Goal: Information Seeking & Learning: Check status

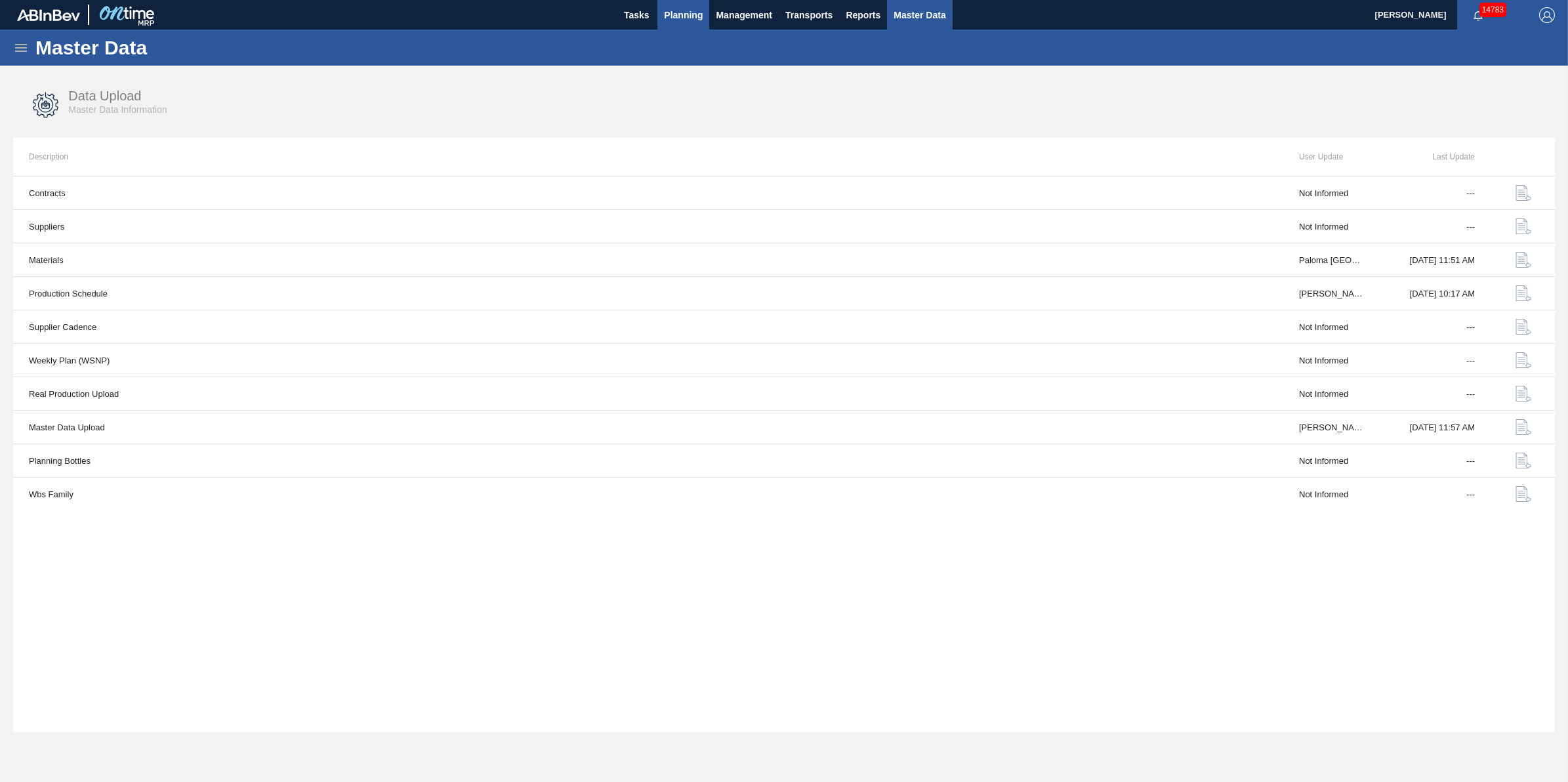
click at [679, 5] on button "Planning" at bounding box center [683, 15] width 52 height 30
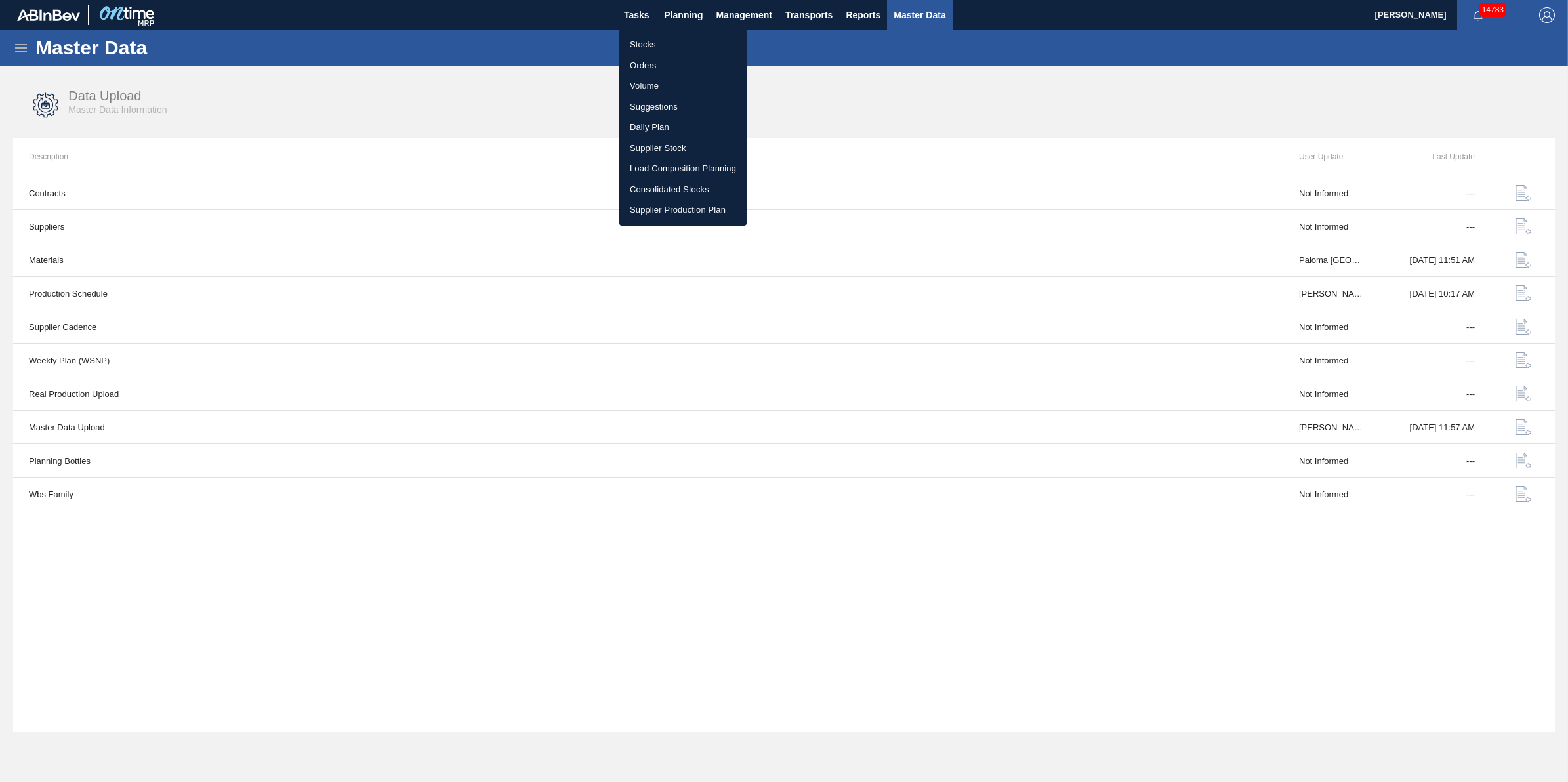
click at [669, 34] on li "Stocks" at bounding box center [682, 45] width 127 height 21
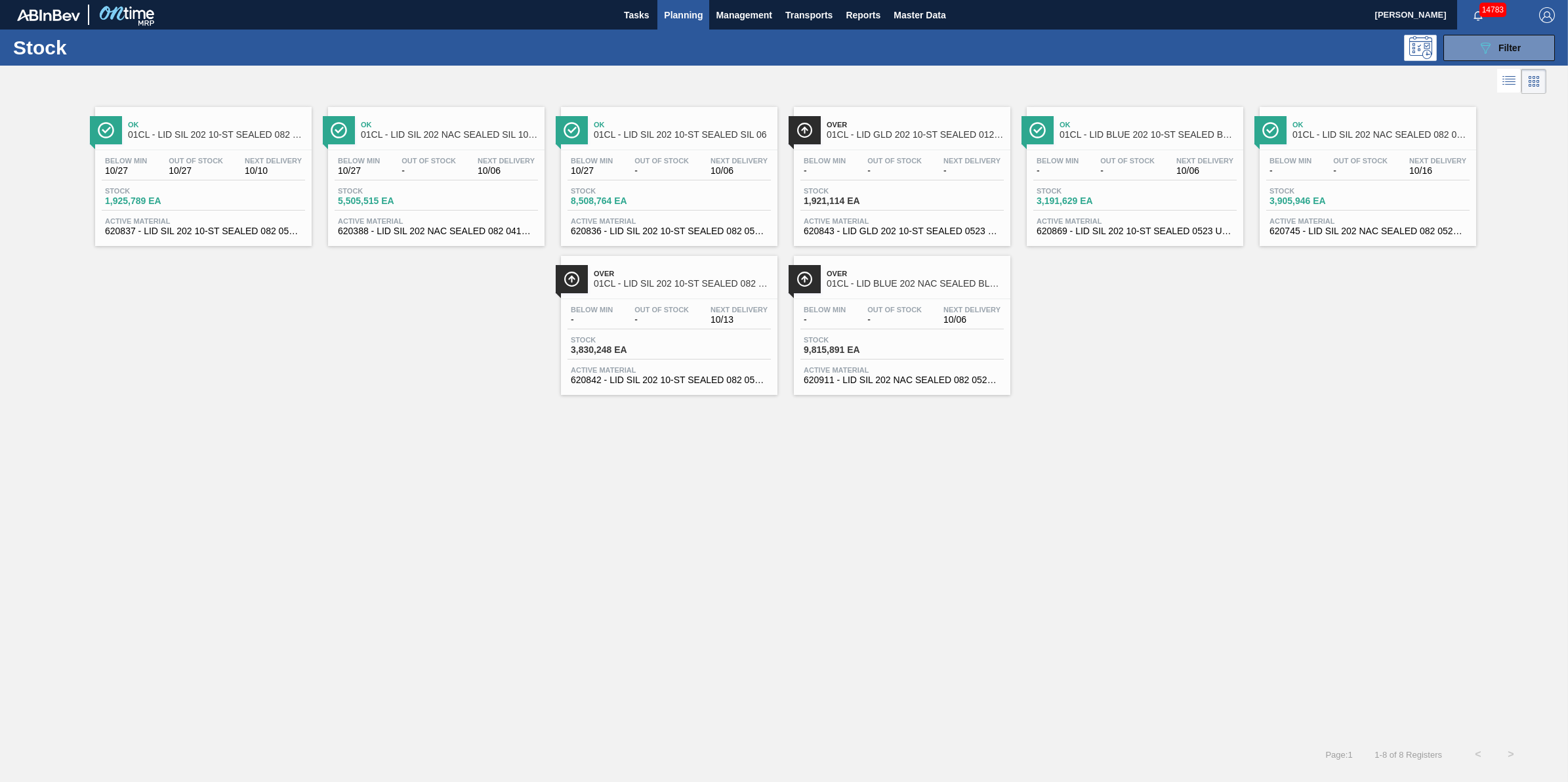
click at [674, 8] on span "Planning" at bounding box center [683, 15] width 39 height 16
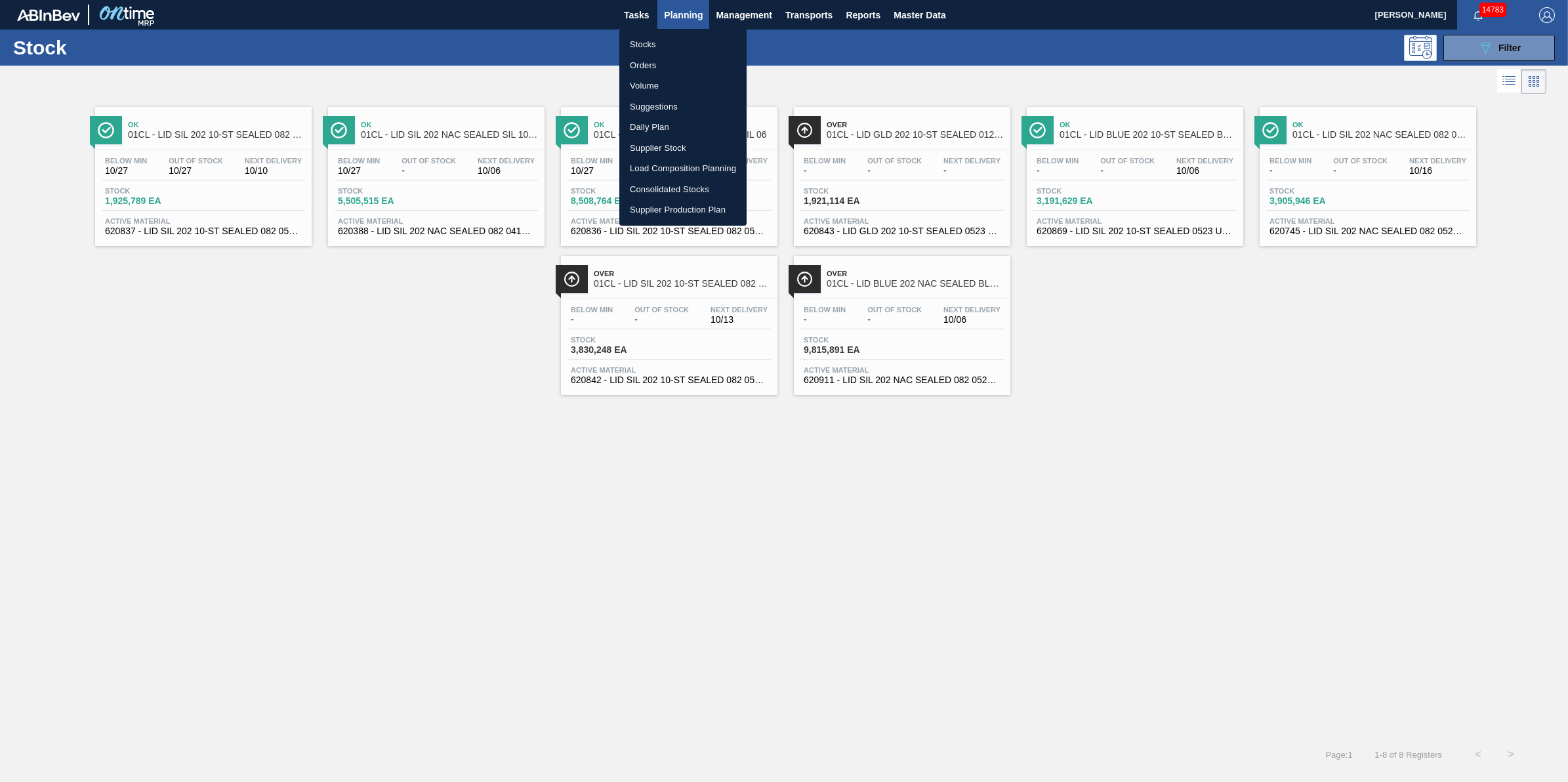
click at [670, 34] on li "Stocks" at bounding box center [682, 45] width 127 height 21
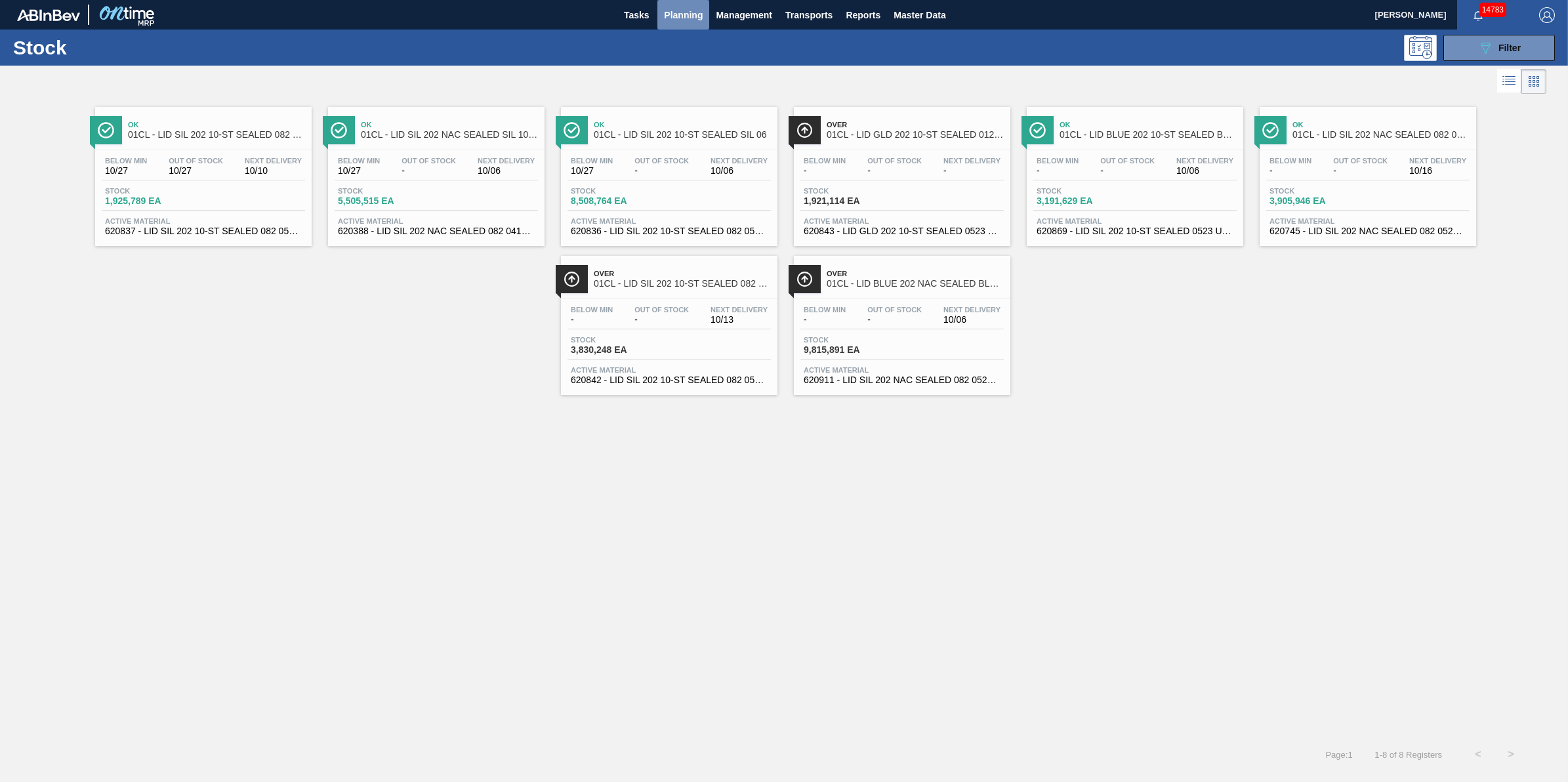
click at [682, 15] on span "Planning" at bounding box center [683, 15] width 39 height 16
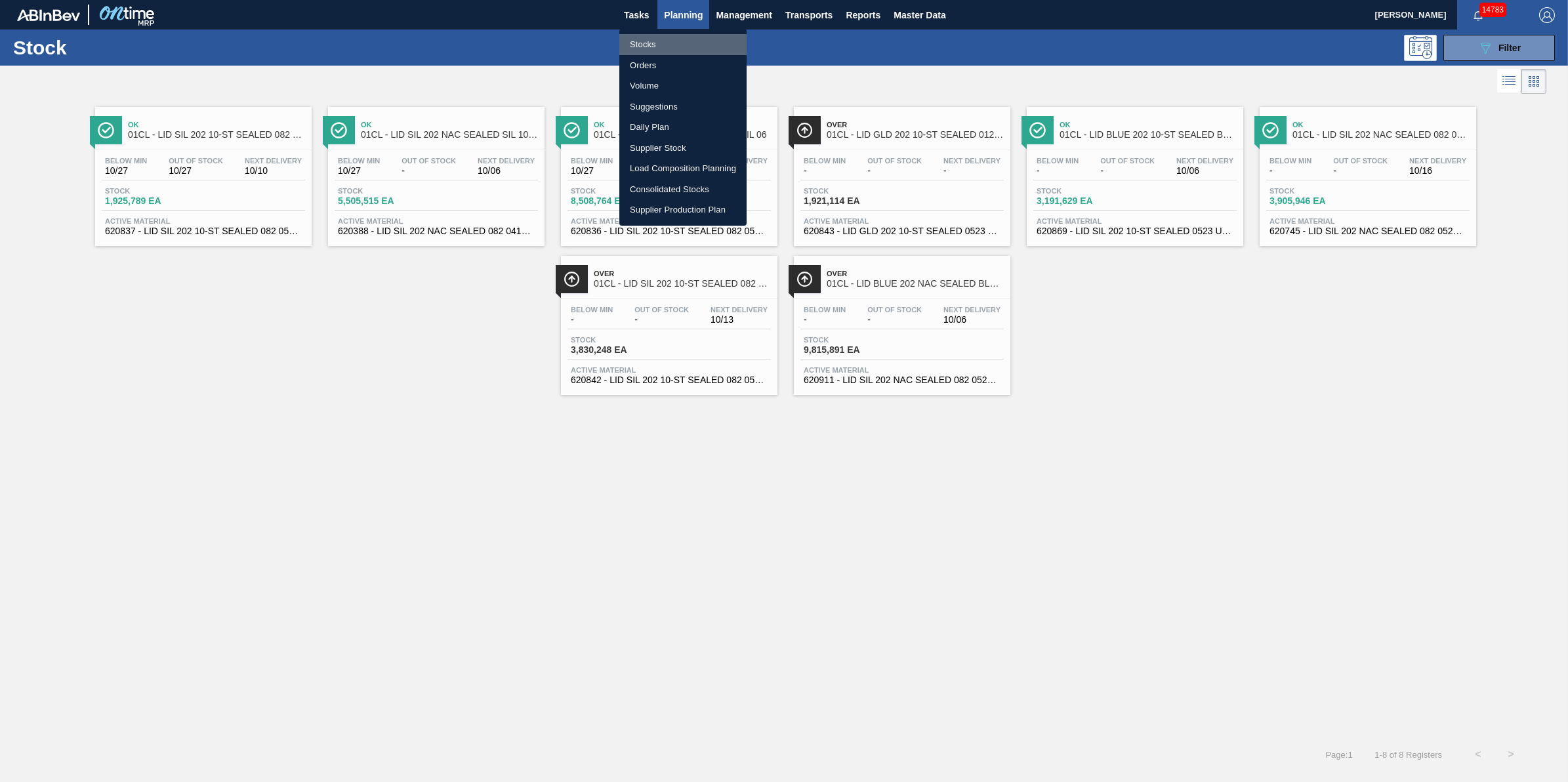
click at [661, 39] on li "Stocks" at bounding box center [682, 45] width 127 height 21
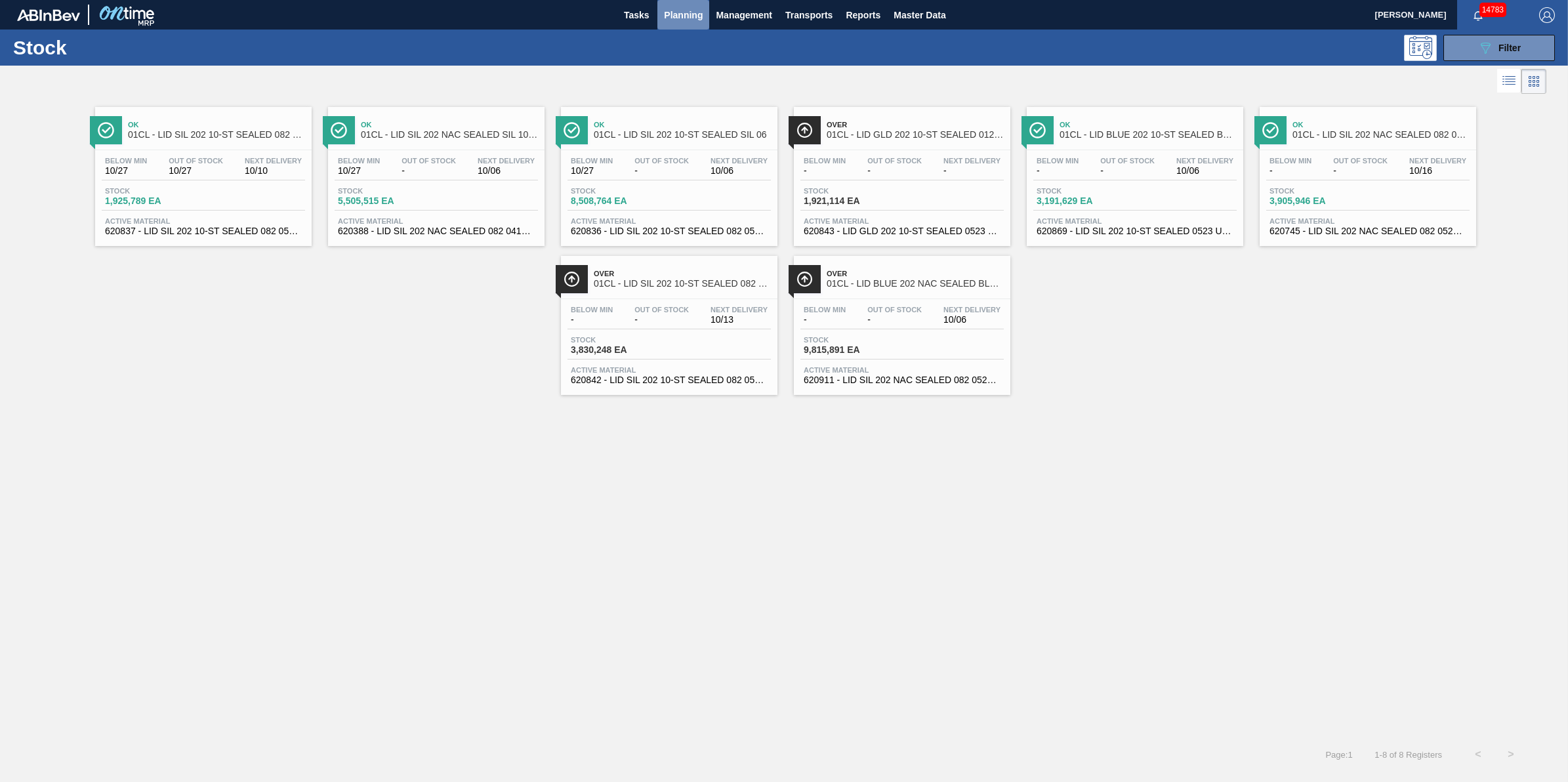
click at [680, 17] on span "Planning" at bounding box center [683, 15] width 39 height 16
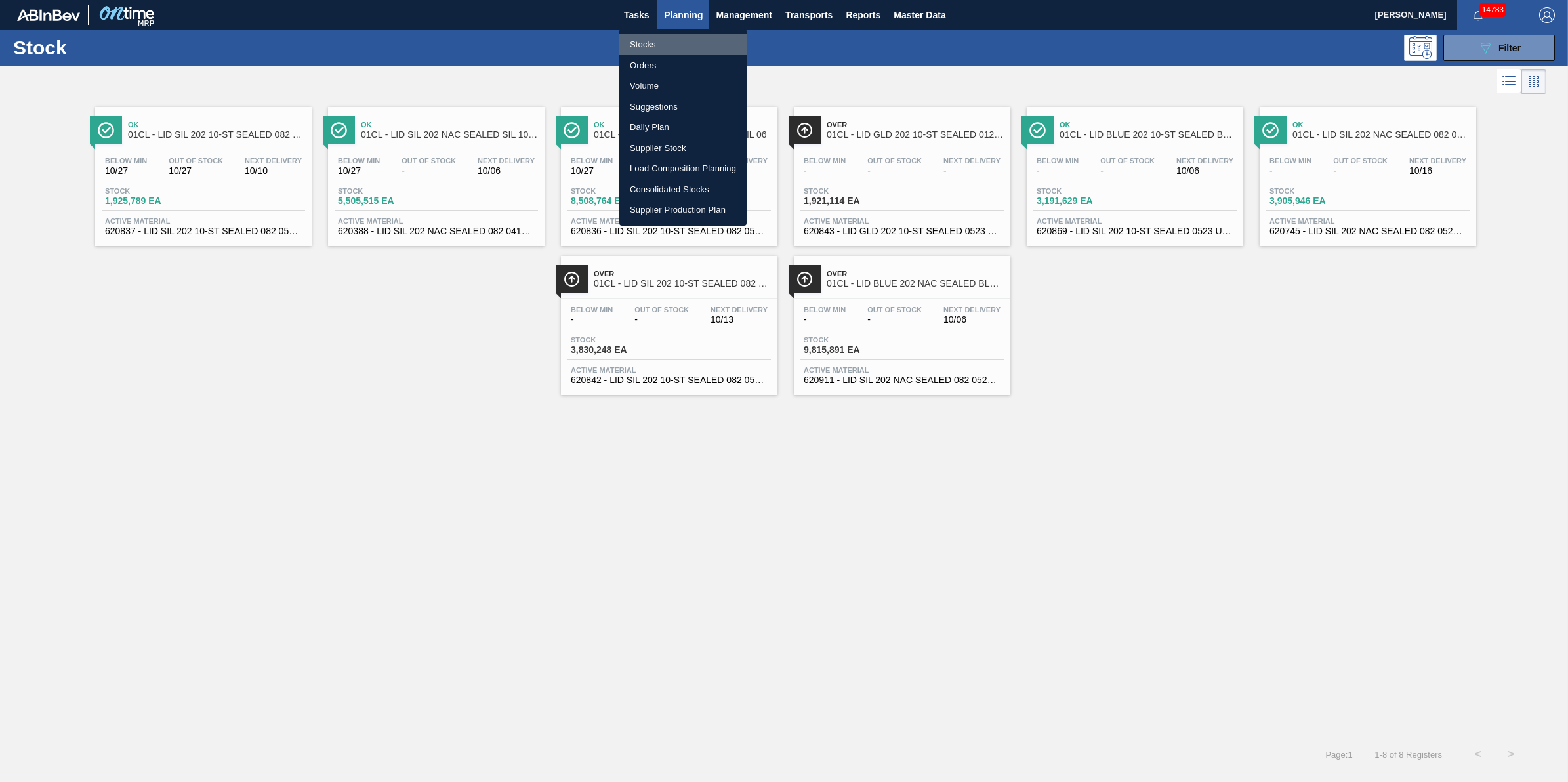
click at [669, 41] on li "Stocks" at bounding box center [682, 45] width 127 height 21
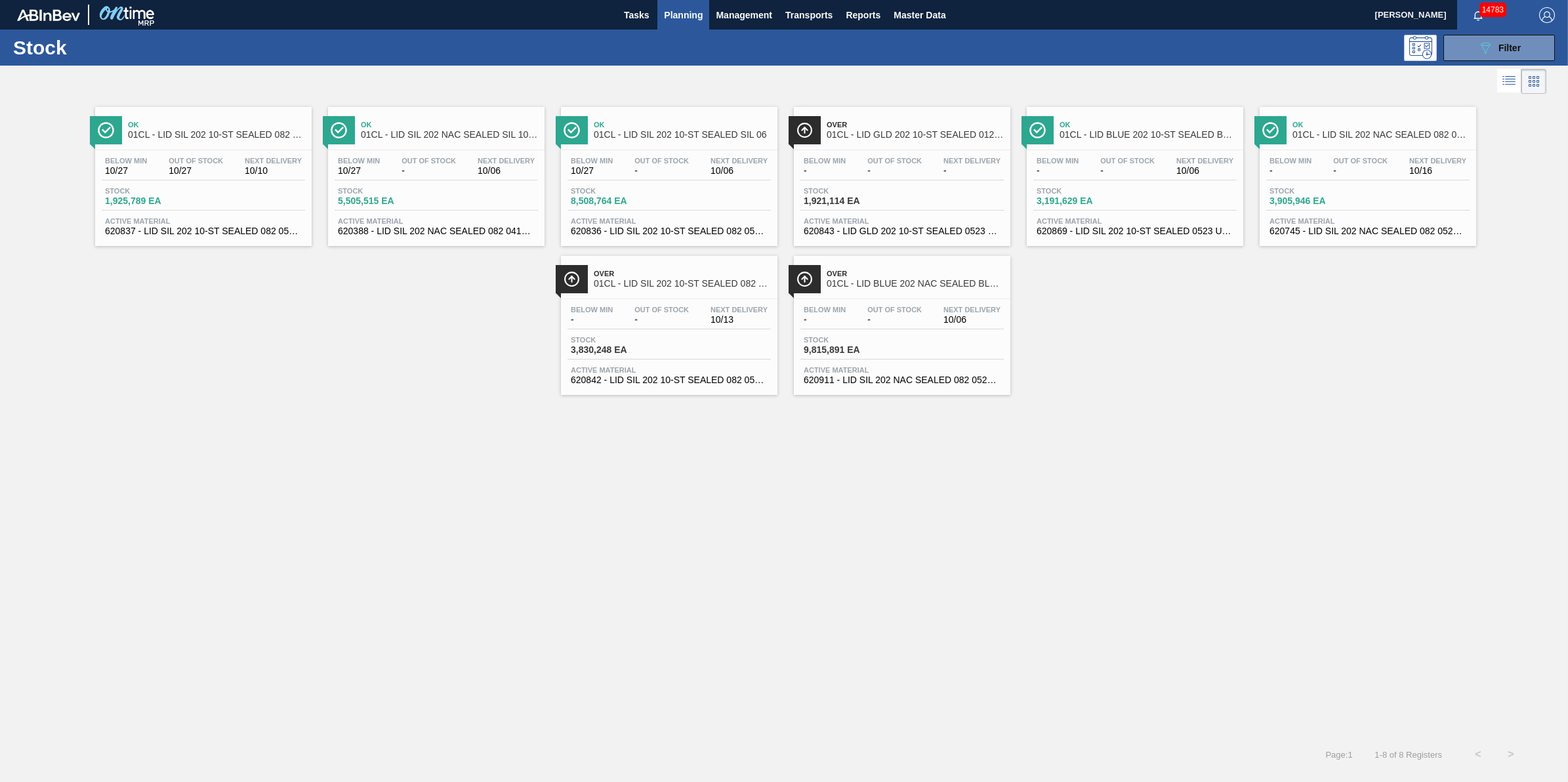
click at [607, 2] on div "Tasks Planning Management Transports Reports Master Data" at bounding box center [784, 15] width 1568 height 30
click at [634, 11] on span "Tasks" at bounding box center [636, 15] width 29 height 16
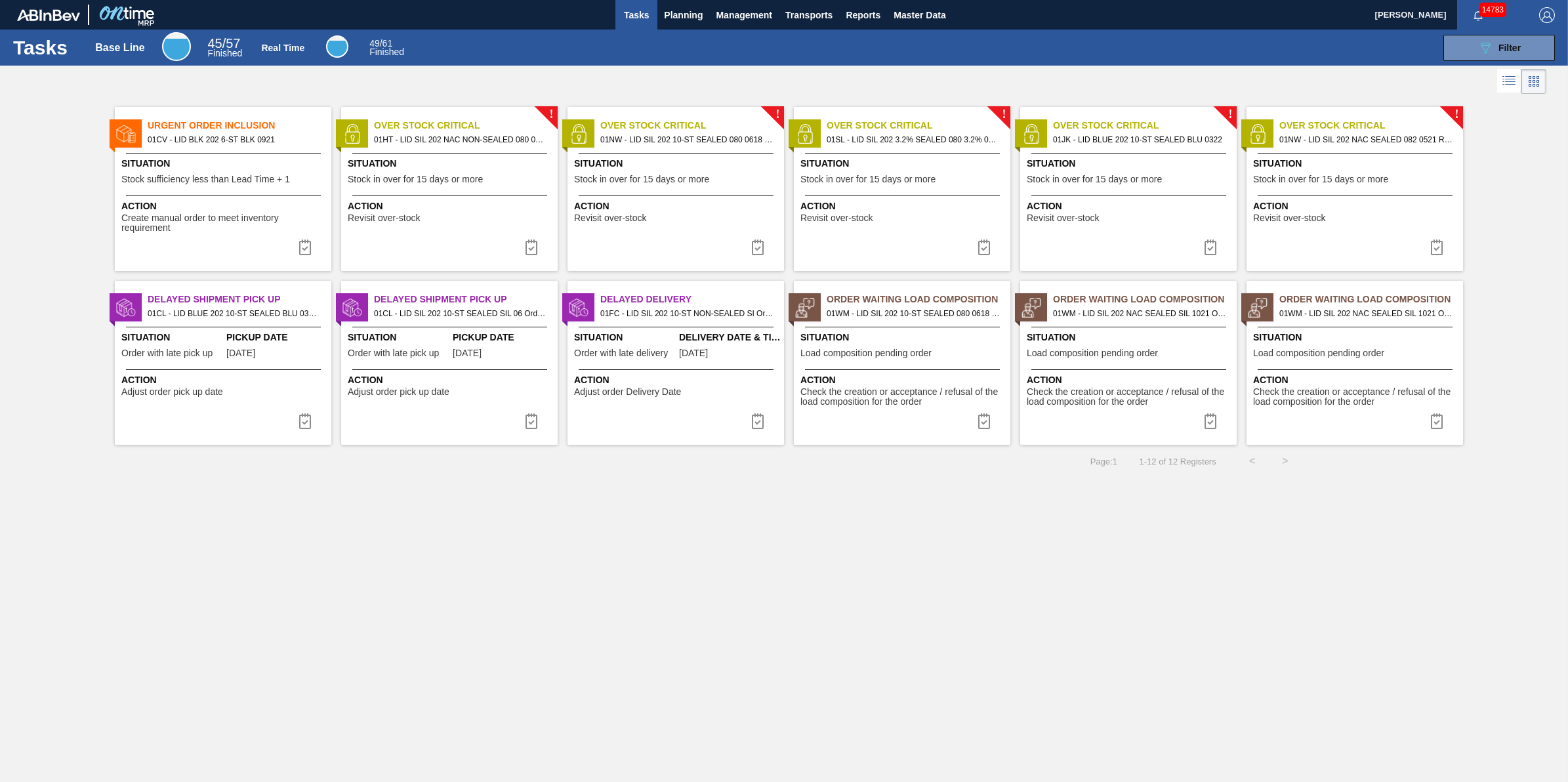
click at [198, 221] on span "Create manual order to meet inventory requirement" at bounding box center [225, 224] width 207 height 20
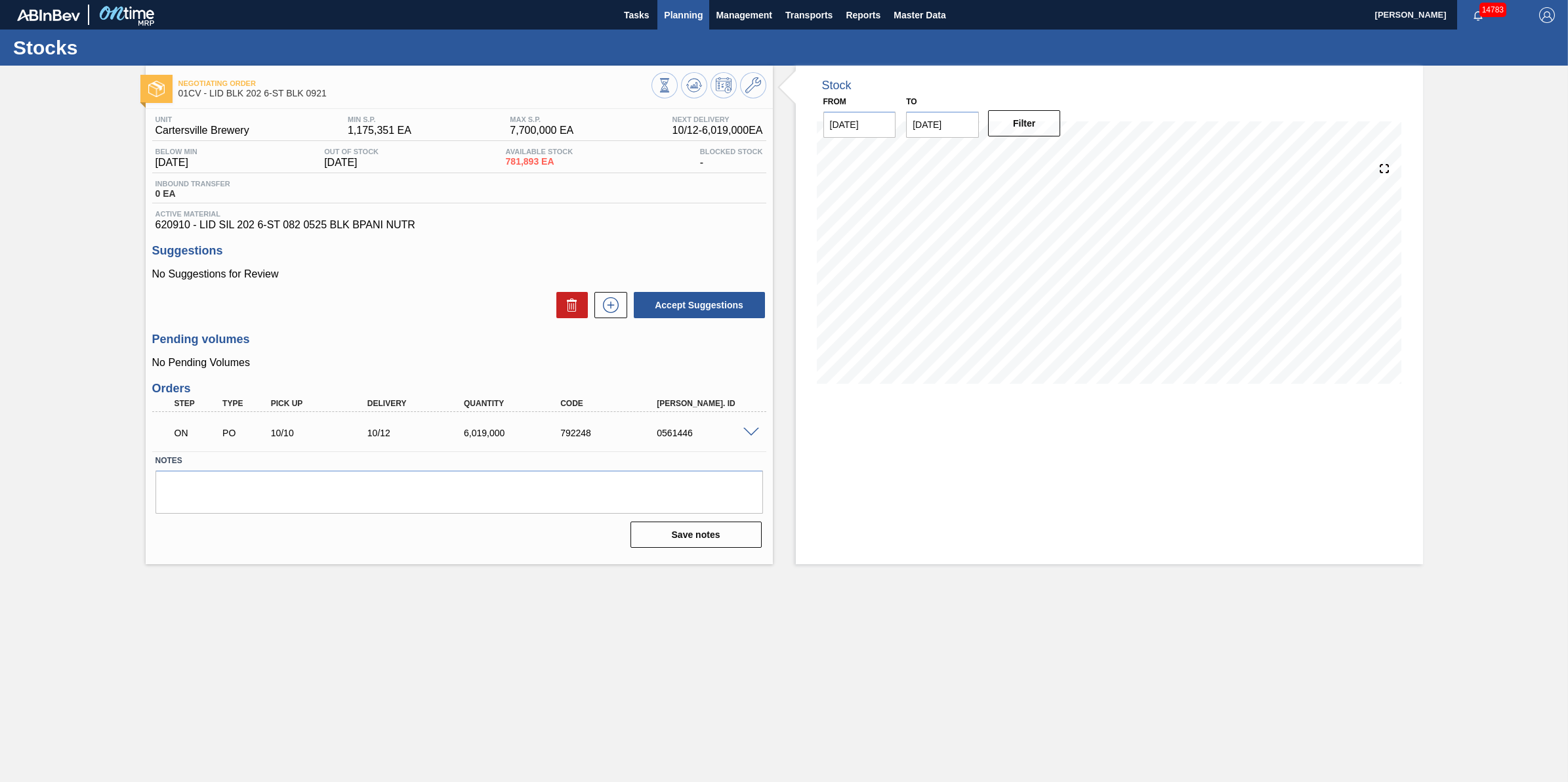
click at [686, 15] on span "Planning" at bounding box center [683, 15] width 39 height 16
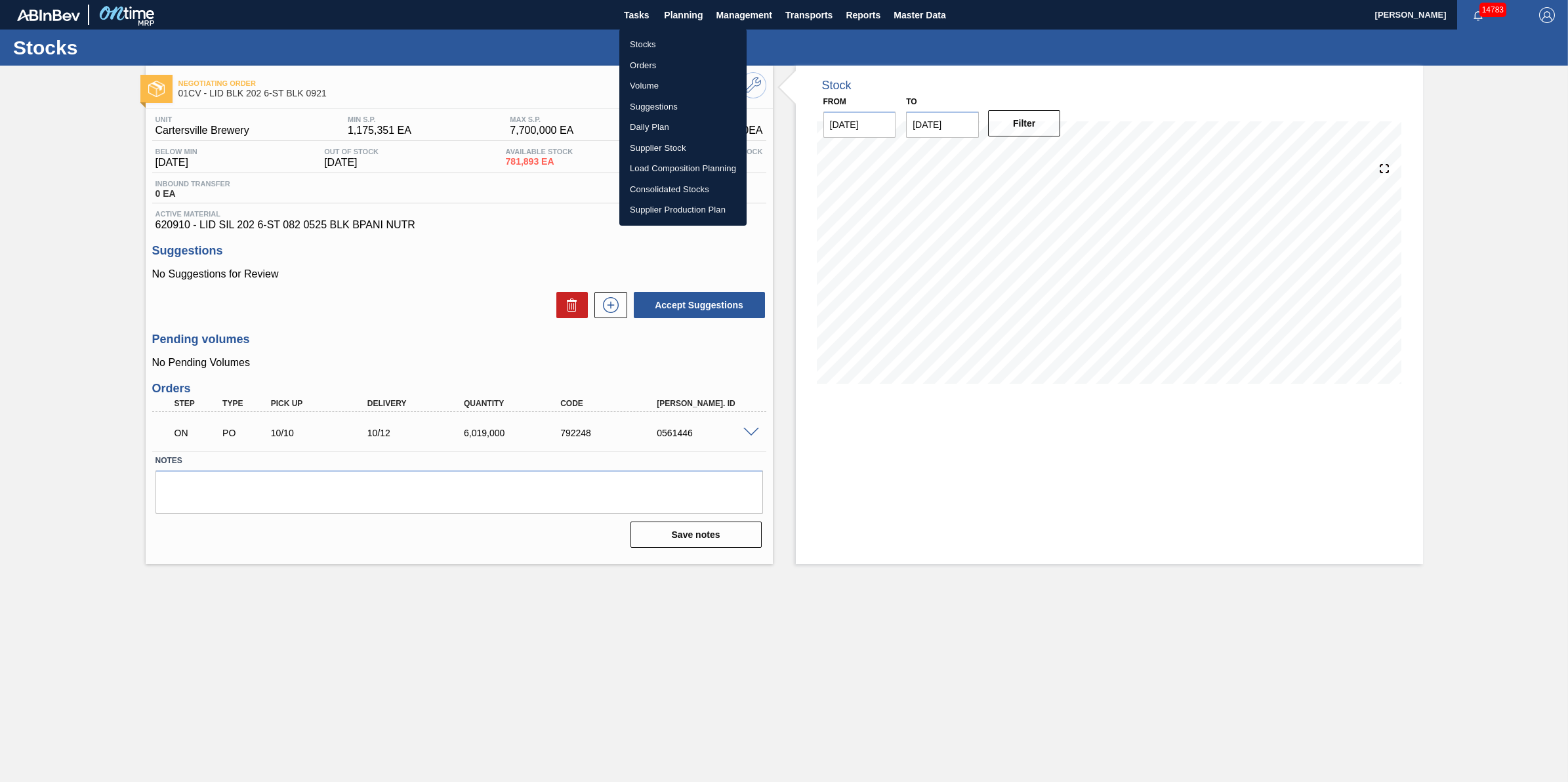
click at [636, 19] on div at bounding box center [784, 391] width 1568 height 782
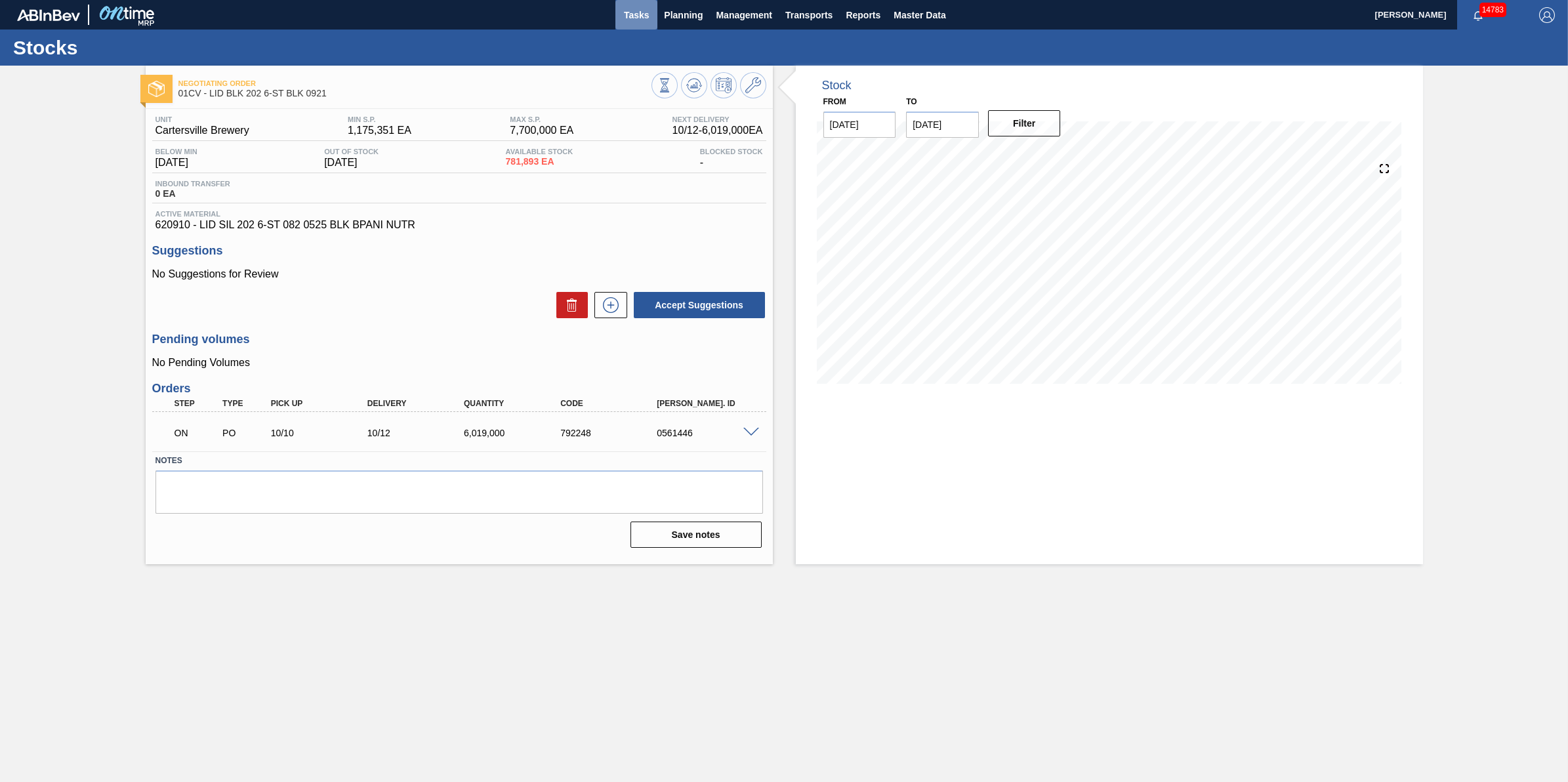
click at [639, 13] on span "Tasks" at bounding box center [636, 15] width 29 height 16
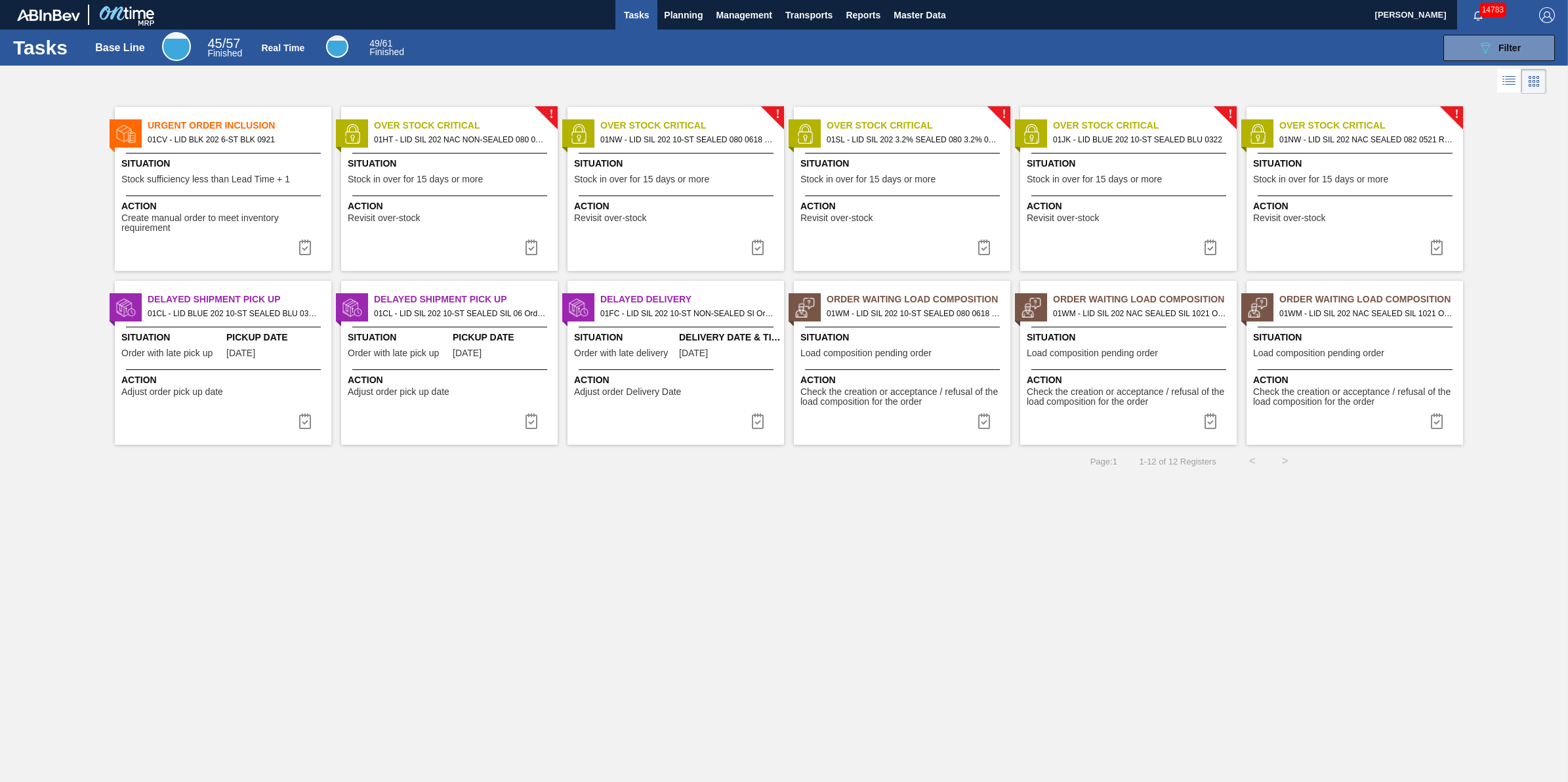
click at [646, 2] on button "Tasks" at bounding box center [636, 15] width 42 height 30
click at [285, 176] on span "Stock sufficiency less than Lead Time + 1" at bounding box center [206, 179] width 169 height 10
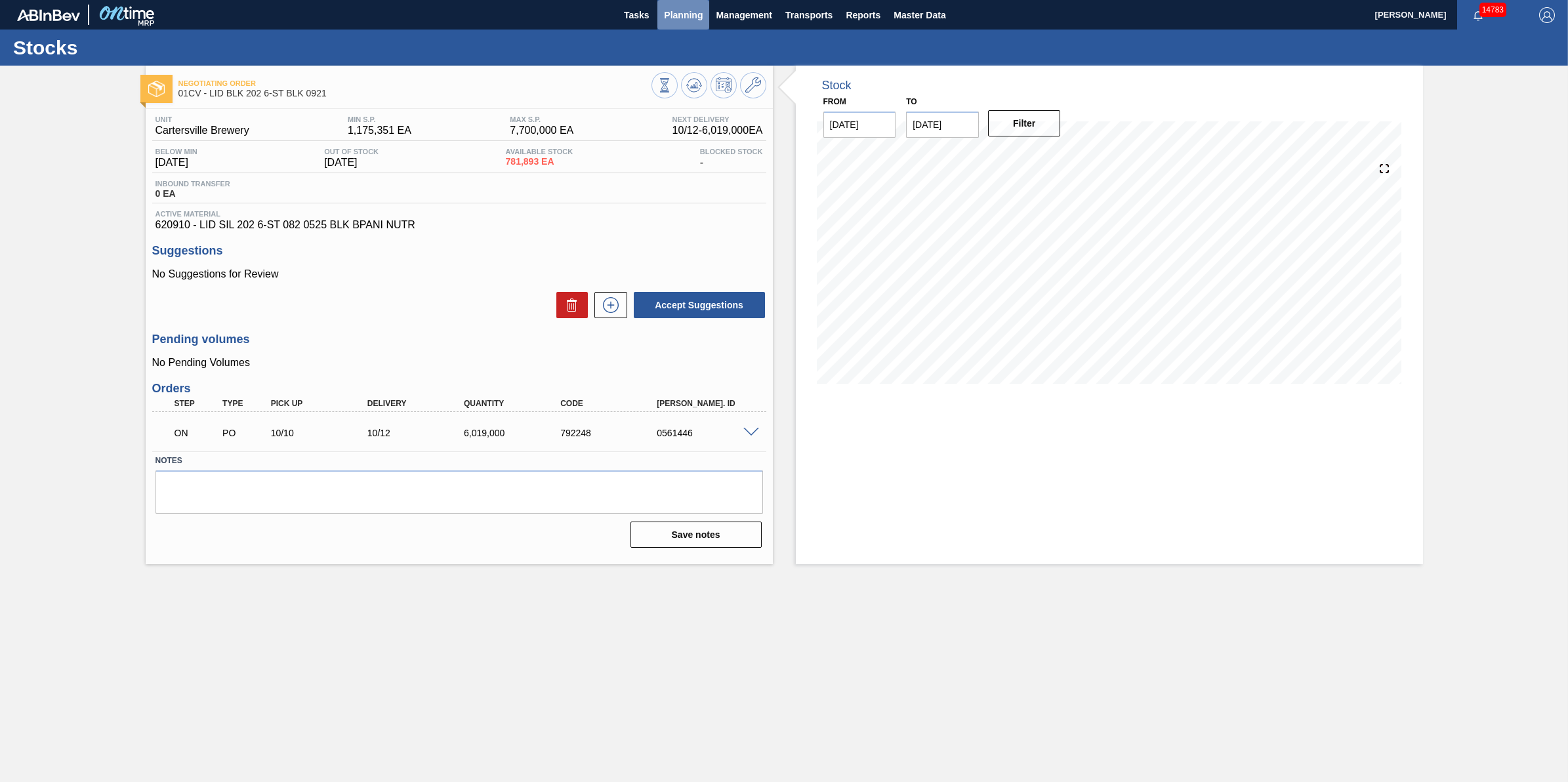
click at [683, 24] on button "Planning" at bounding box center [683, 15] width 52 height 30
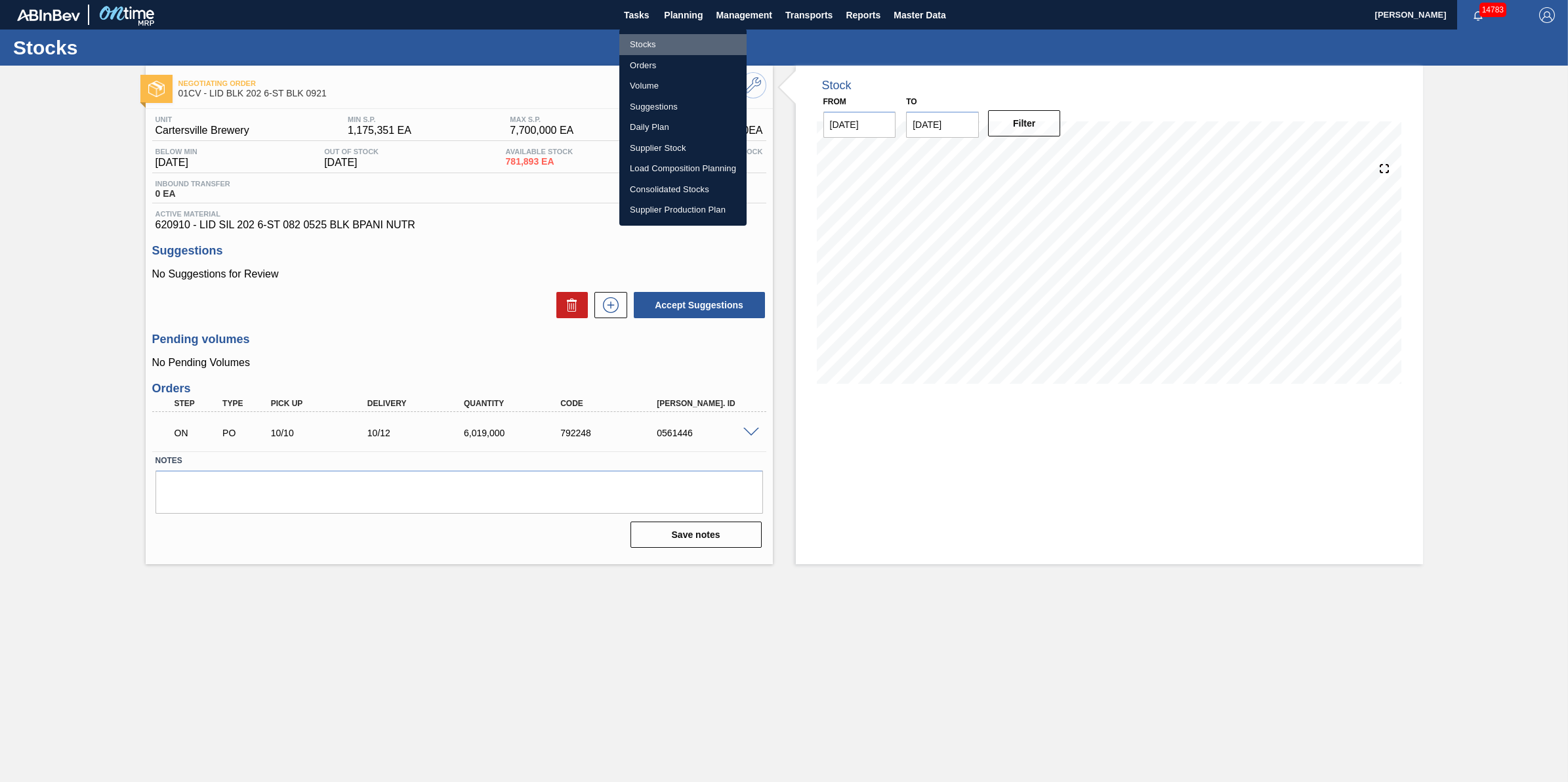
click at [670, 47] on li "Stocks" at bounding box center [682, 45] width 127 height 21
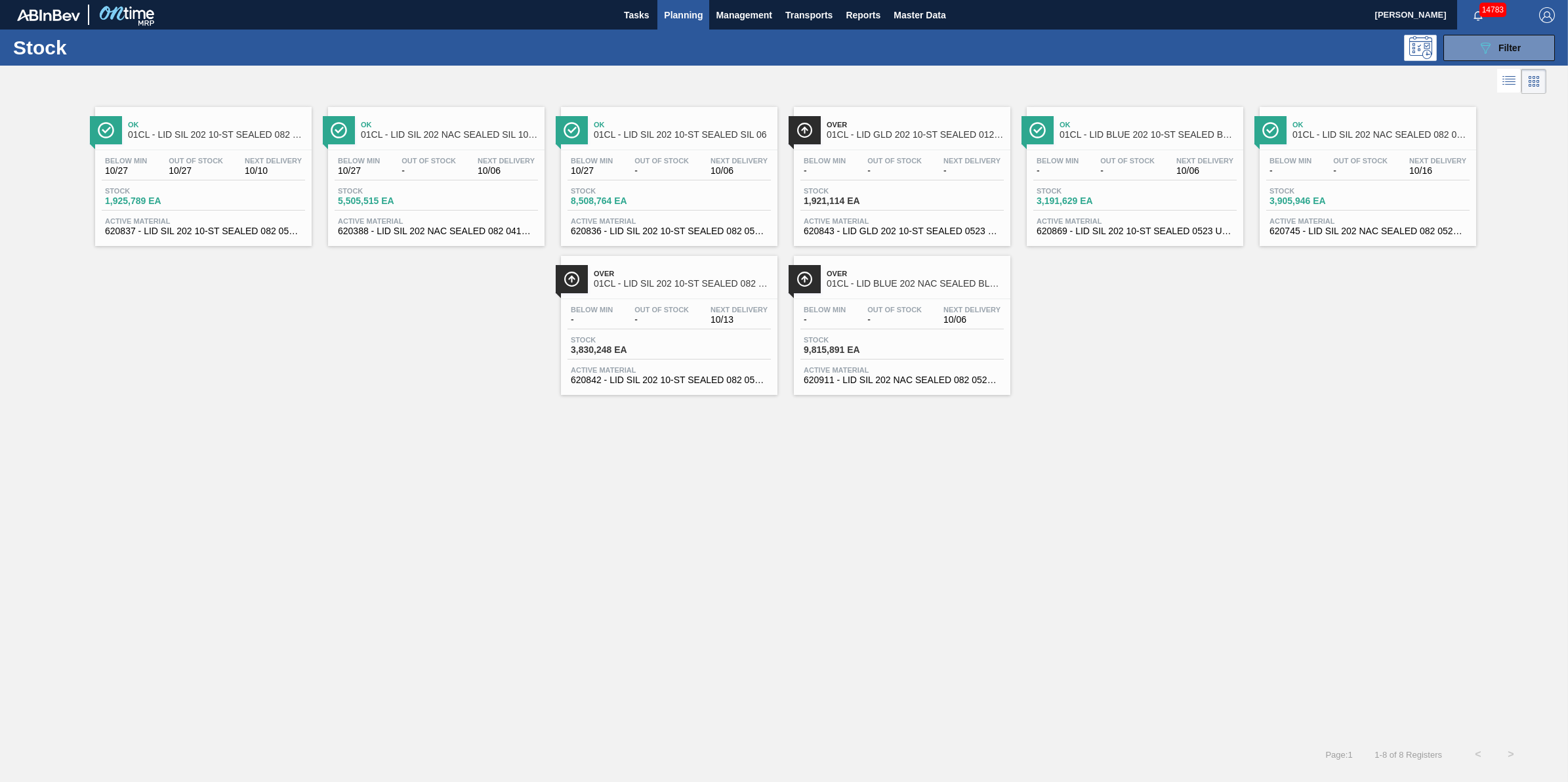
click at [671, 25] on button "Planning" at bounding box center [683, 15] width 52 height 30
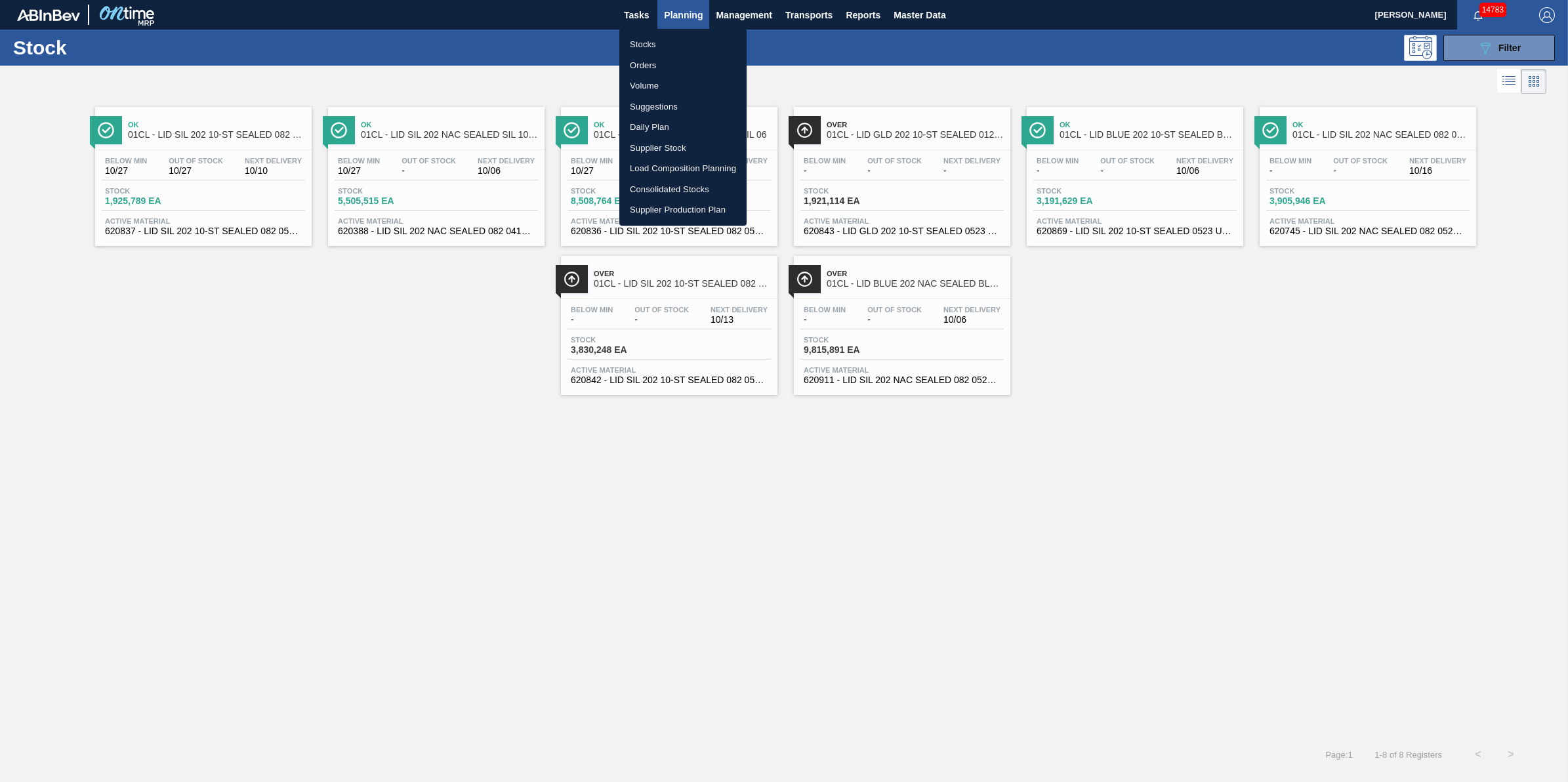
click at [667, 37] on li "Stocks" at bounding box center [682, 45] width 127 height 21
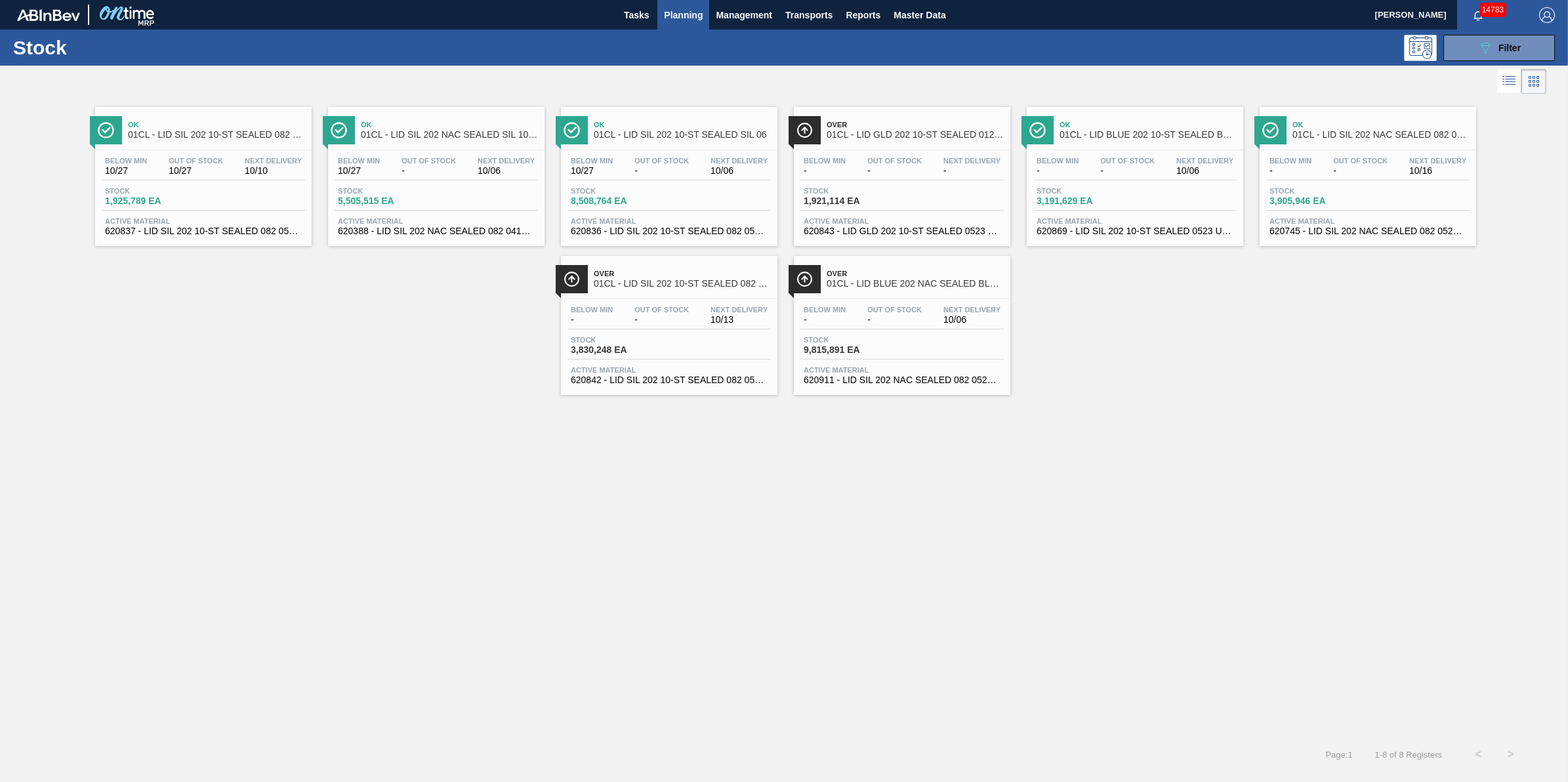
click at [867, 138] on span "01CL - LID GLD 202 10-ST SEALED 0121 GLD BALL 0" at bounding box center [914, 135] width 177 height 10
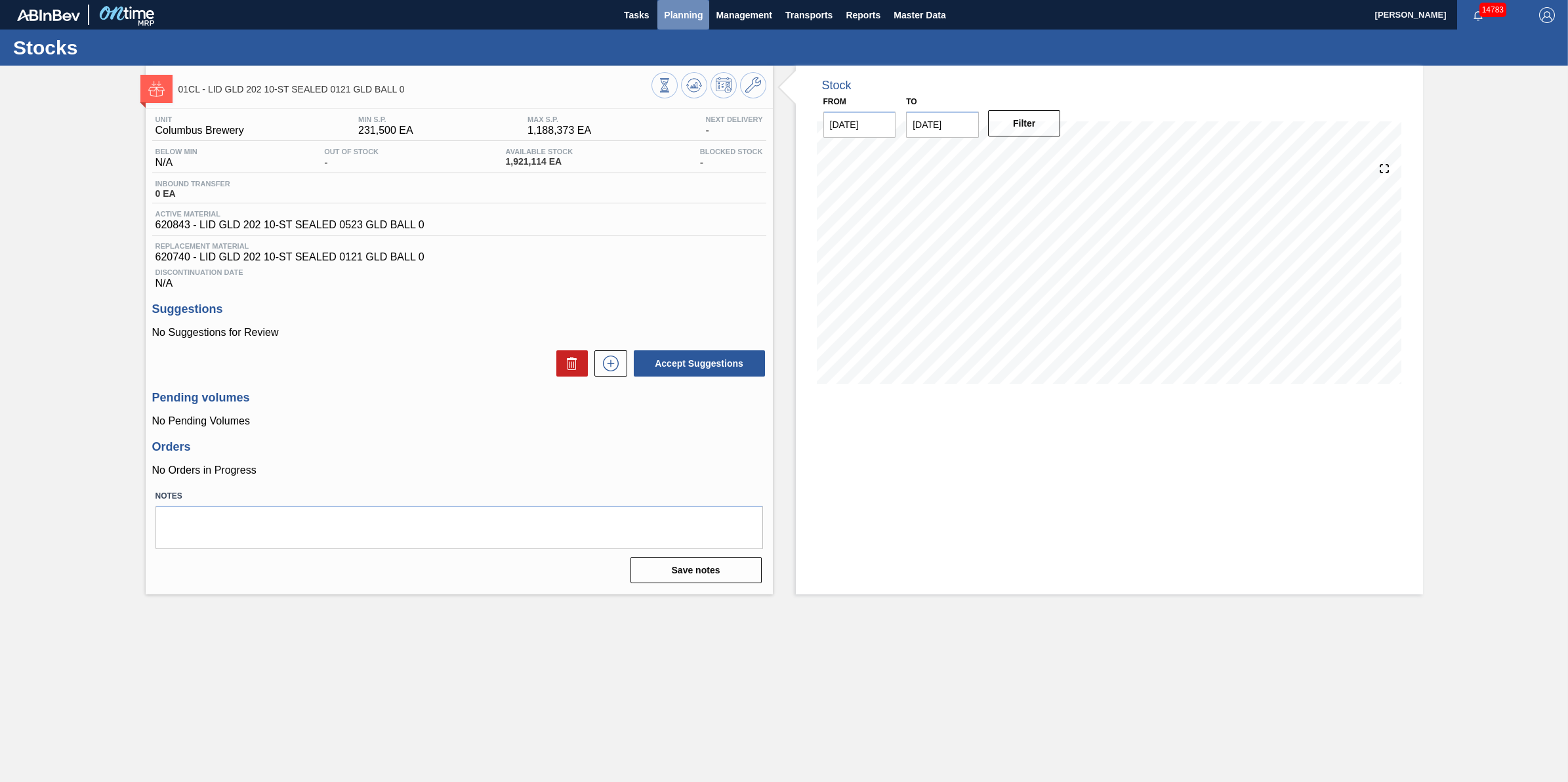
click at [693, 19] on span "Planning" at bounding box center [683, 15] width 39 height 16
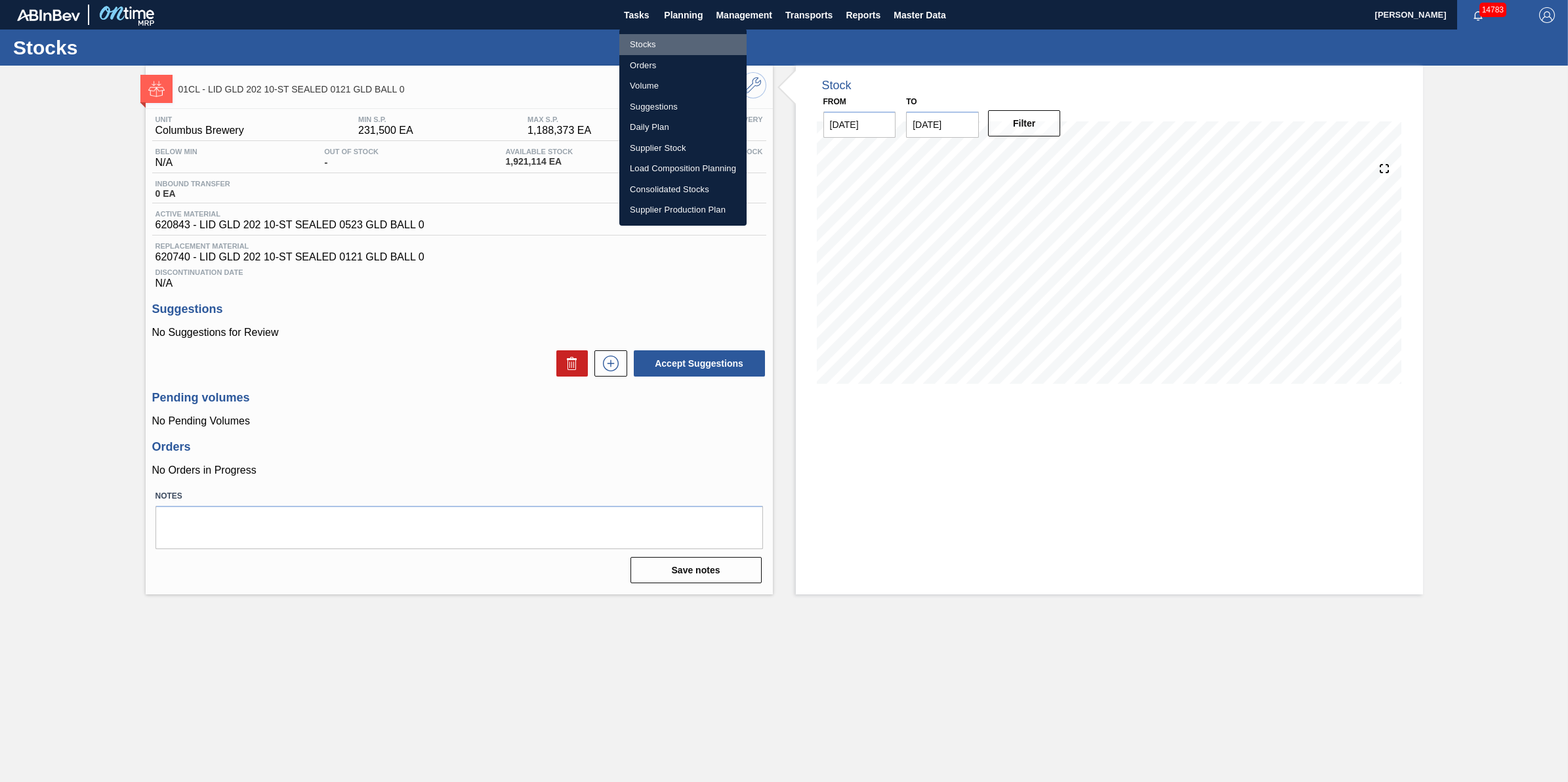
click at [690, 36] on li "Stocks" at bounding box center [682, 45] width 127 height 21
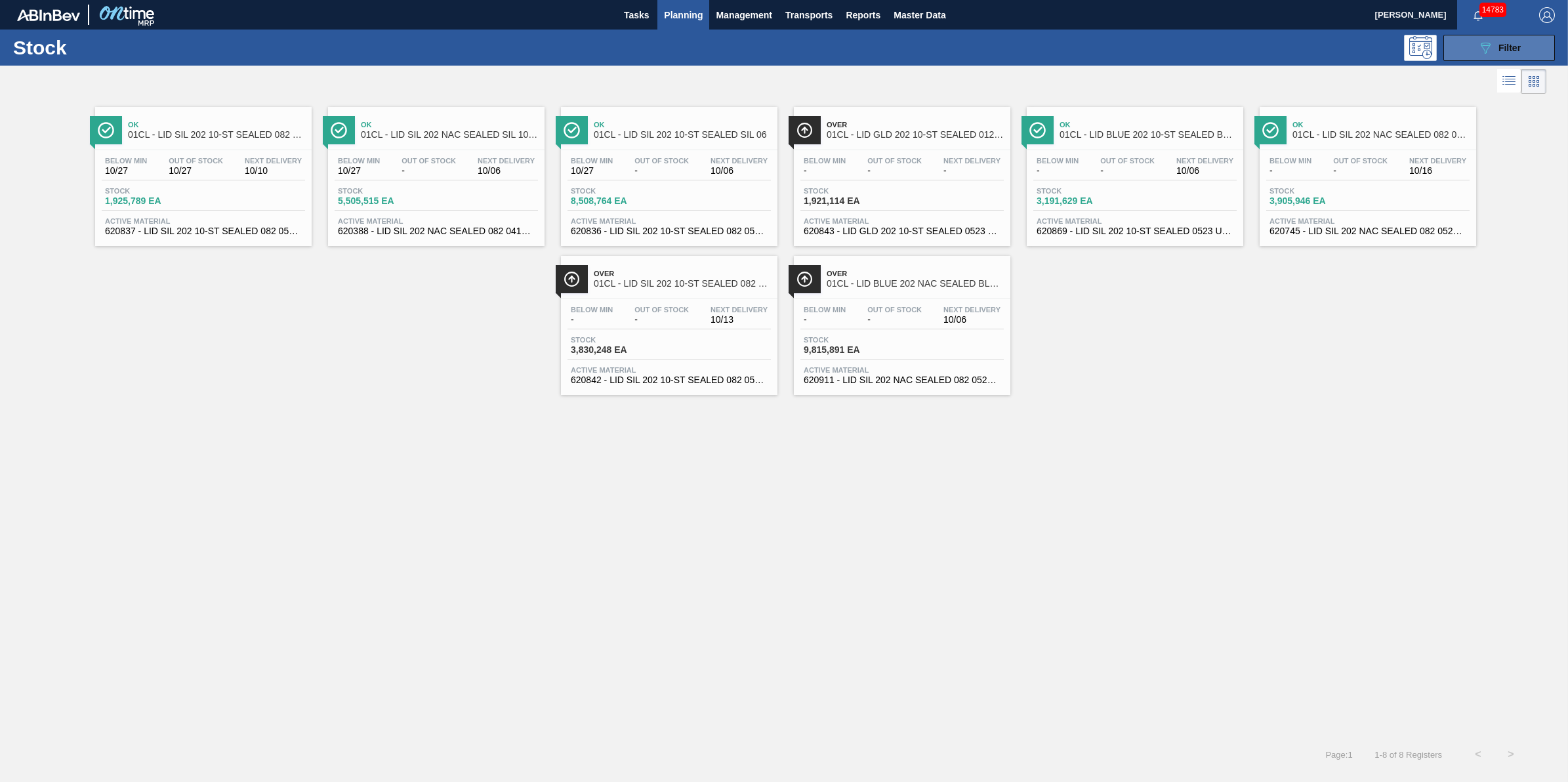
click at [1479, 38] on button "089F7B8B-B2A5-4AFE-B5C0-19BA573D28AC Filter" at bounding box center [1498, 47] width 111 height 26
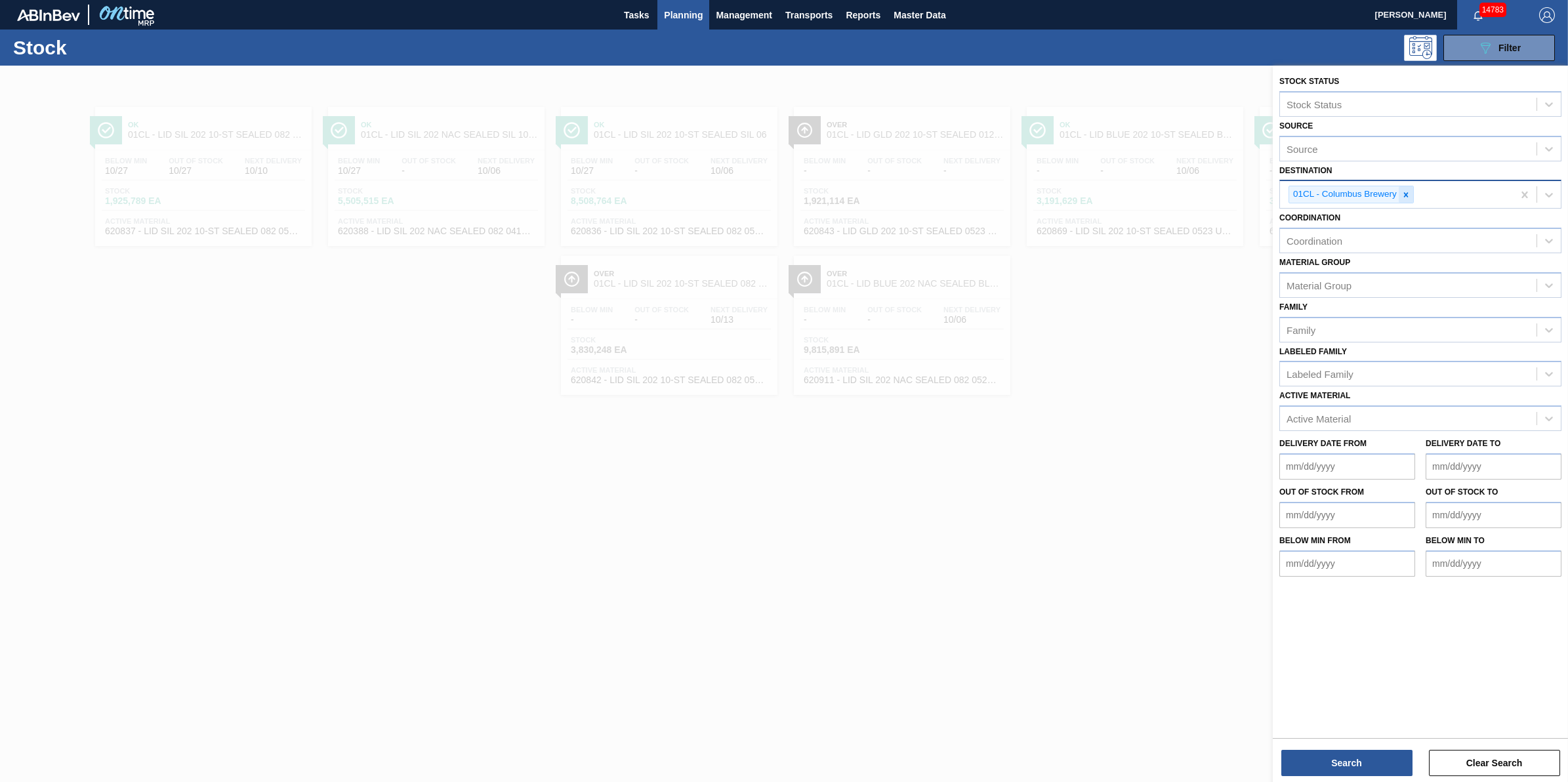
click at [1407, 193] on icon at bounding box center [1406, 195] width 9 height 9
click at [1407, 193] on div "01CL - Columbus Brewery" at bounding box center [1396, 194] width 233 height 27
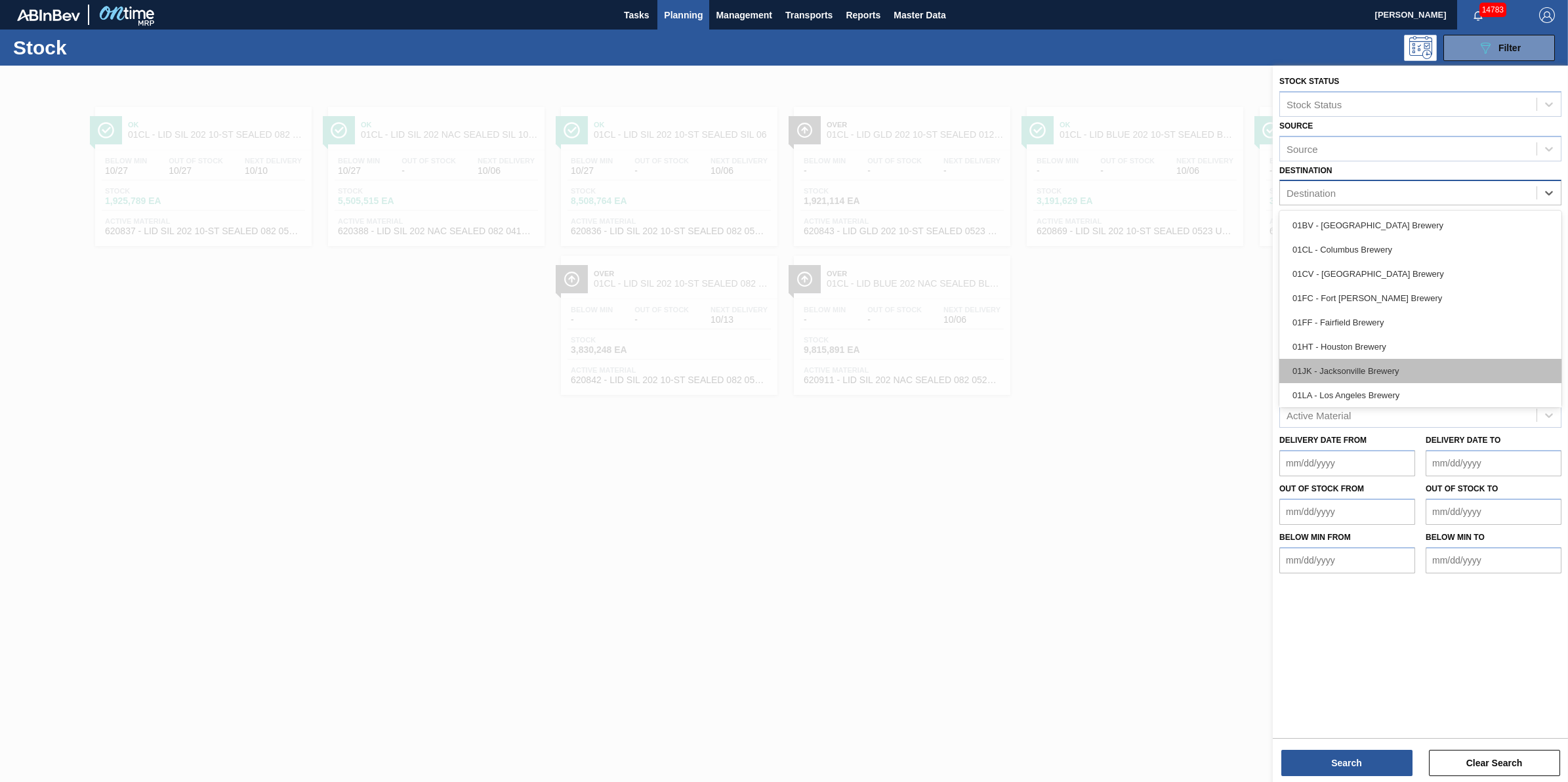
click at [1366, 378] on div "01JK - Jacksonville Brewery" at bounding box center [1420, 371] width 282 height 24
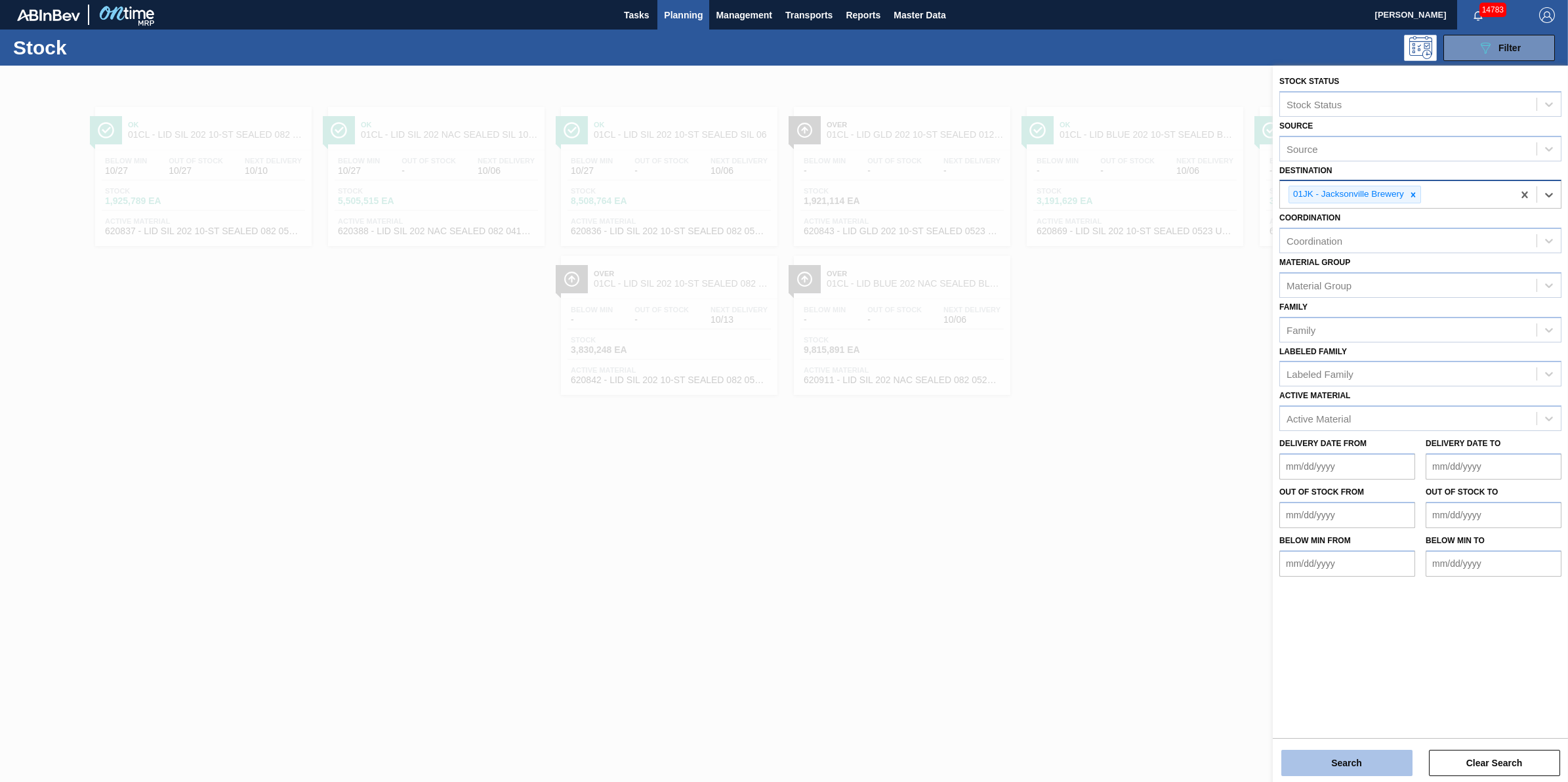
click at [1320, 768] on button "Search" at bounding box center [1346, 763] width 131 height 26
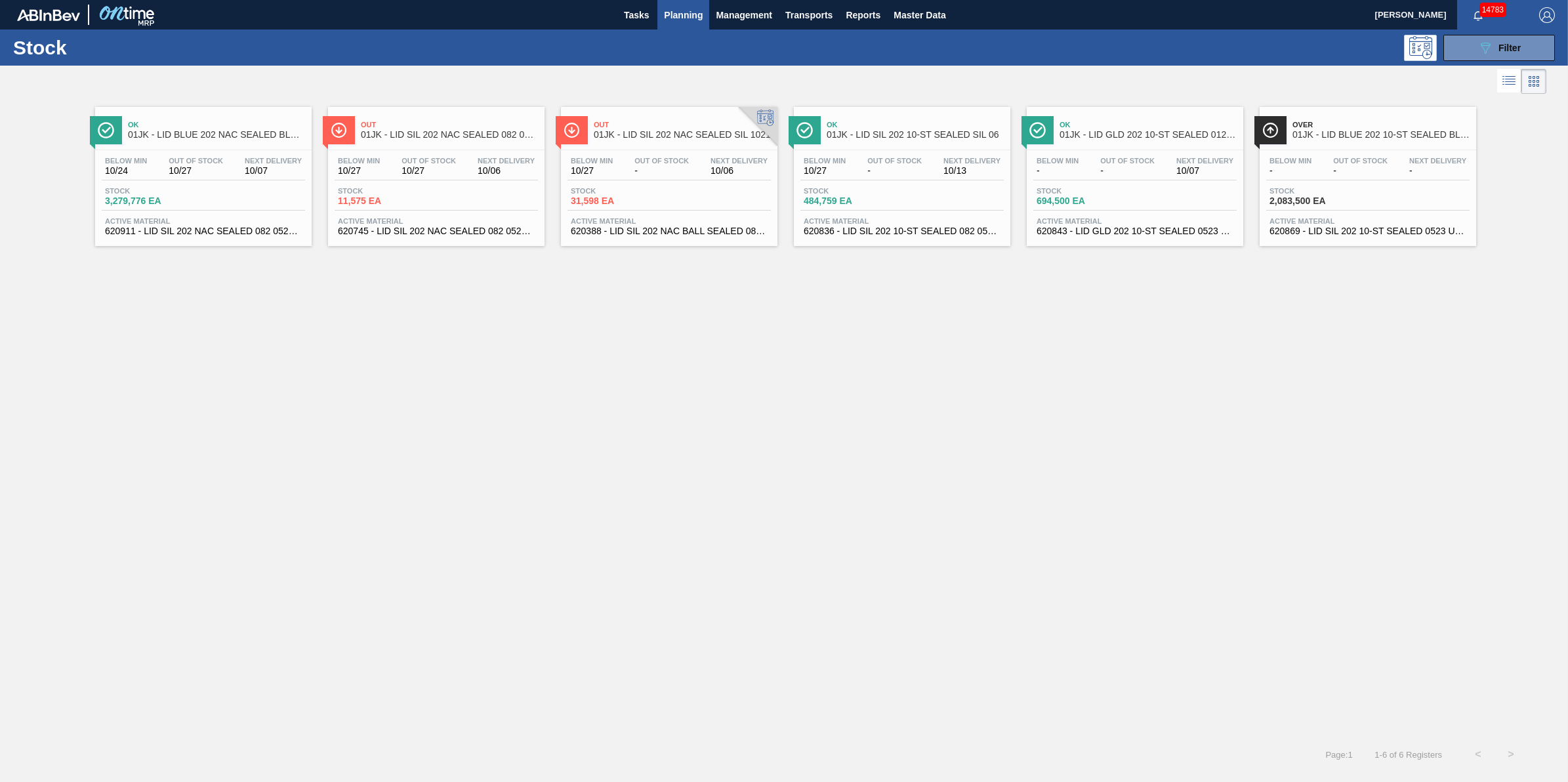
click at [1293, 165] on div "Below Min -" at bounding box center [1290, 166] width 48 height 19
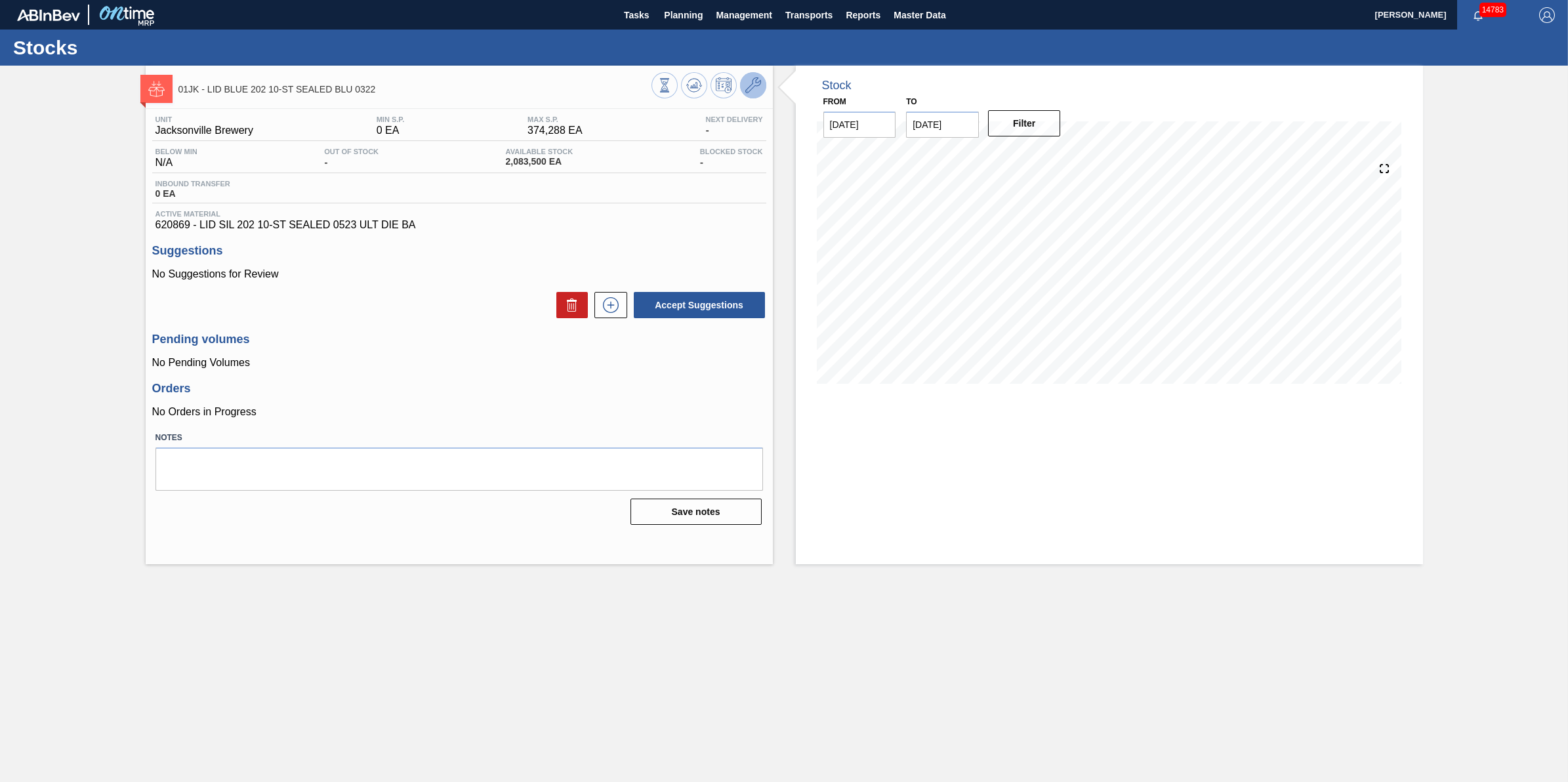
click at [749, 91] on icon at bounding box center [753, 85] width 16 height 16
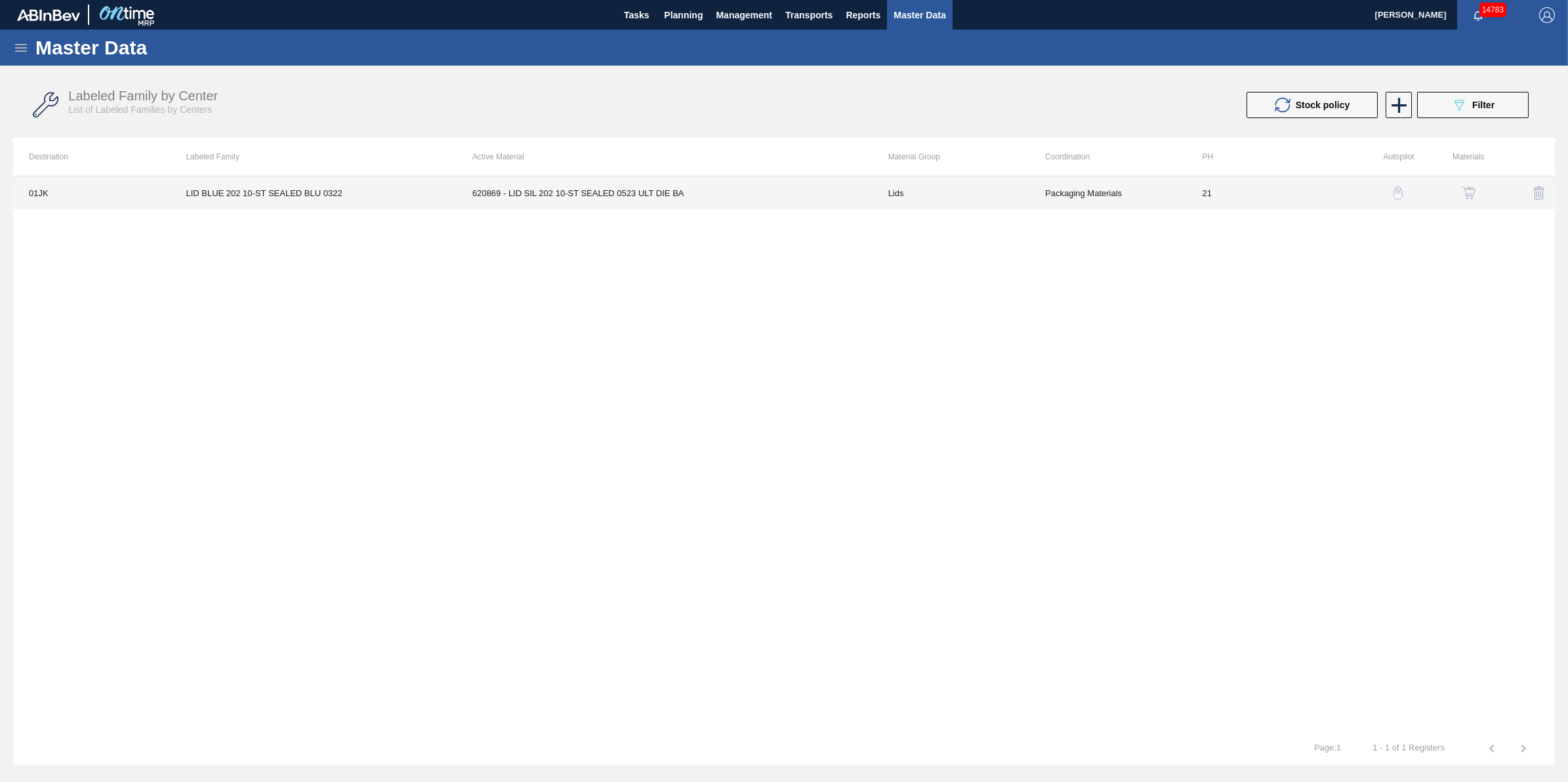
click at [287, 202] on td "LID BLUE 202 10-ST SEALED BLU 0322" at bounding box center [313, 192] width 287 height 33
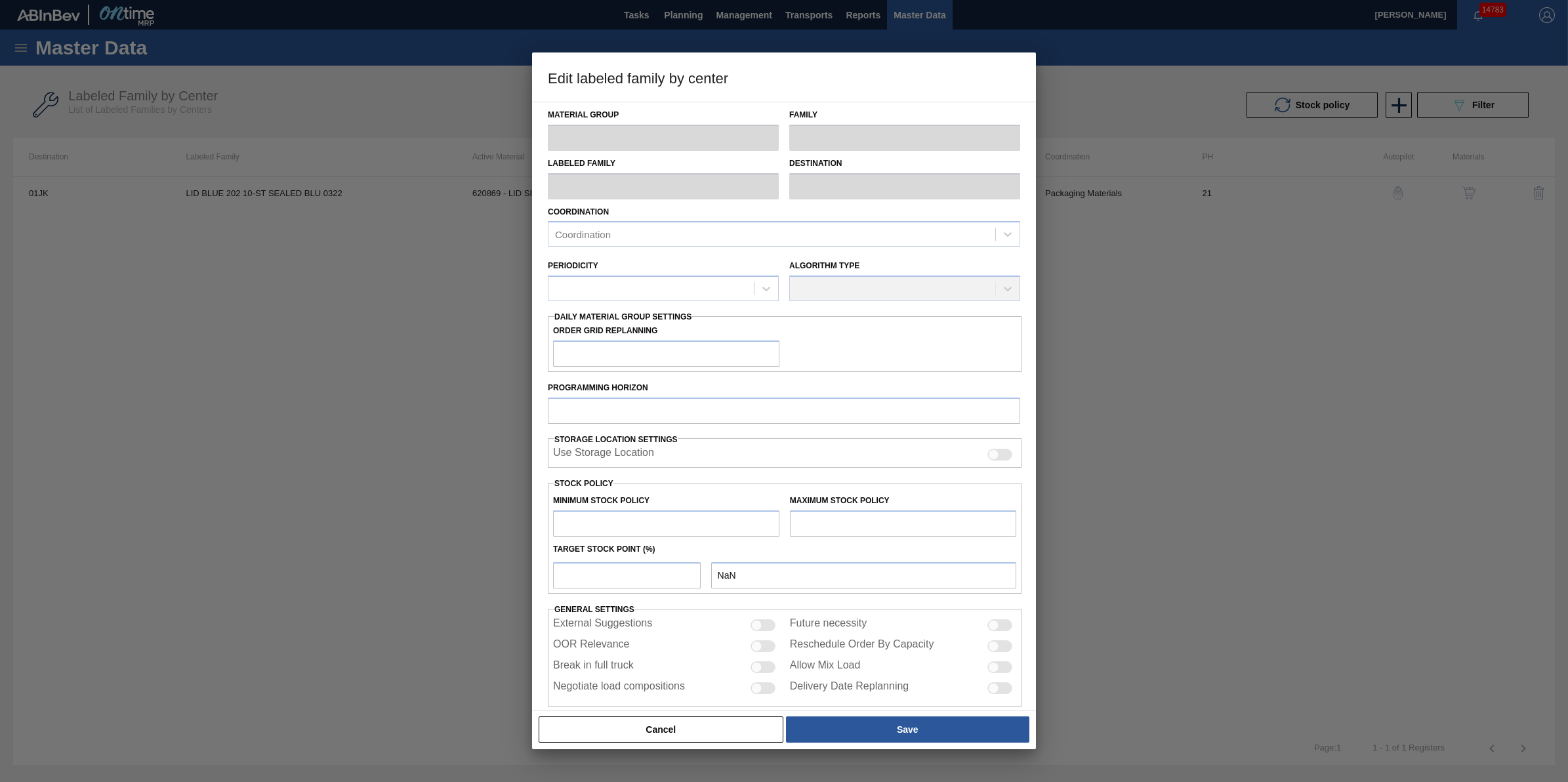
type input "Lids"
type input "Generic 202 Lid"
type input "LID BLUE 202 10-ST SEALED BLU 0322"
type input "01JK - Jacksonville Brewery"
type input "0"
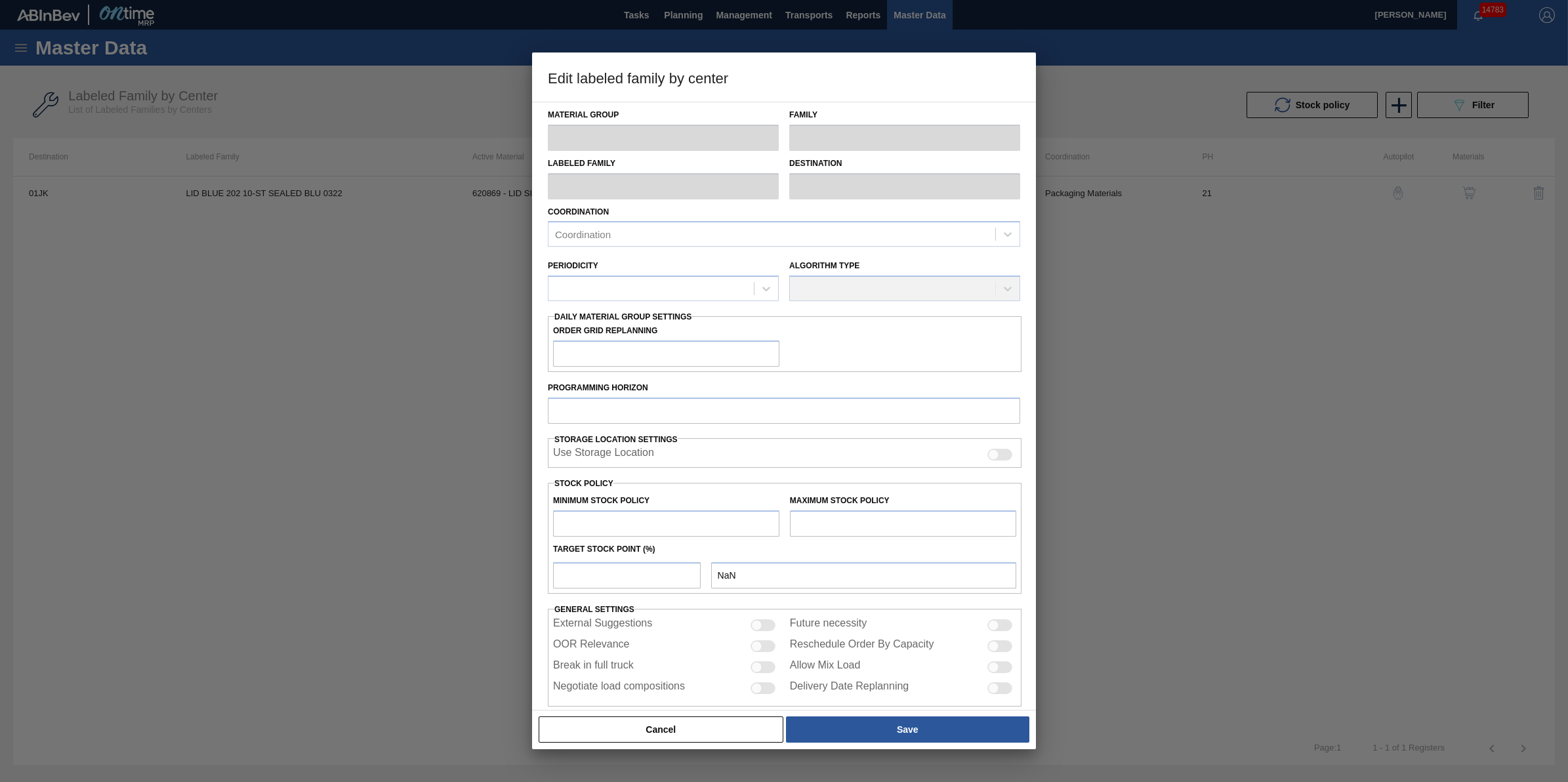
type input "21"
type input "0"
type input "374,288"
type input "10"
type input "37,429"
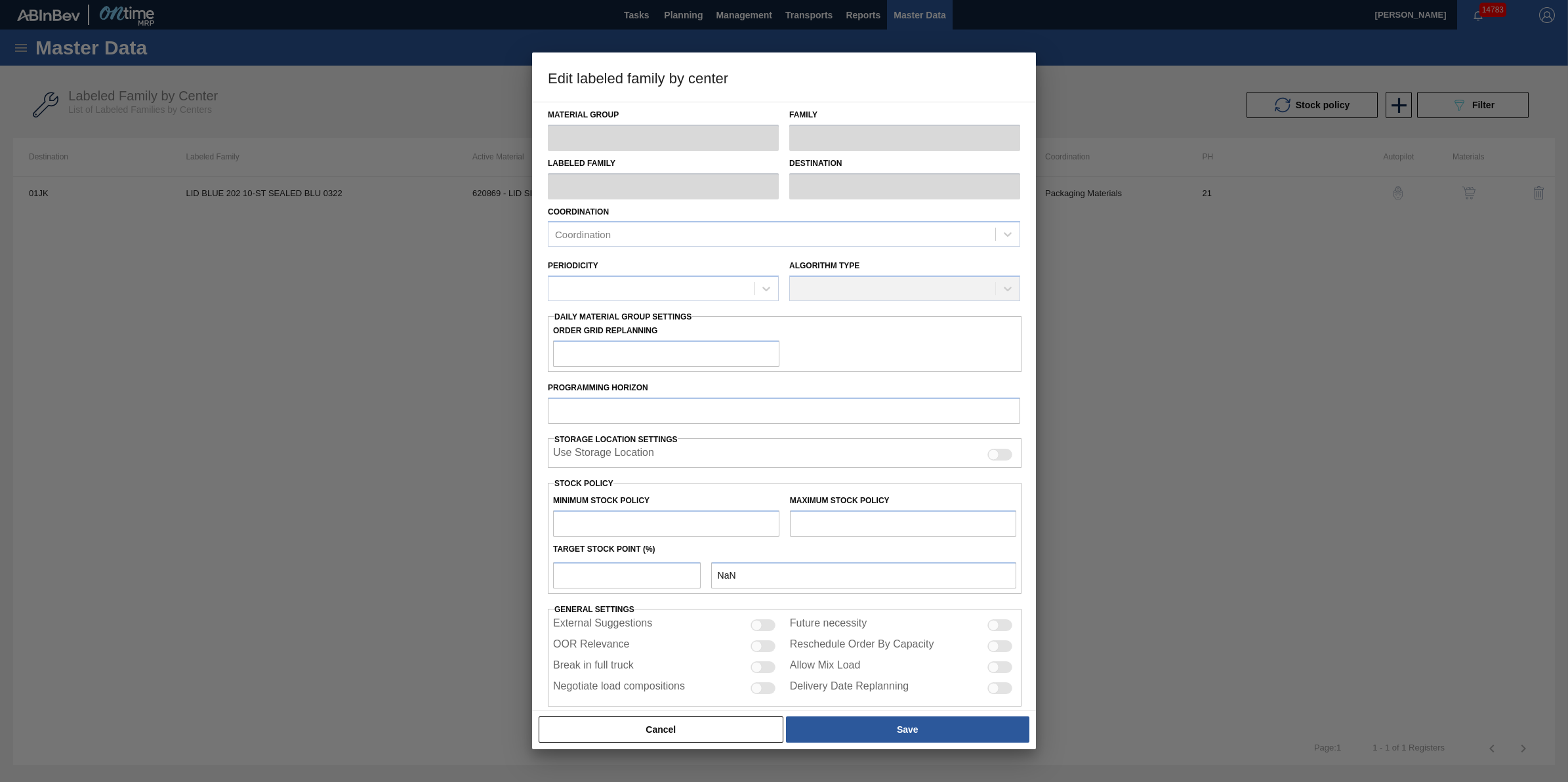
checkbox input "true"
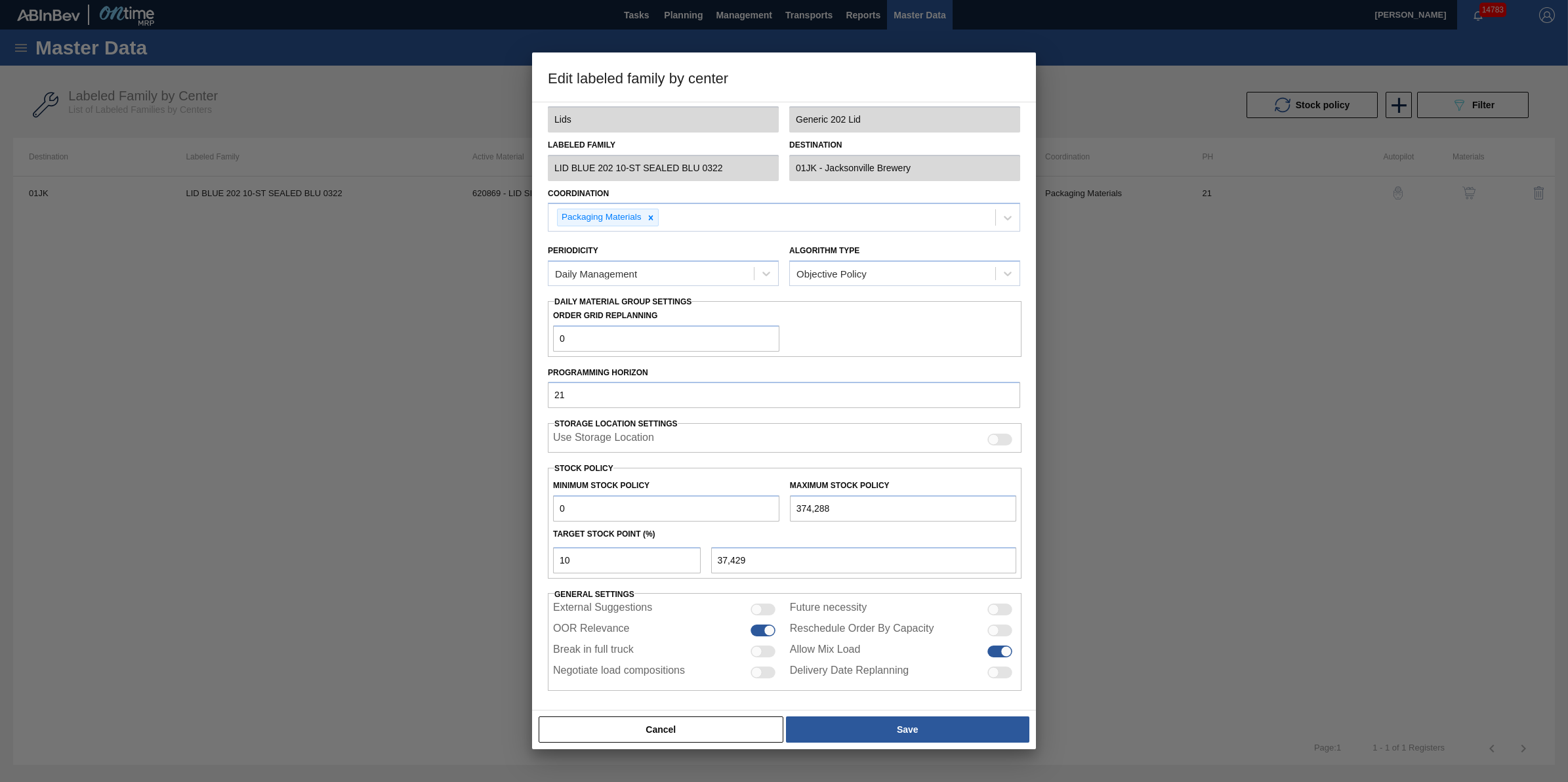
scroll to position [23, 0]
click at [770, 629] on div at bounding box center [769, 628] width 11 height 11
checkbox input "false"
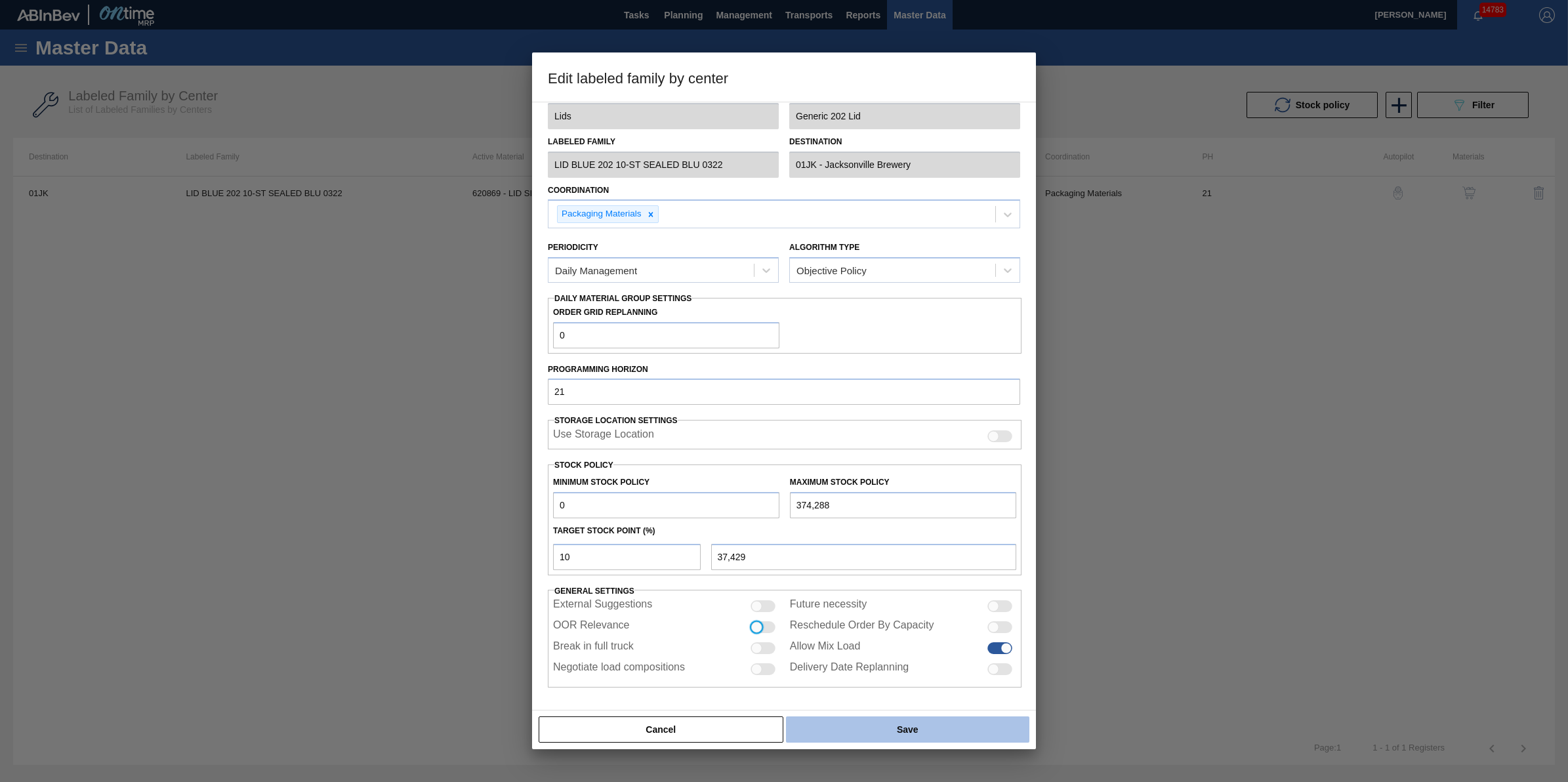
click at [882, 733] on button "Save" at bounding box center [907, 730] width 243 height 26
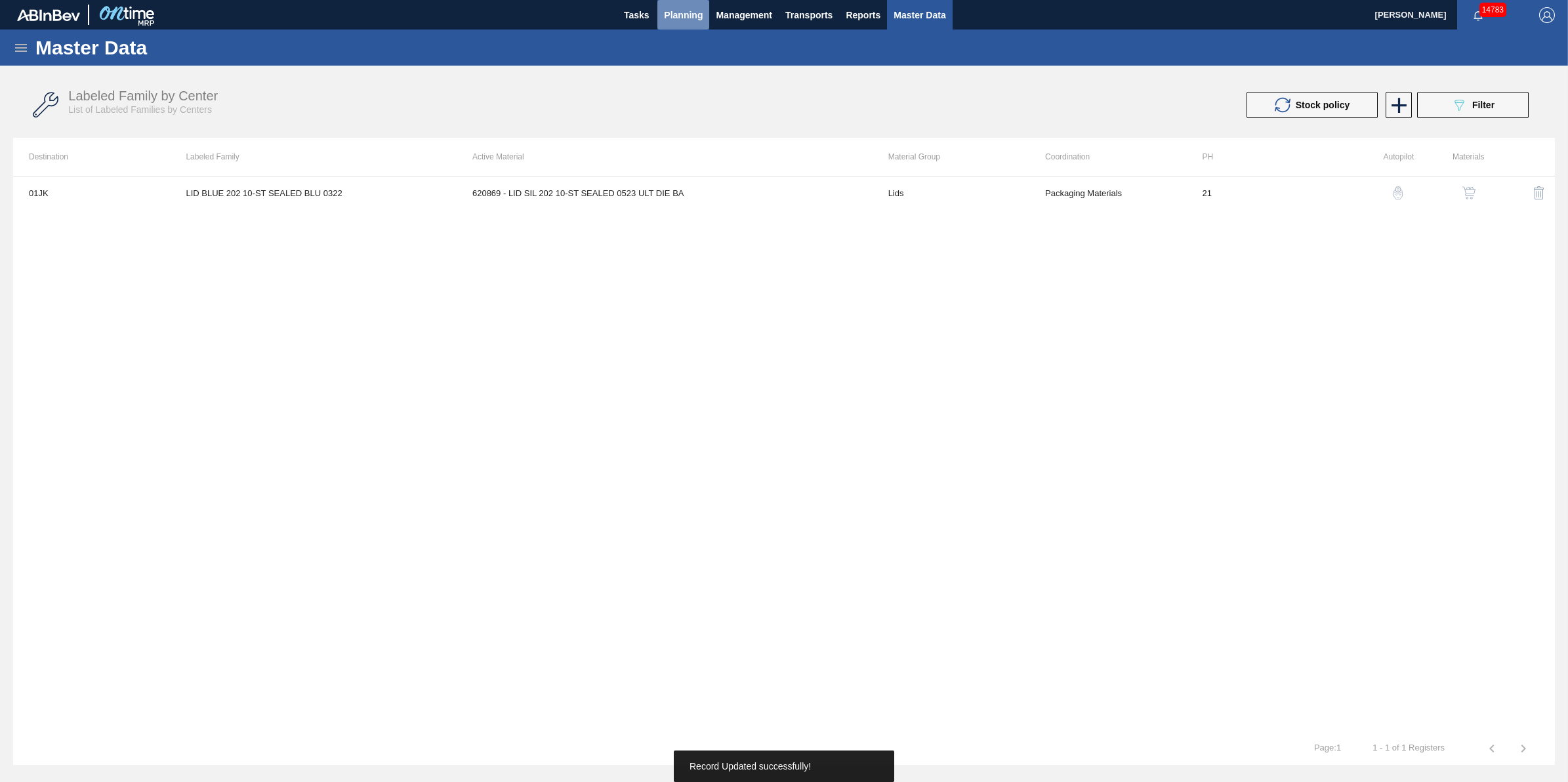
click at [689, 14] on span "Planning" at bounding box center [683, 15] width 39 height 16
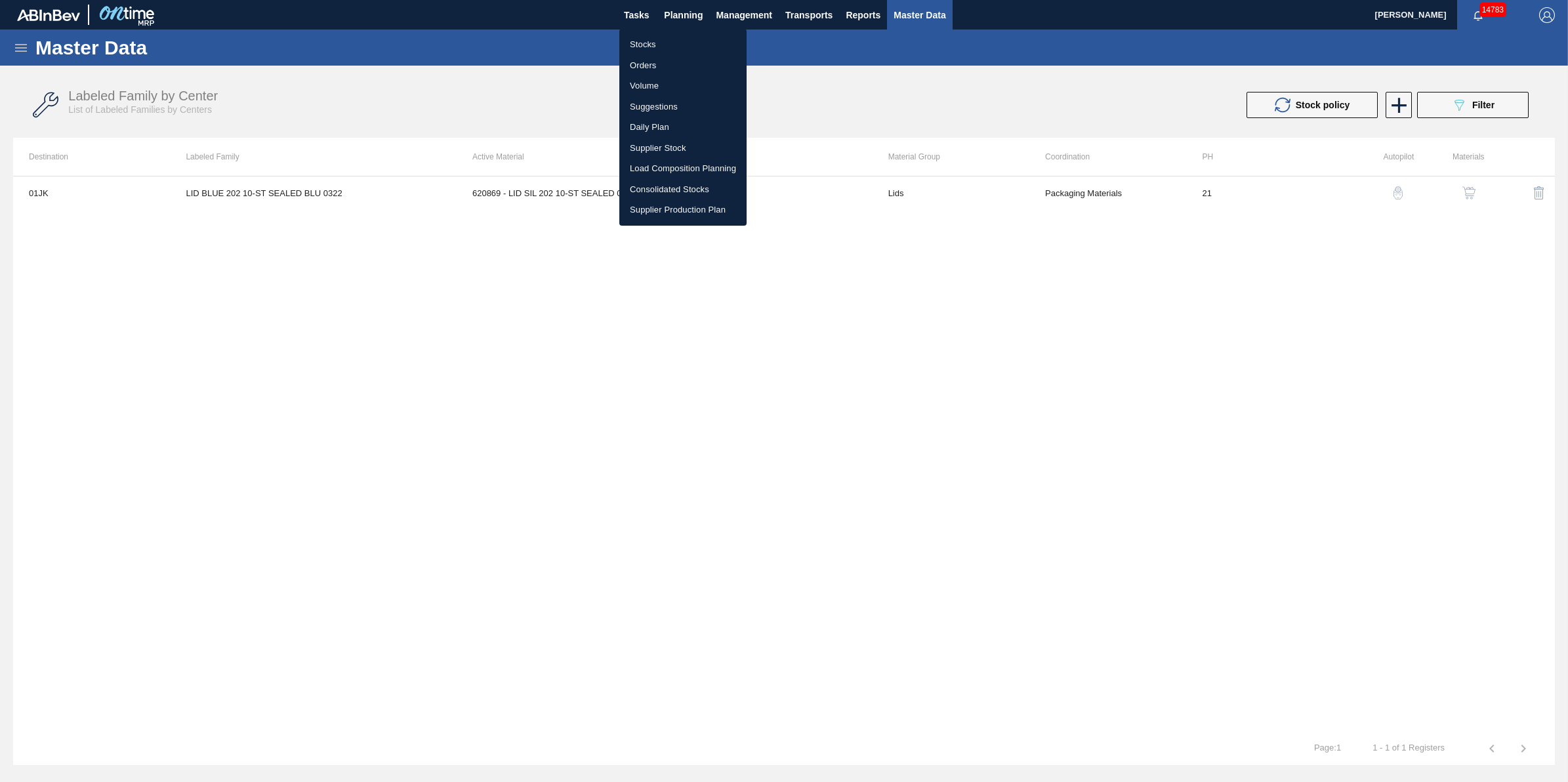
click at [640, 51] on li "Stocks" at bounding box center [682, 45] width 127 height 21
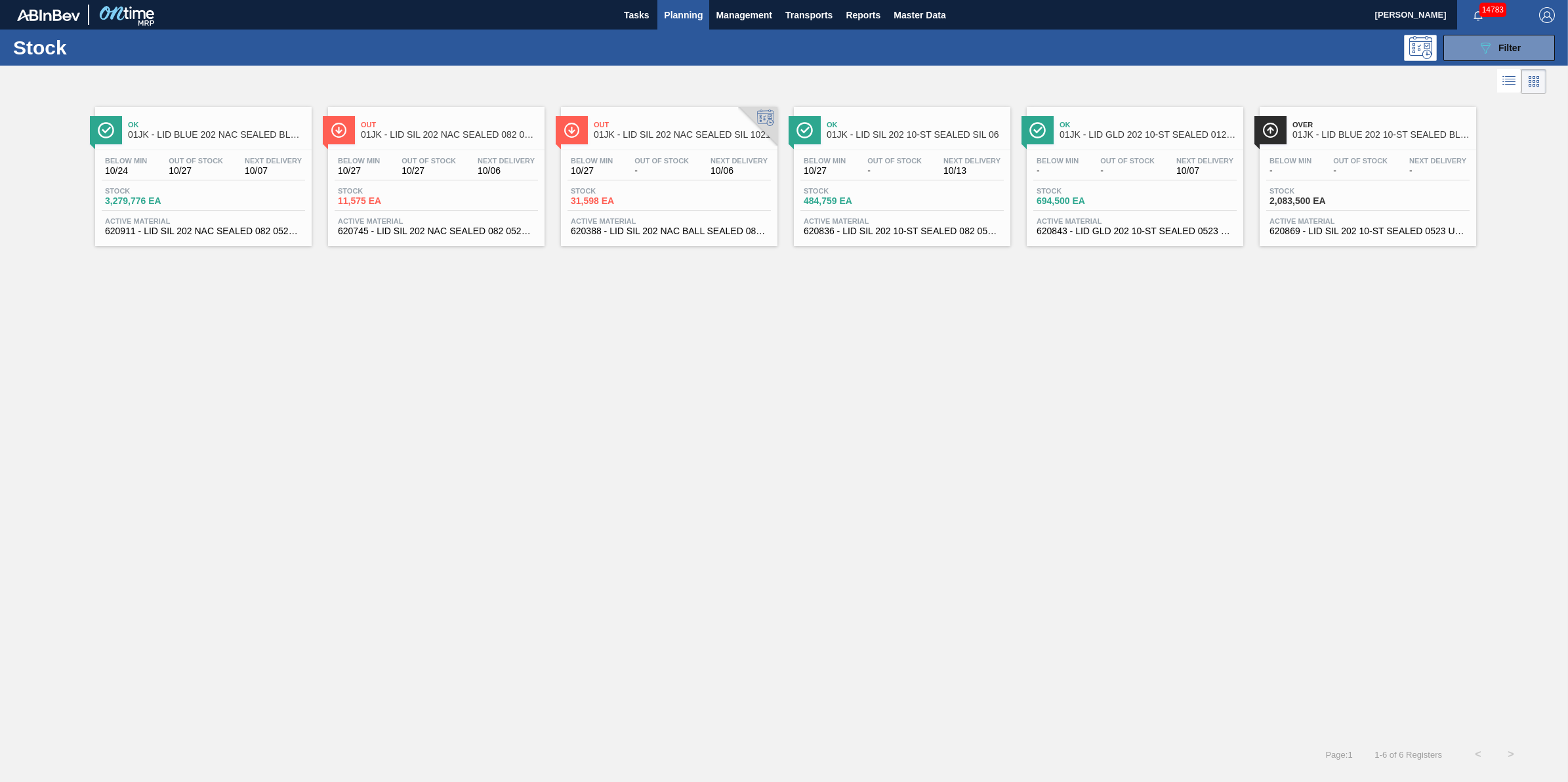
click at [1326, 208] on div "Stock 2,083,500 EA" at bounding box center [1367, 198] width 203 height 23
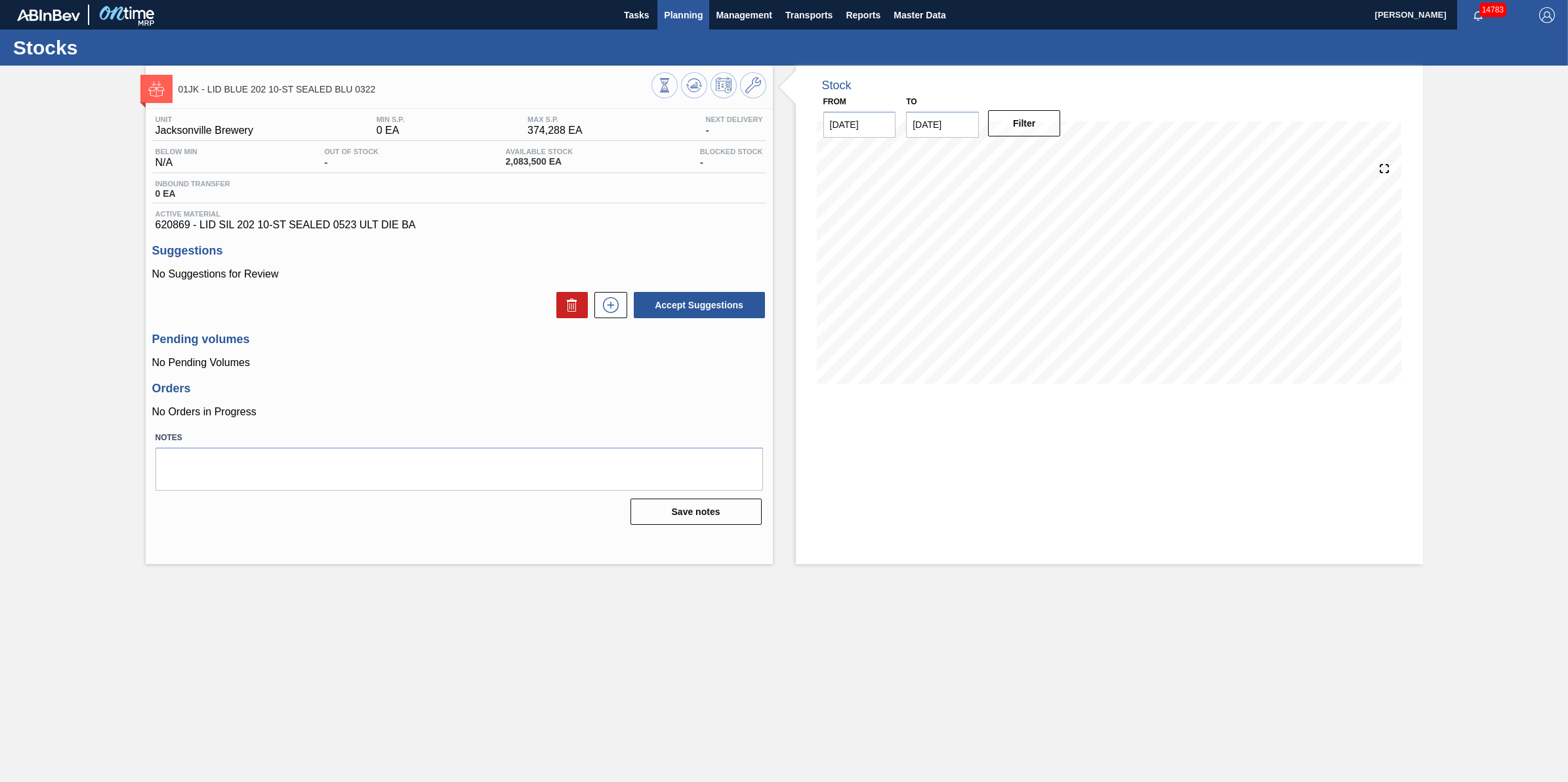
click at [689, 15] on span "Planning" at bounding box center [683, 15] width 39 height 16
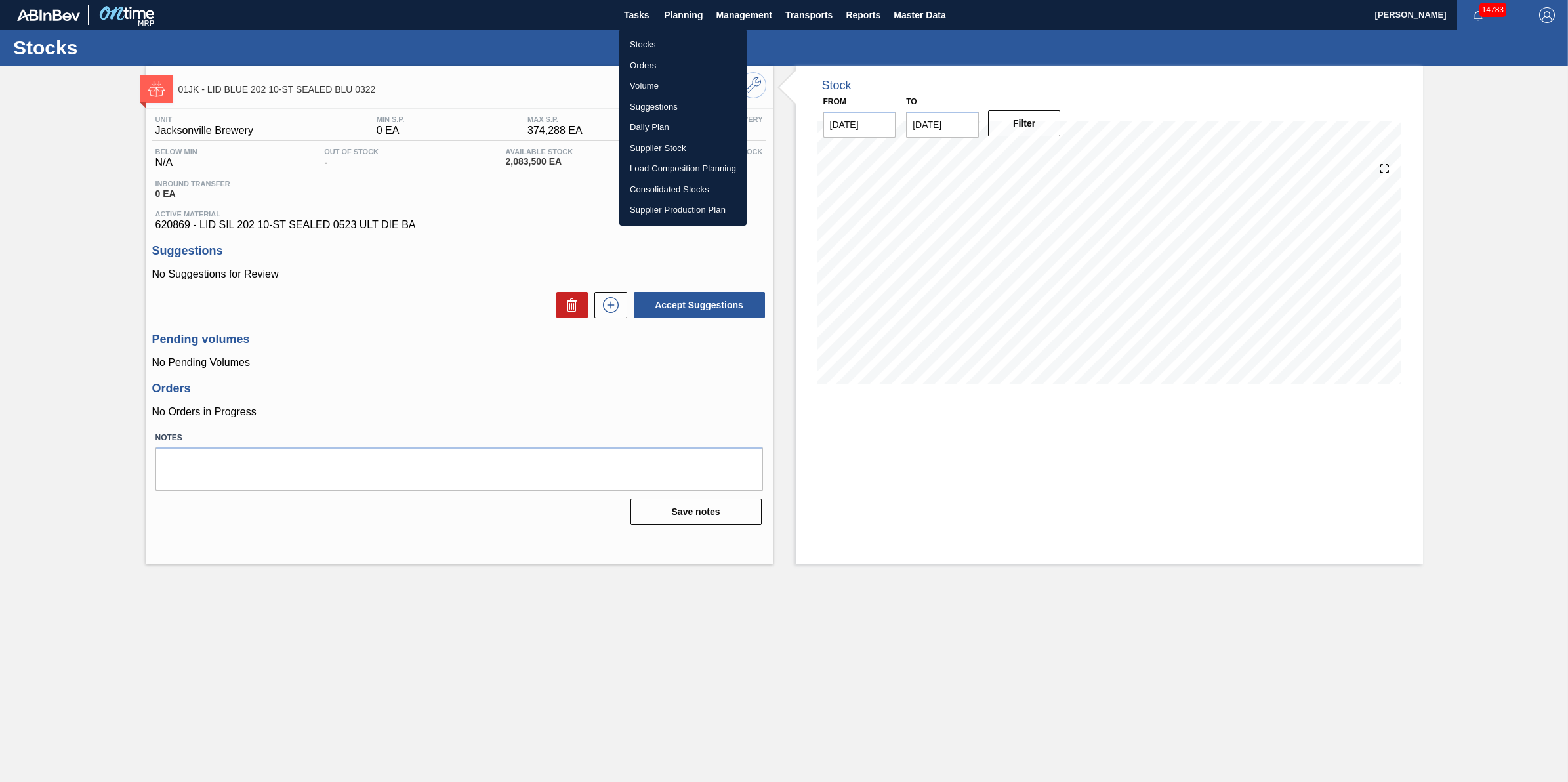
click at [684, 33] on ul "Stocks Orders Volume Suggestions Daily Plan Supplier Stock Load Composition Pla…" at bounding box center [682, 127] width 127 height 197
click at [683, 39] on li "Stocks" at bounding box center [682, 45] width 127 height 21
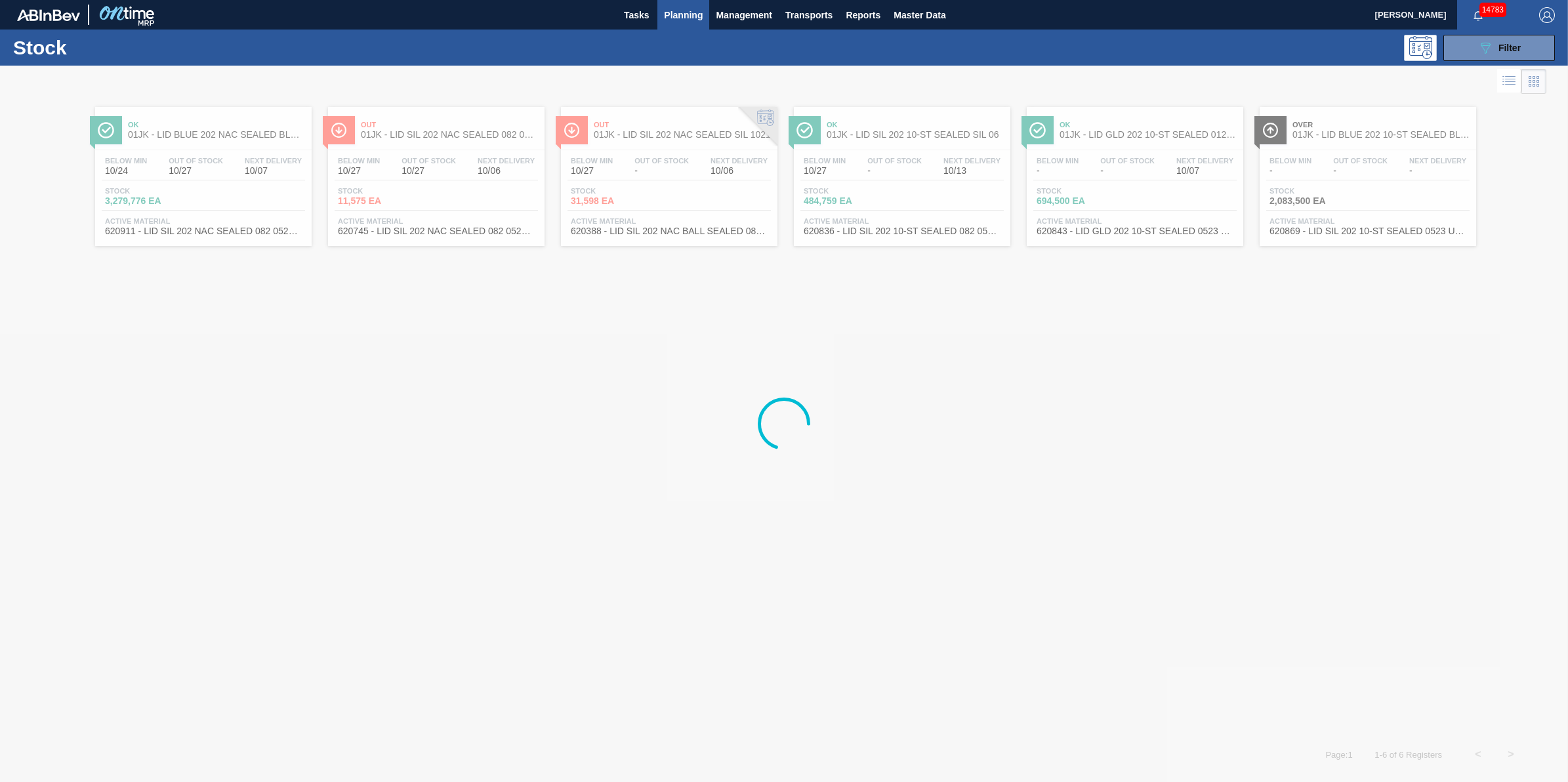
click at [1504, 60] on div "Stock 089F7B8B-B2A5-4AFE-B5C0-19BA573D28AC Filter" at bounding box center [784, 47] width 1568 height 36
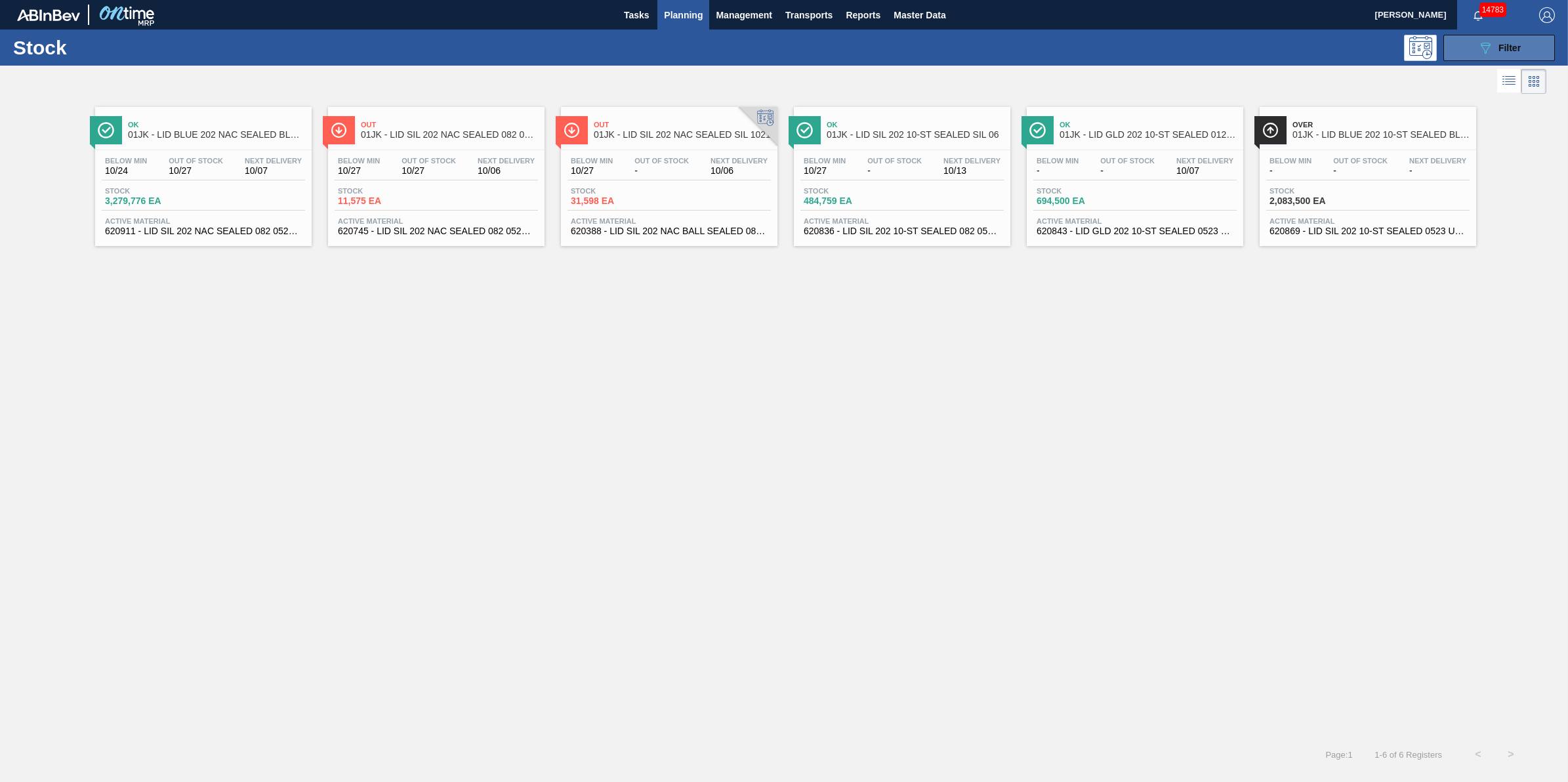
click at [1504, 48] on span "Filter" at bounding box center [1510, 47] width 22 height 10
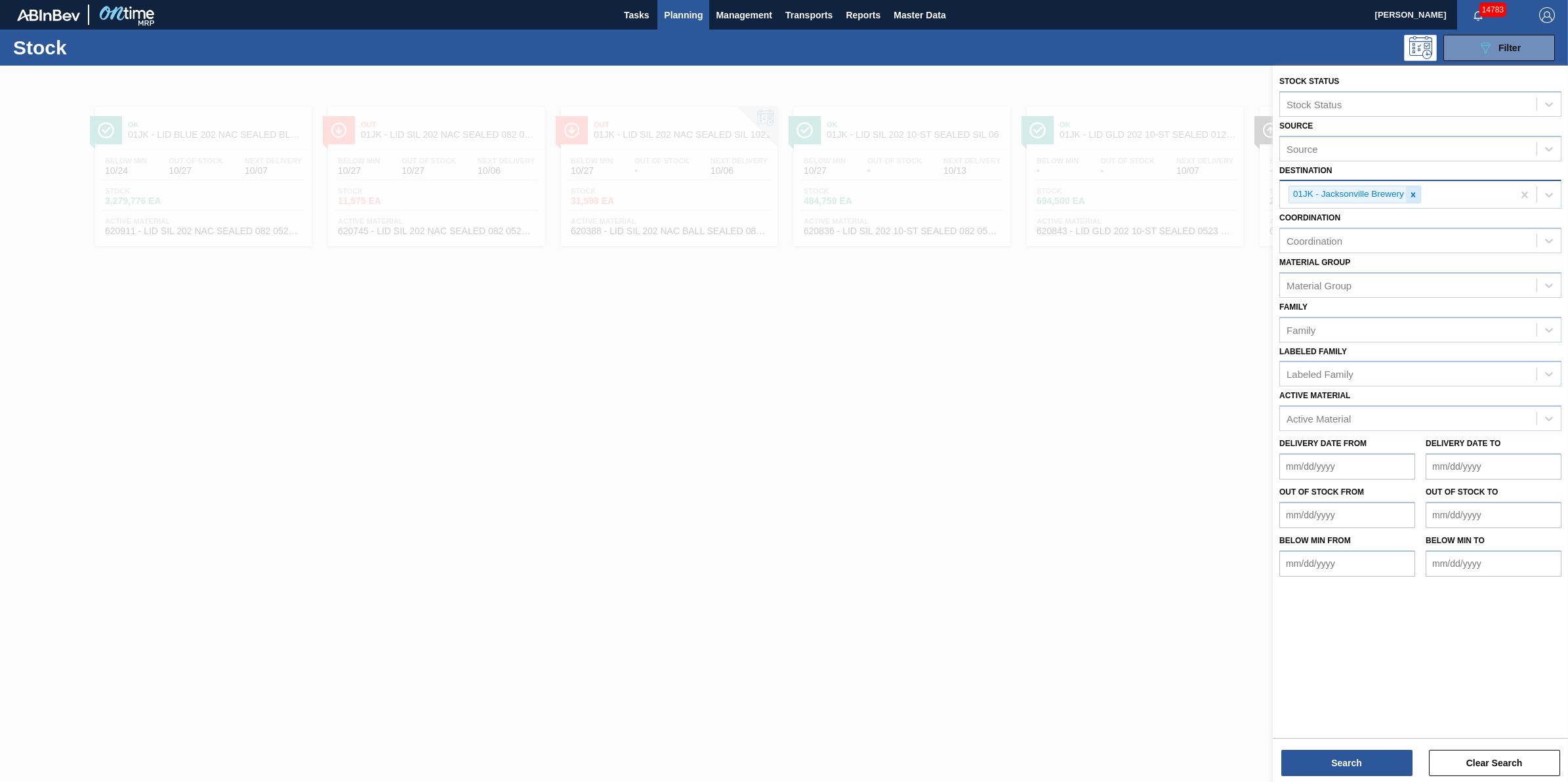
click at [1409, 188] on div at bounding box center [1413, 195] width 15 height 17
click at [1414, 190] on div "Destination" at bounding box center [1408, 193] width 256 height 19
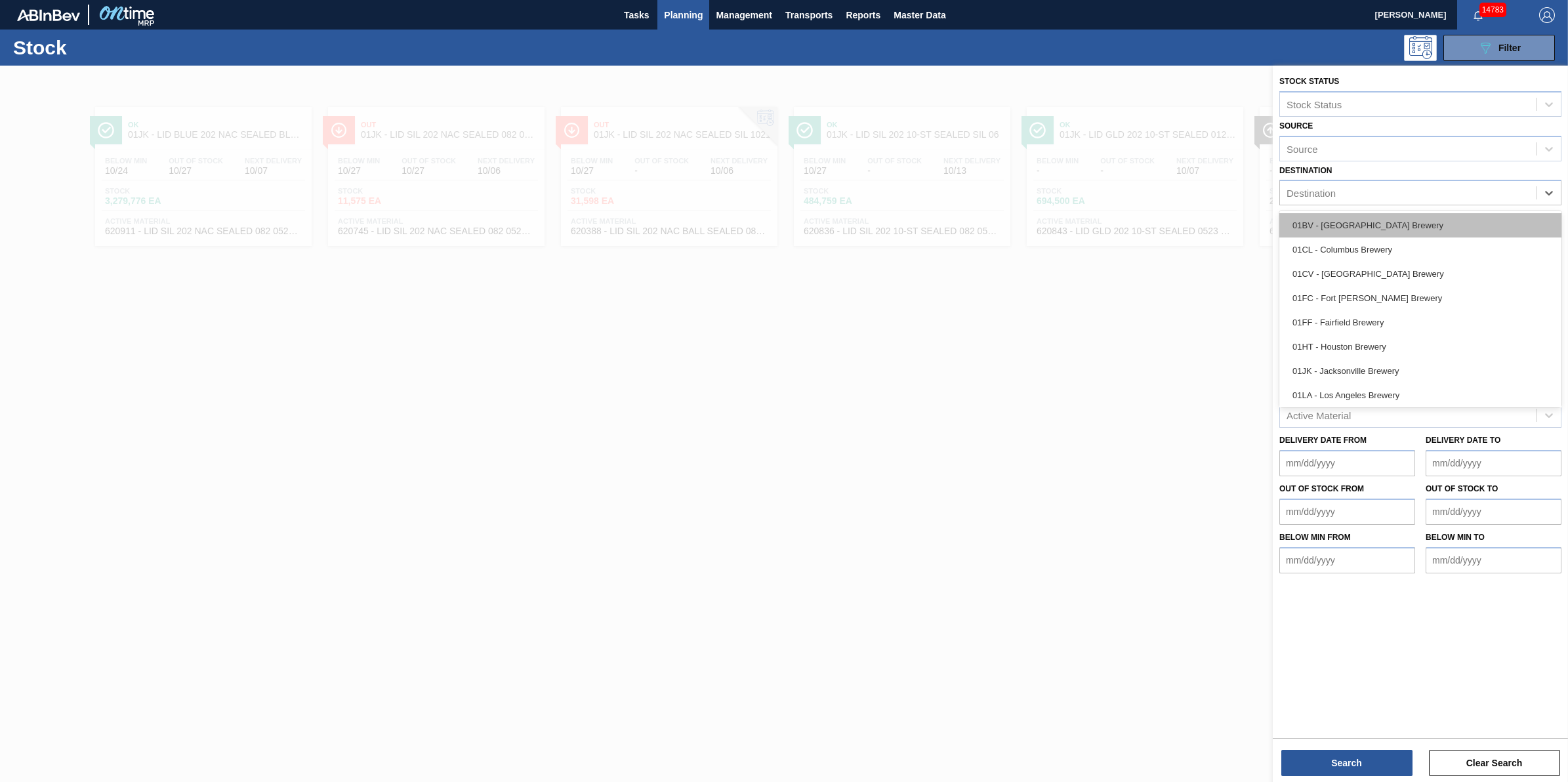
click at [1403, 222] on div "01BV - Baldwinsville Brewery" at bounding box center [1420, 226] width 282 height 24
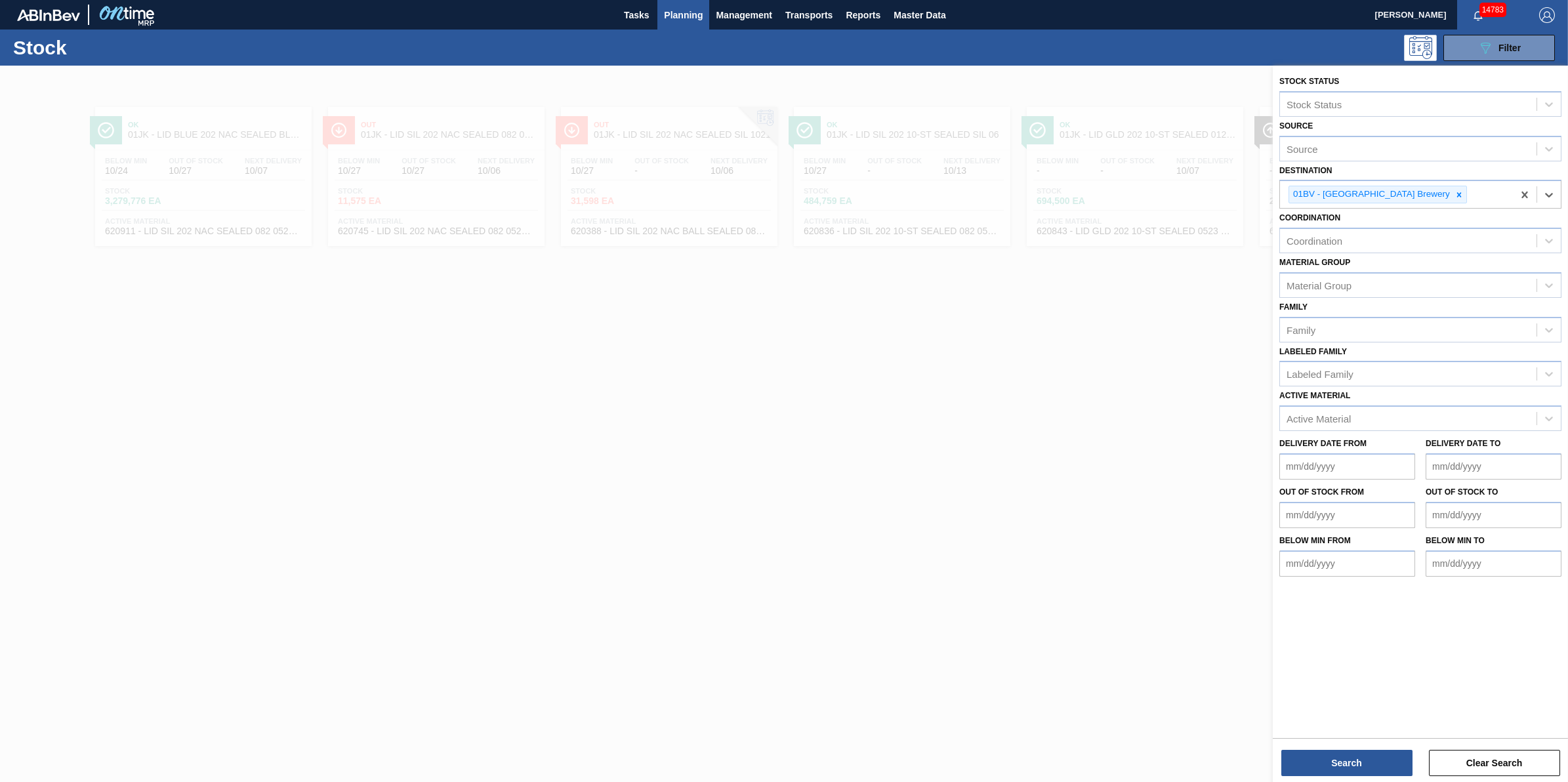
click at [1279, 762] on div "Search Clear Search" at bounding box center [1420, 757] width 295 height 37
click at [1291, 762] on button "Search" at bounding box center [1346, 763] width 131 height 26
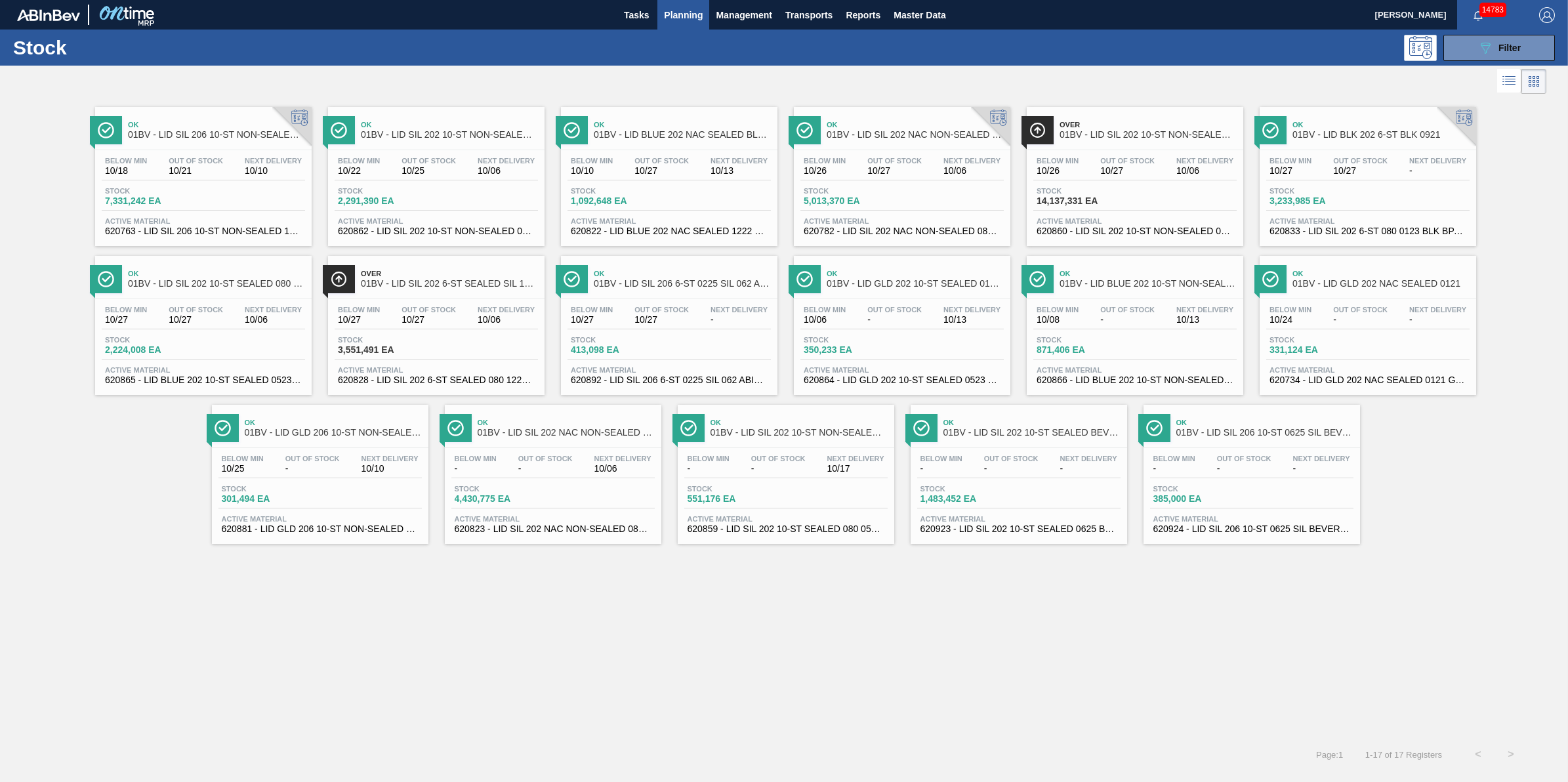
click at [486, 319] on span "10/06" at bounding box center [505, 319] width 57 height 10
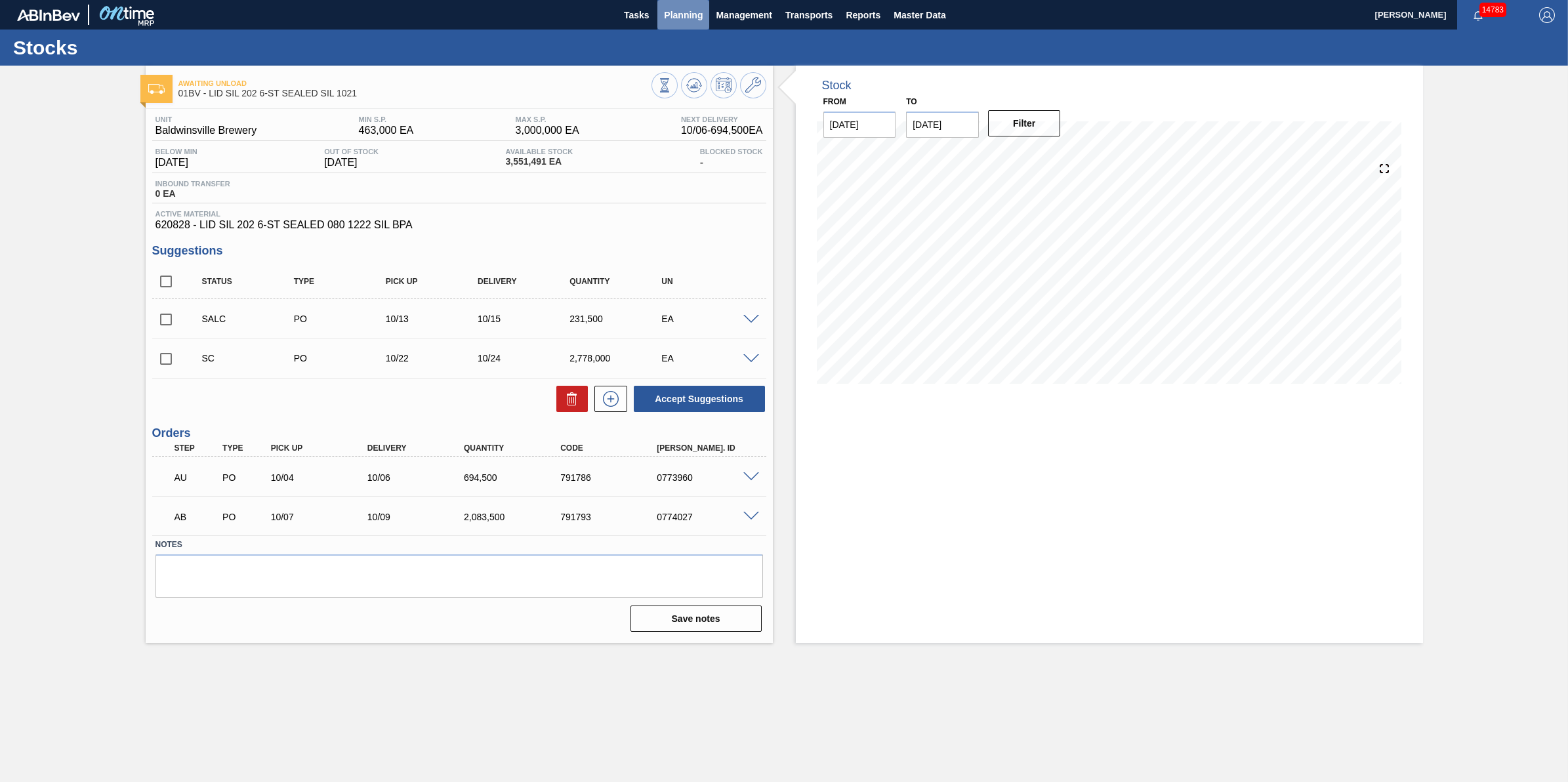
click at [692, 19] on span "Planning" at bounding box center [683, 15] width 39 height 16
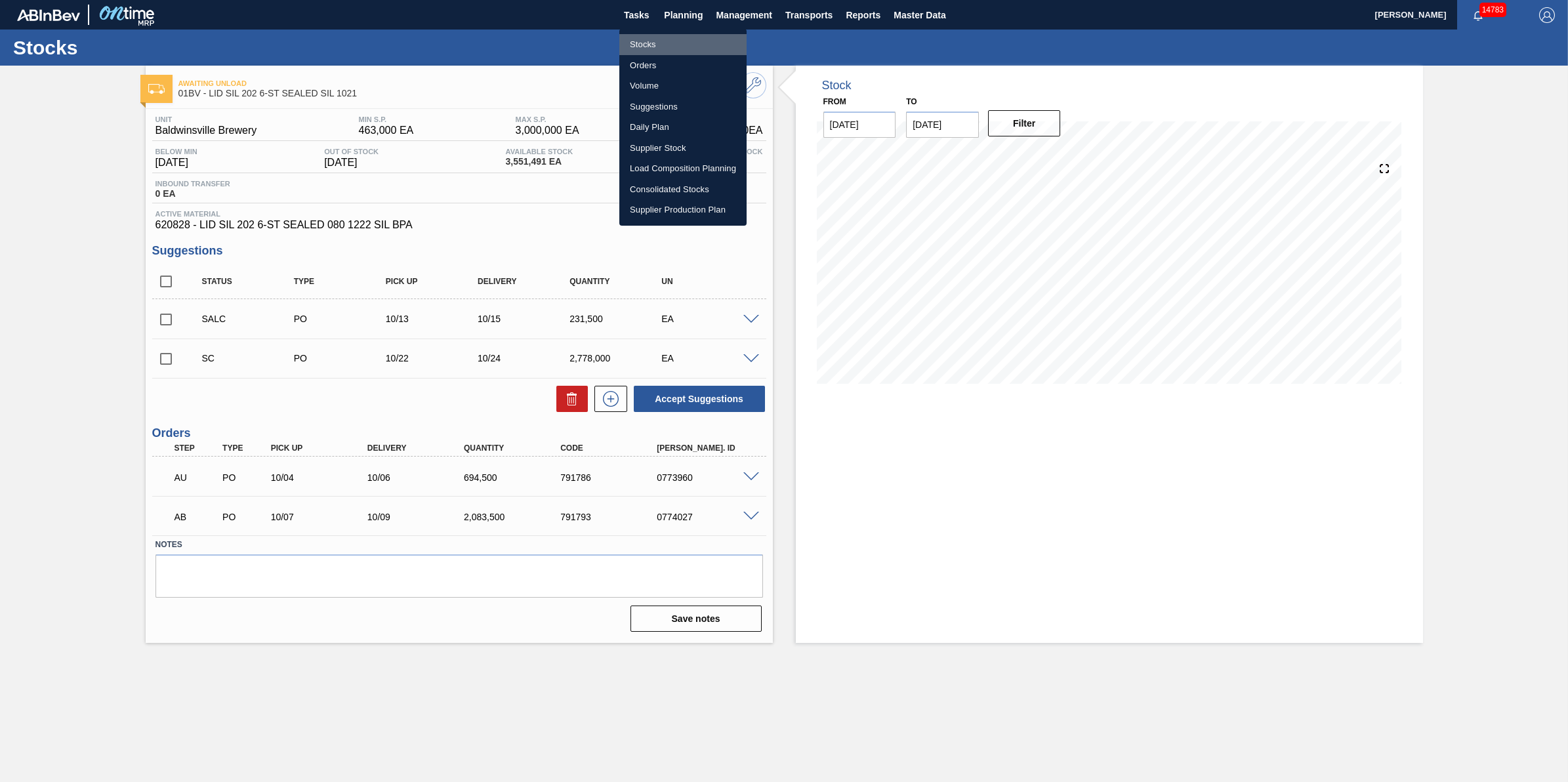
click at [693, 40] on li "Stocks" at bounding box center [682, 45] width 127 height 21
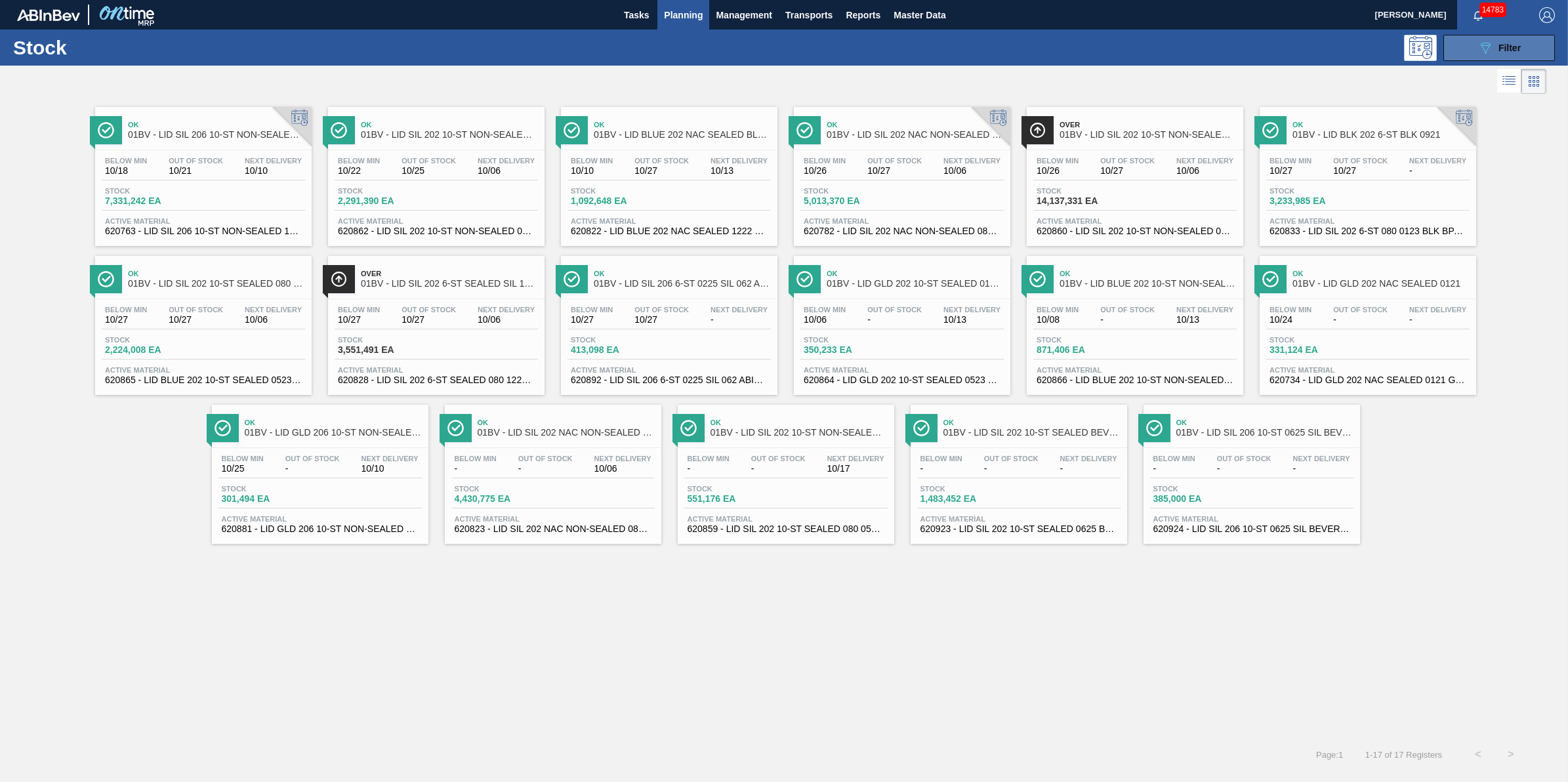
click at [1489, 47] on icon "089F7B8B-B2A5-4AFE-B5C0-19BA573D28AC" at bounding box center [1484, 47] width 16 height 16
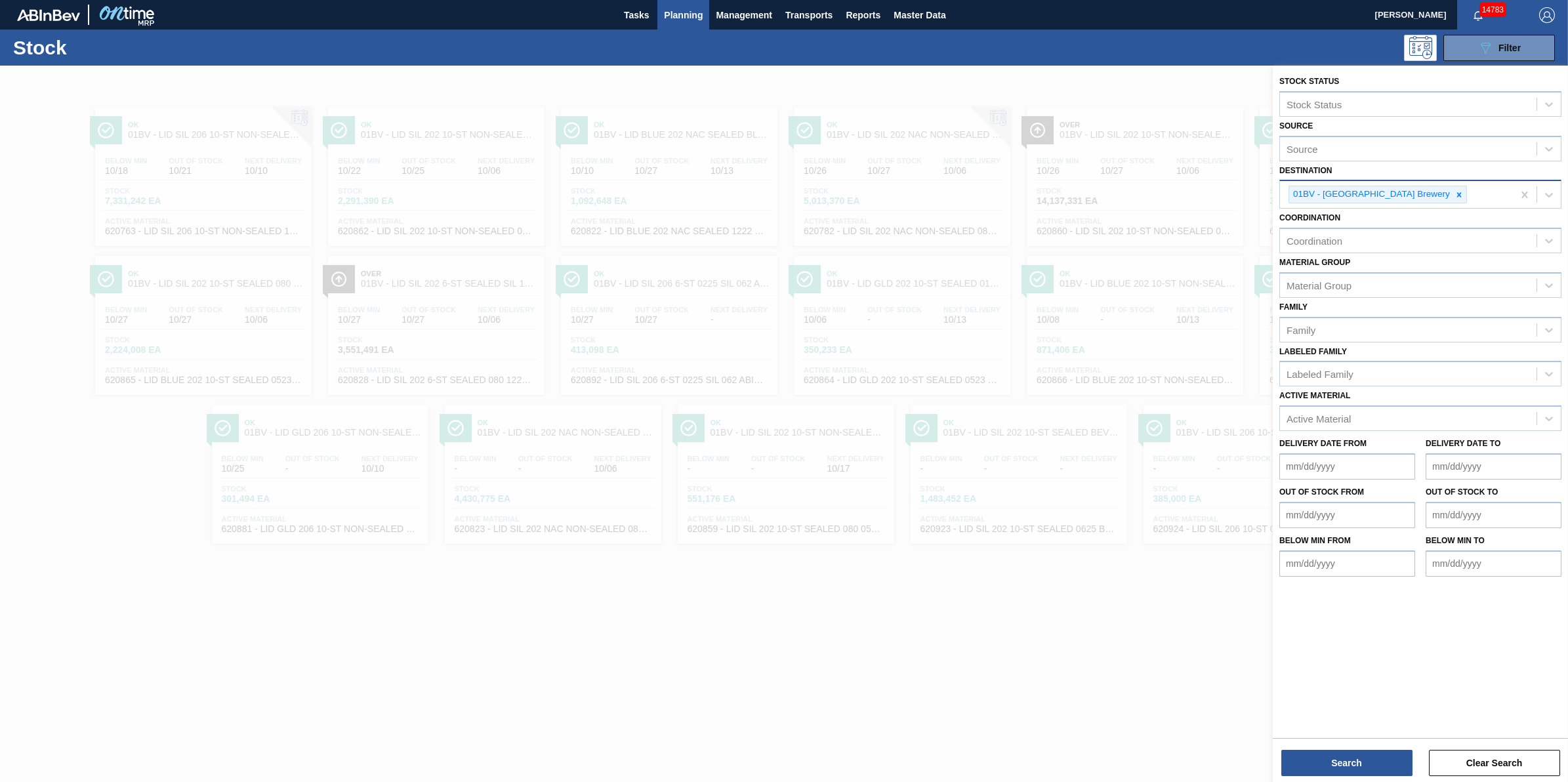
click at [1432, 198] on div "01BV - Baldwinsville Brewery" at bounding box center [1396, 194] width 233 height 27
click at [1454, 195] on icon at bounding box center [1458, 195] width 9 height 9
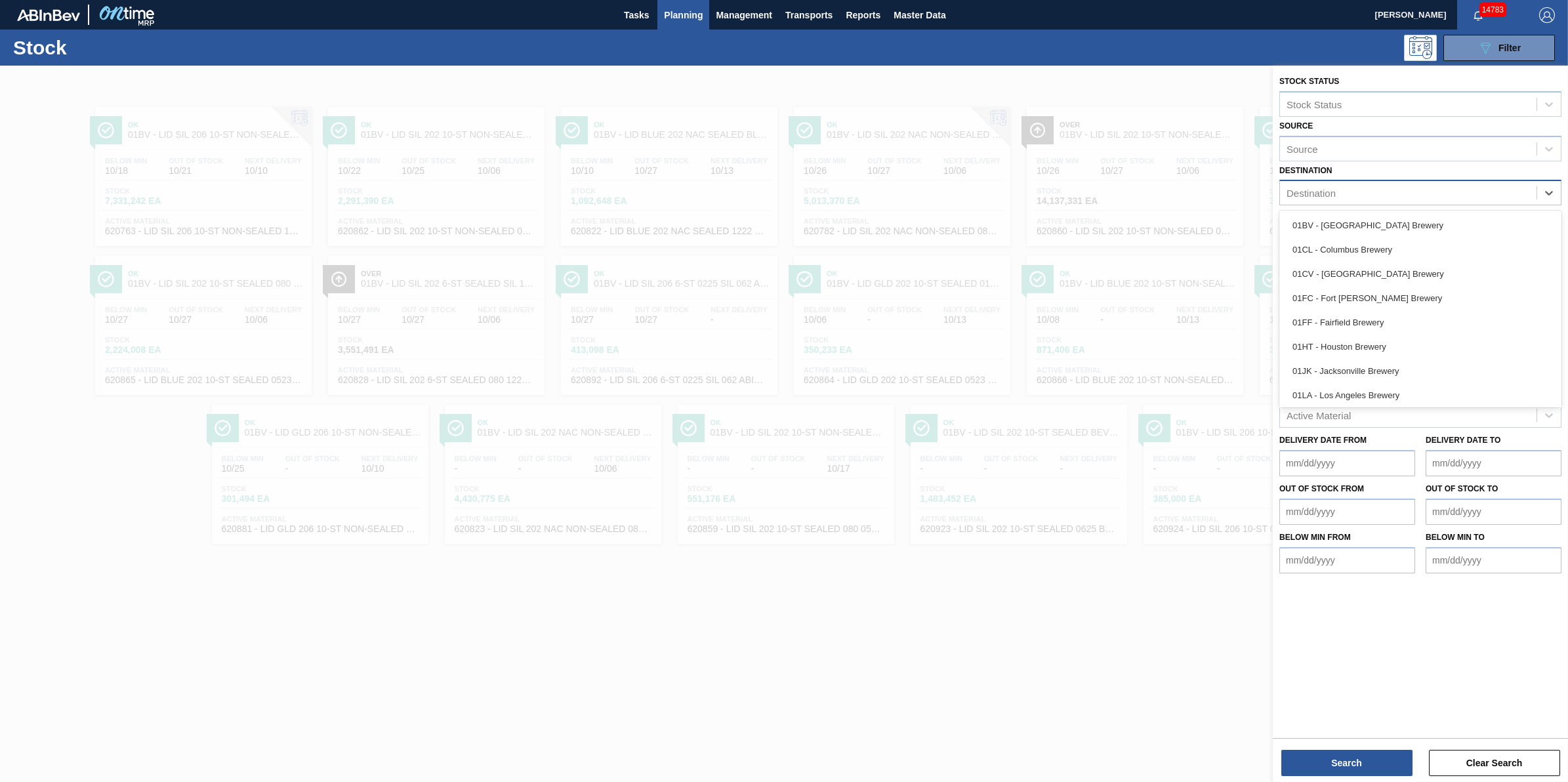
click at [1418, 195] on div "Destination" at bounding box center [1408, 193] width 256 height 19
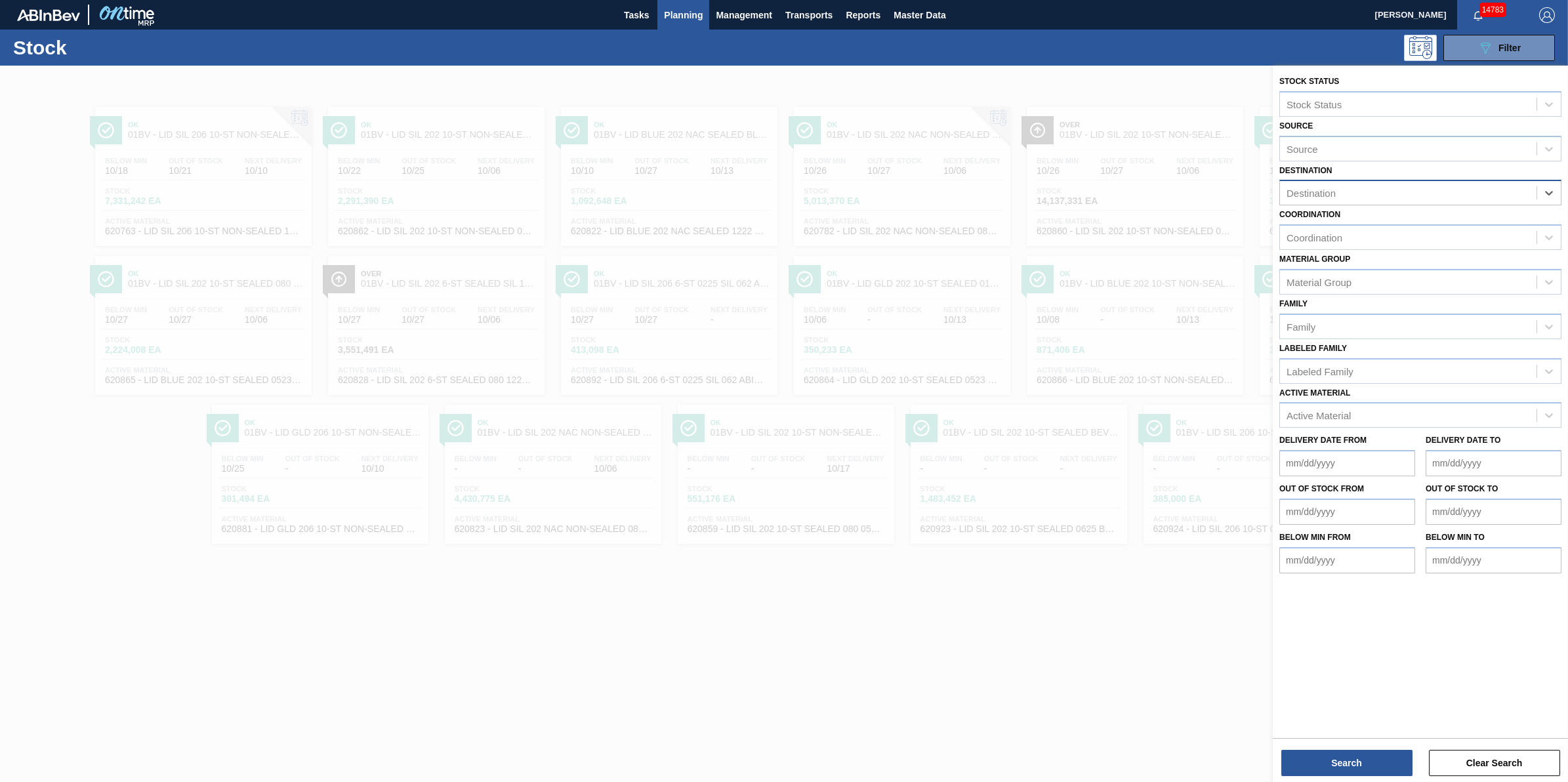
click at [1432, 196] on div "Destination" at bounding box center [1408, 193] width 256 height 19
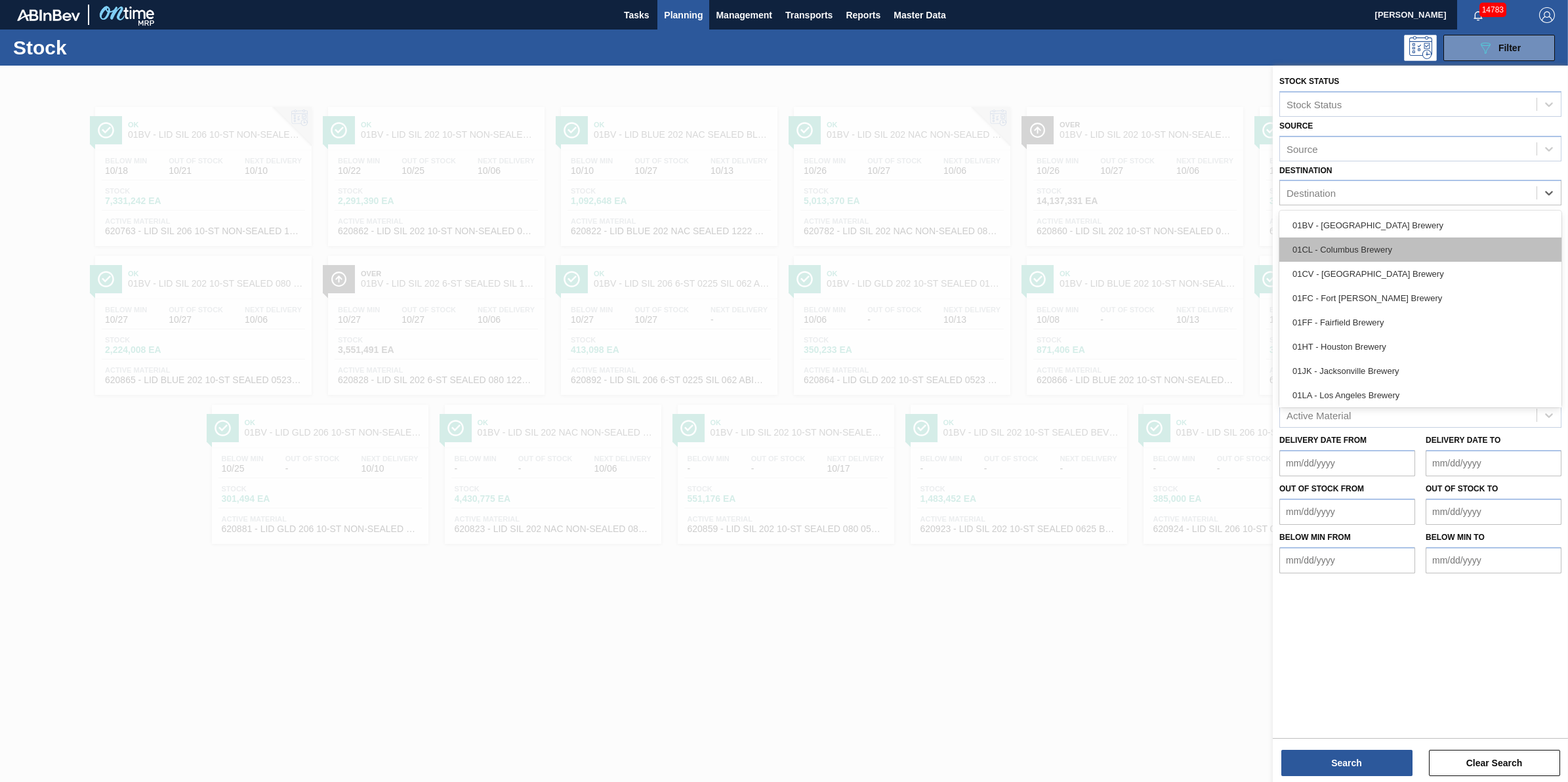
click at [1422, 256] on div "01CL - Columbus Brewery" at bounding box center [1420, 250] width 282 height 24
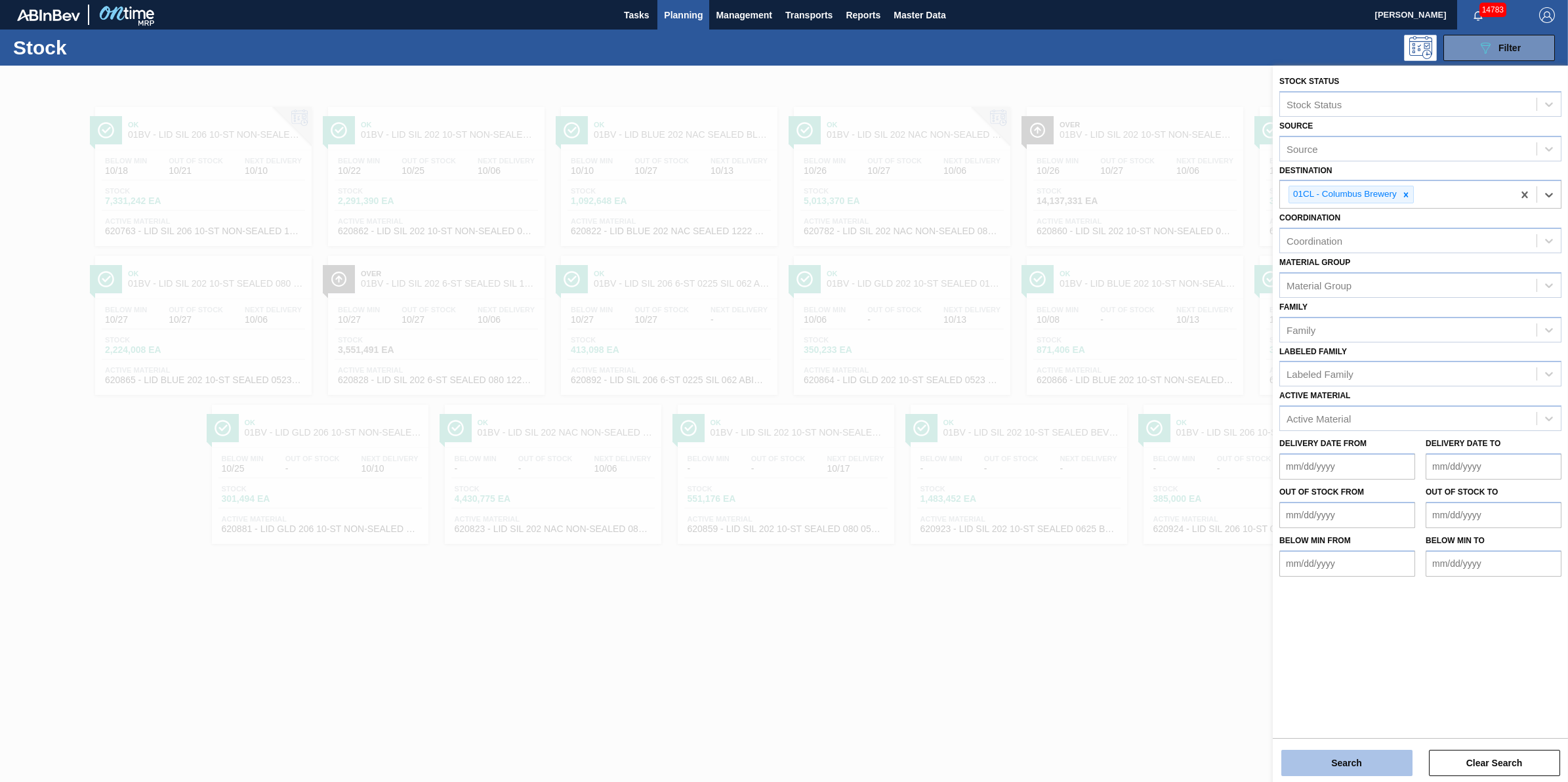
click at [1352, 775] on button "Search" at bounding box center [1346, 763] width 131 height 26
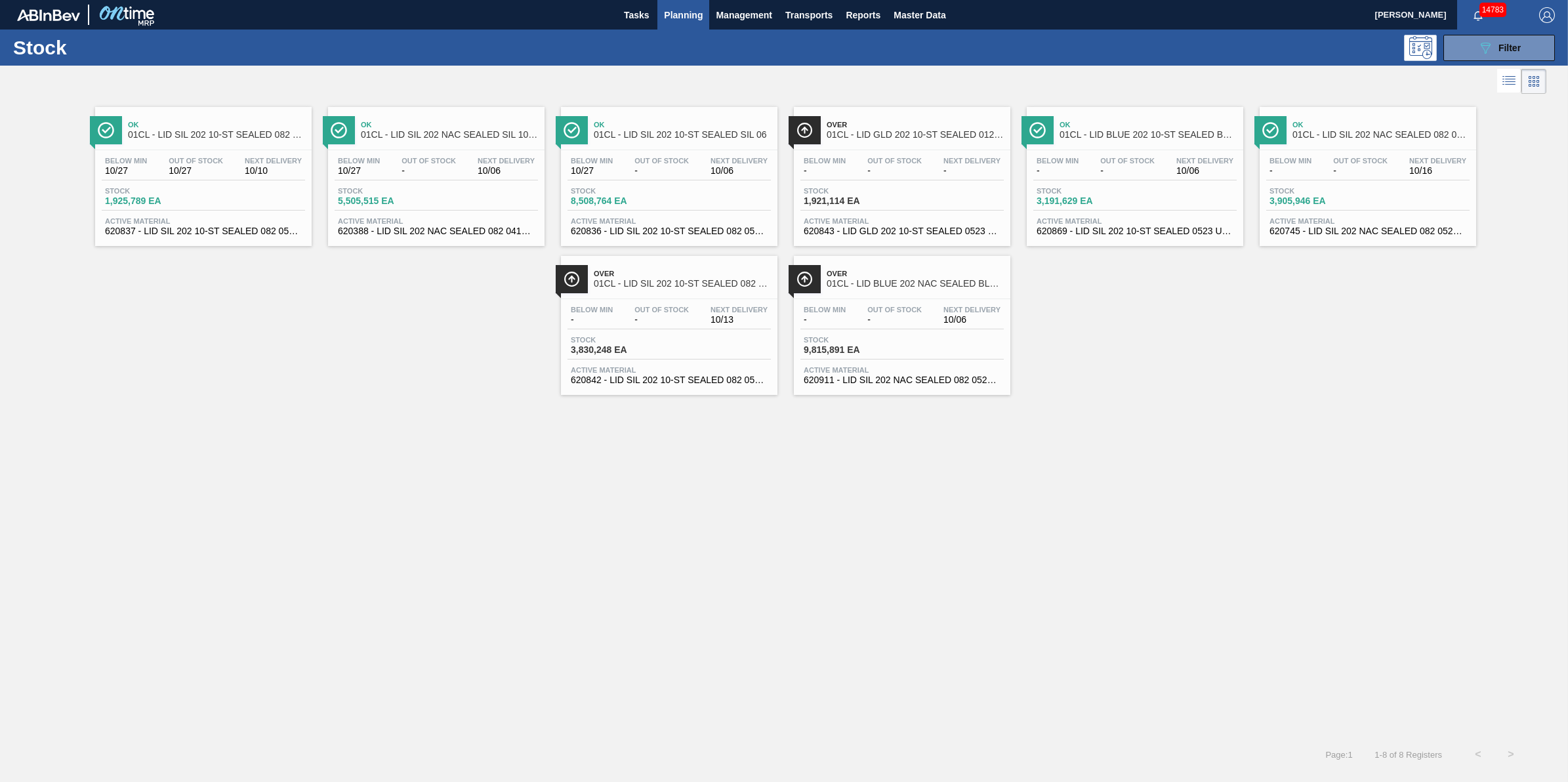
click at [835, 201] on span "1,921,114 EA" at bounding box center [849, 201] width 92 height 10
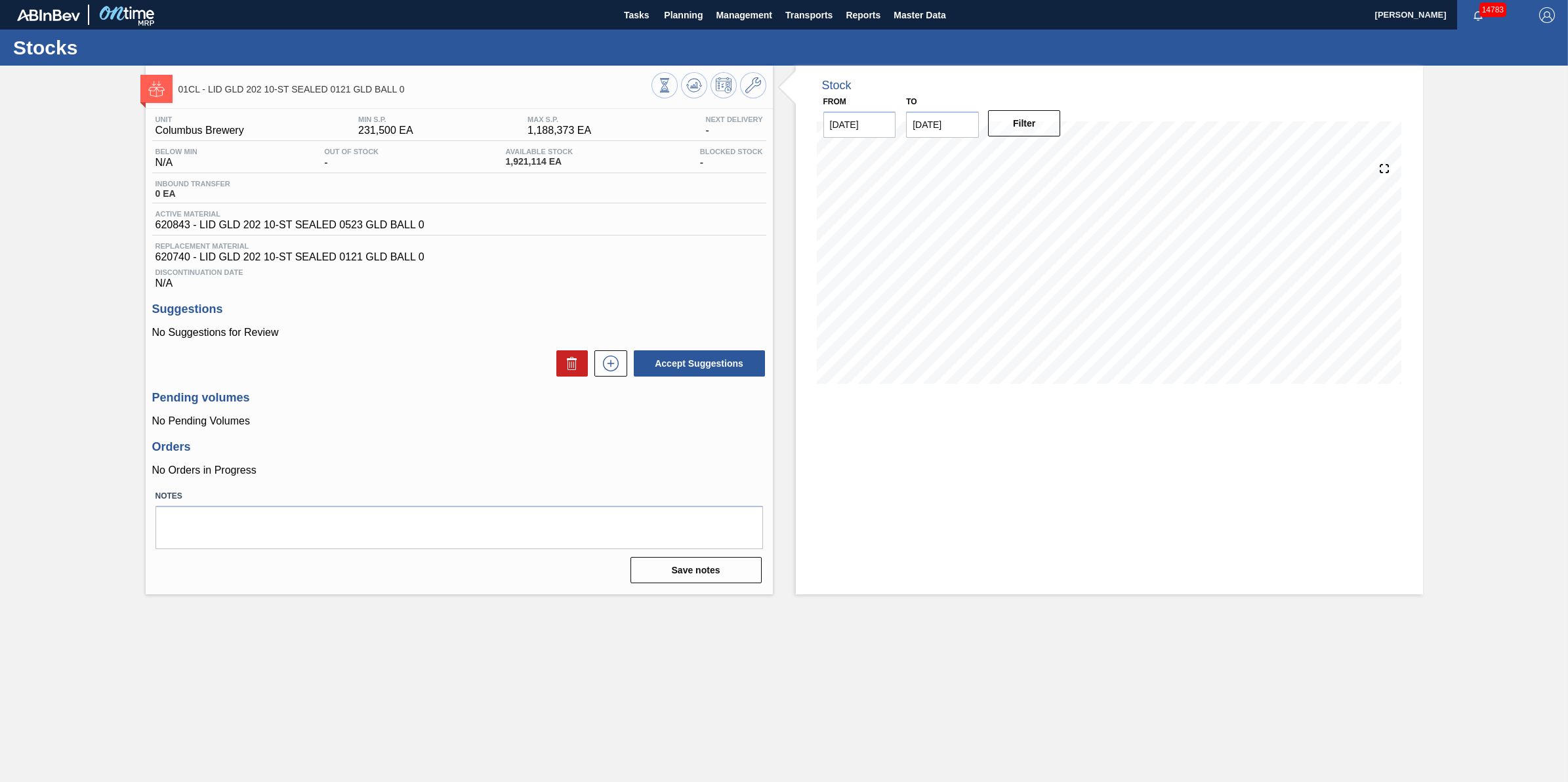
click at [952, 136] on input "[DATE]" at bounding box center [942, 124] width 72 height 26
click at [1050, 312] on div "6" at bounding box center [1049, 305] width 18 height 18
type input "12/06/2025"
click at [1030, 120] on button "Filter" at bounding box center [1024, 124] width 72 height 26
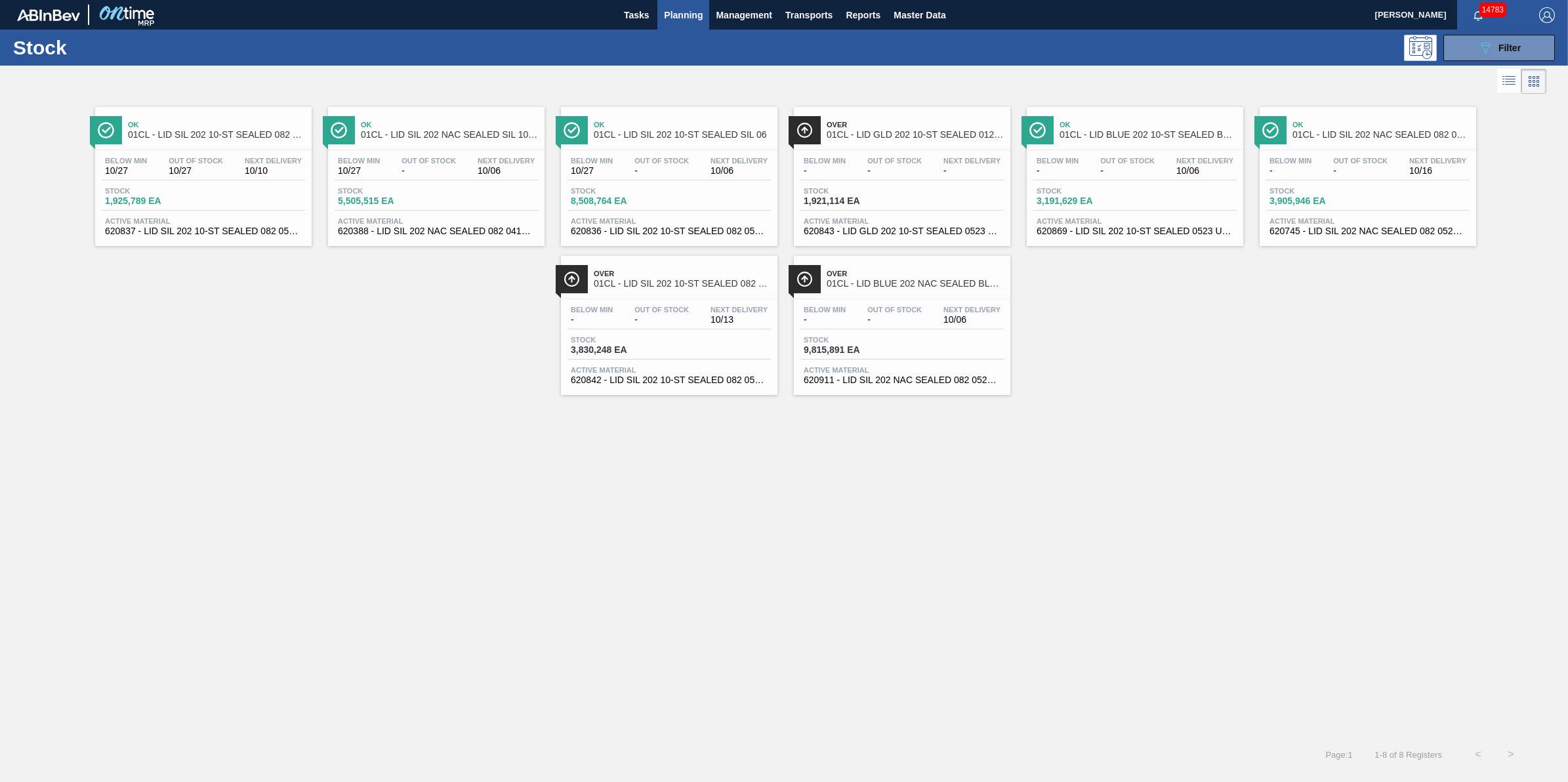
click at [669, 287] on span "01CL - LID SIL 202 10-ST SEALED 082 0121 SIL BA" at bounding box center [681, 283] width 177 height 10
click at [1490, 55] on icon "089F7B8B-B2A5-4AFE-B5C0-19BA573D28AC" at bounding box center [1484, 47] width 16 height 16
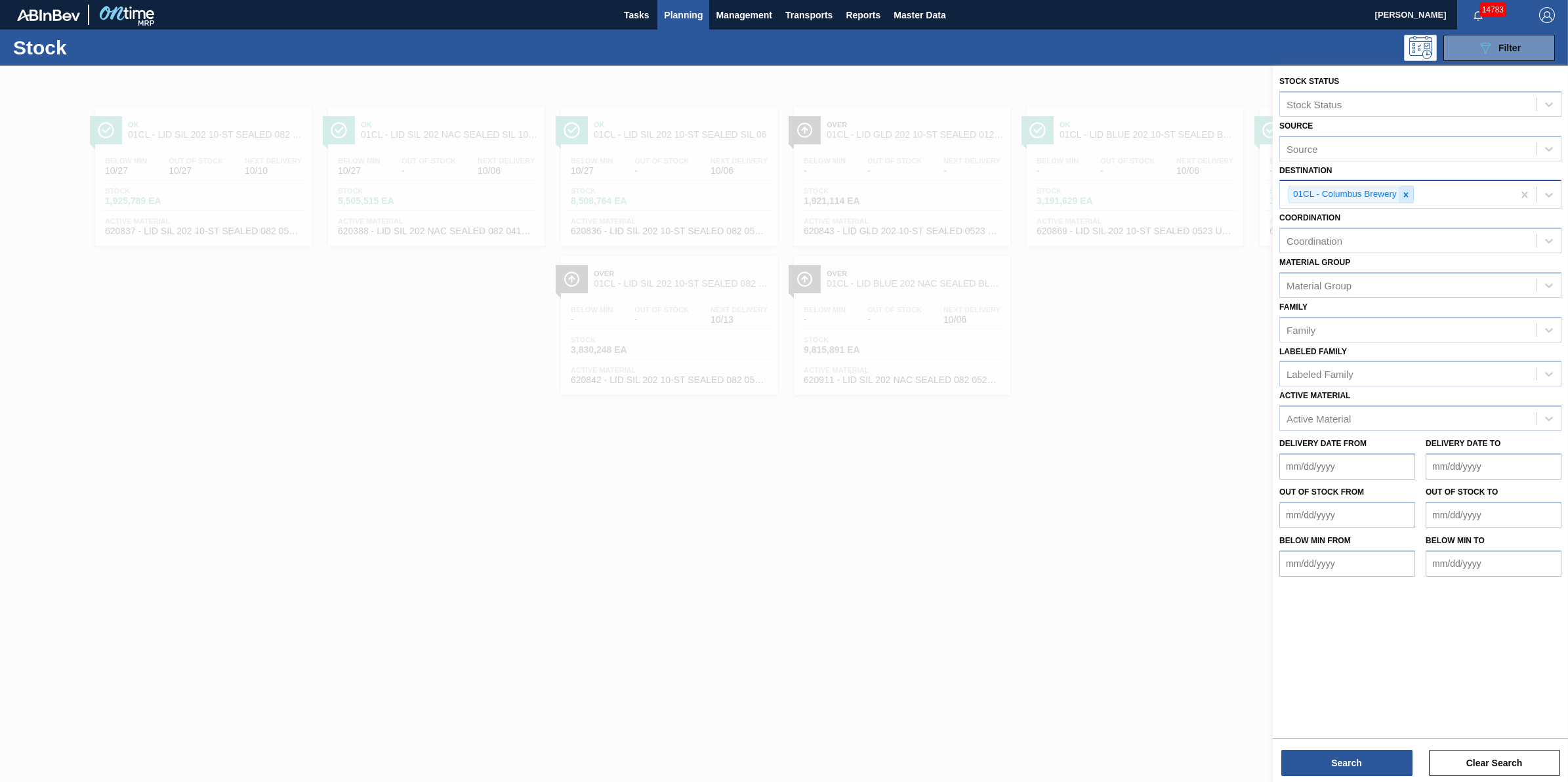
click at [1404, 192] on icon at bounding box center [1406, 195] width 9 height 9
click at [1404, 192] on div "Destination" at bounding box center [1408, 193] width 256 height 19
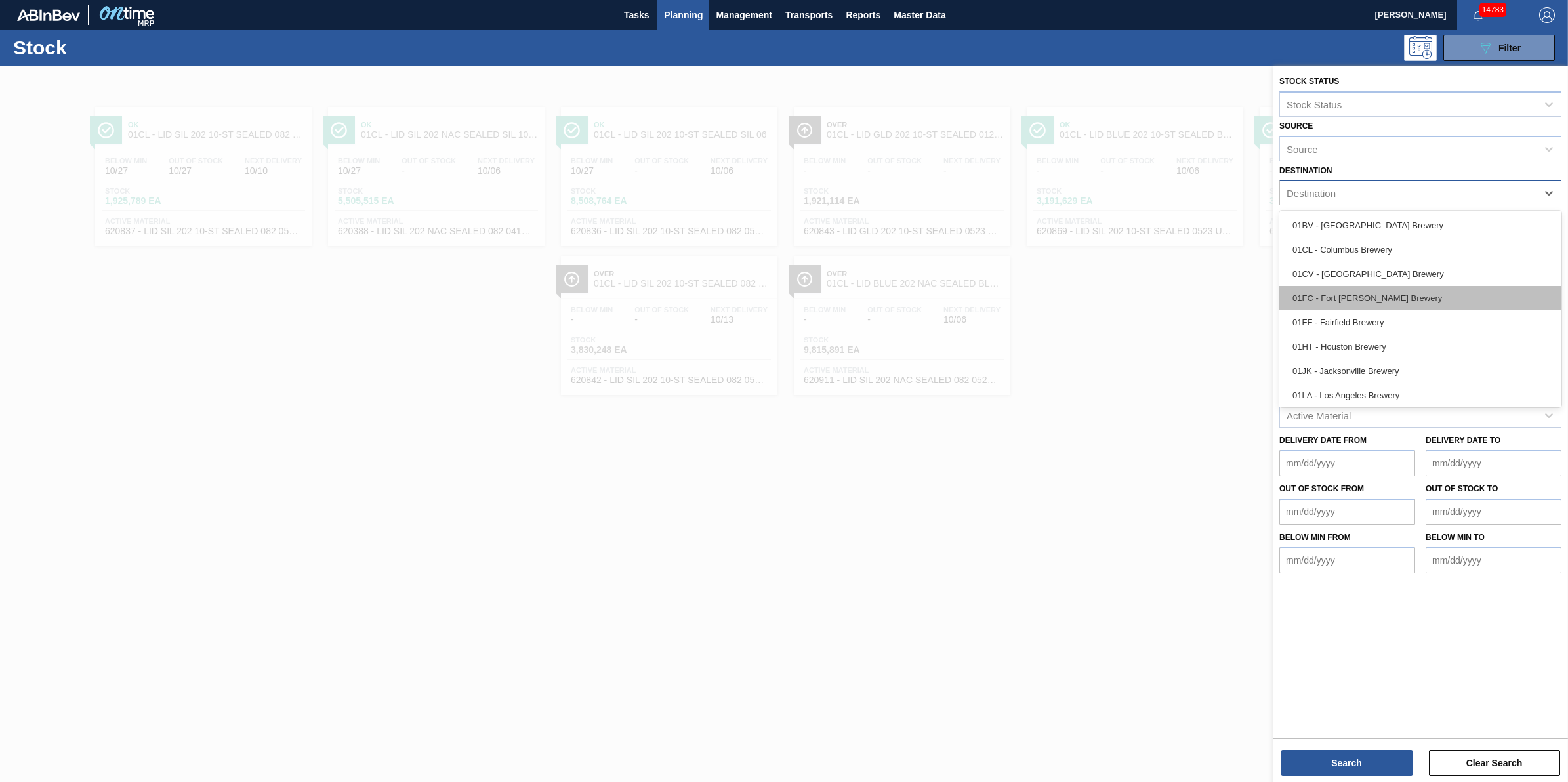
click at [1396, 290] on div "01FC - Fort Collins Brewery" at bounding box center [1420, 298] width 282 height 24
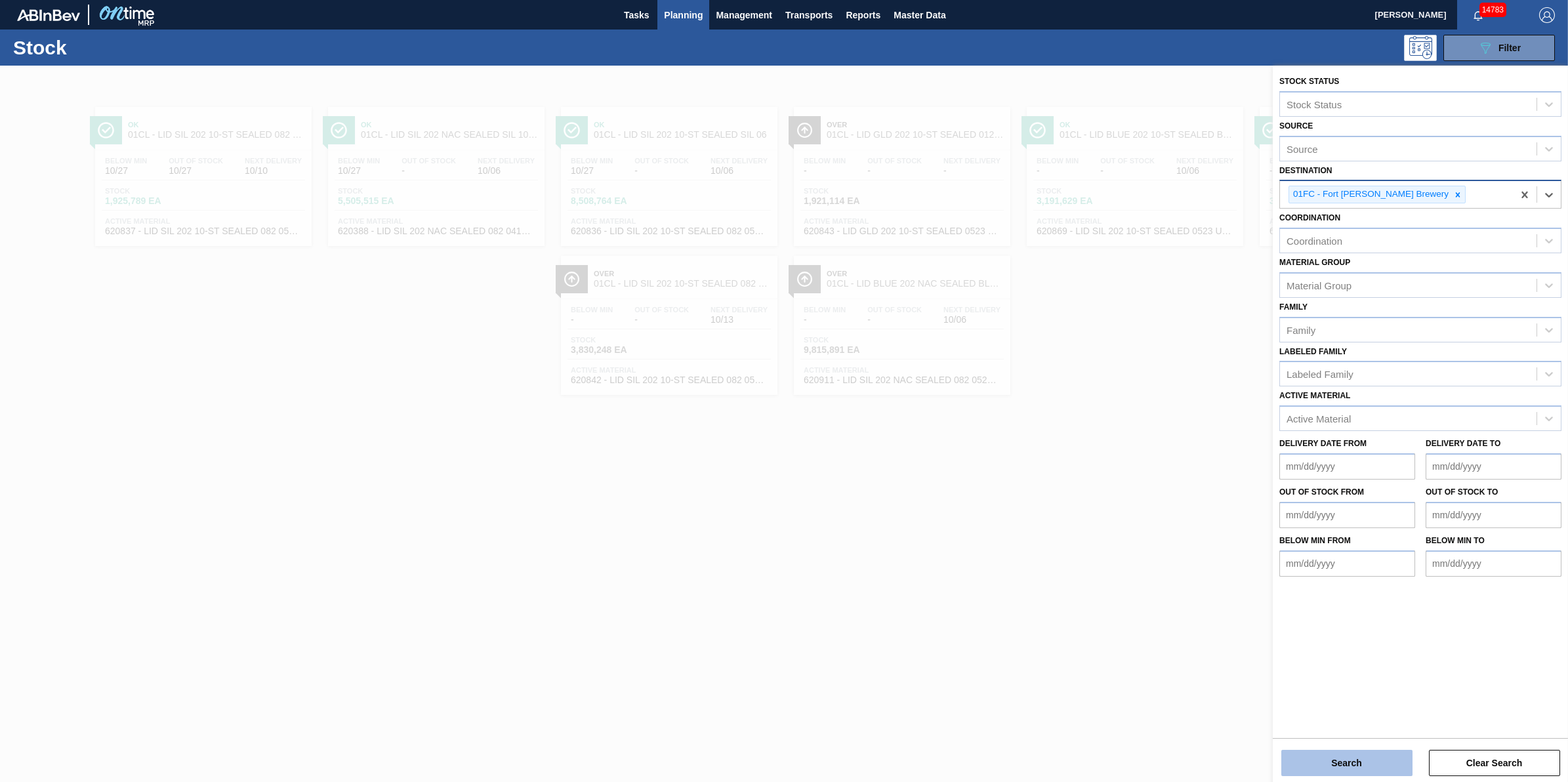
click at [1305, 752] on button "Search" at bounding box center [1346, 763] width 131 height 26
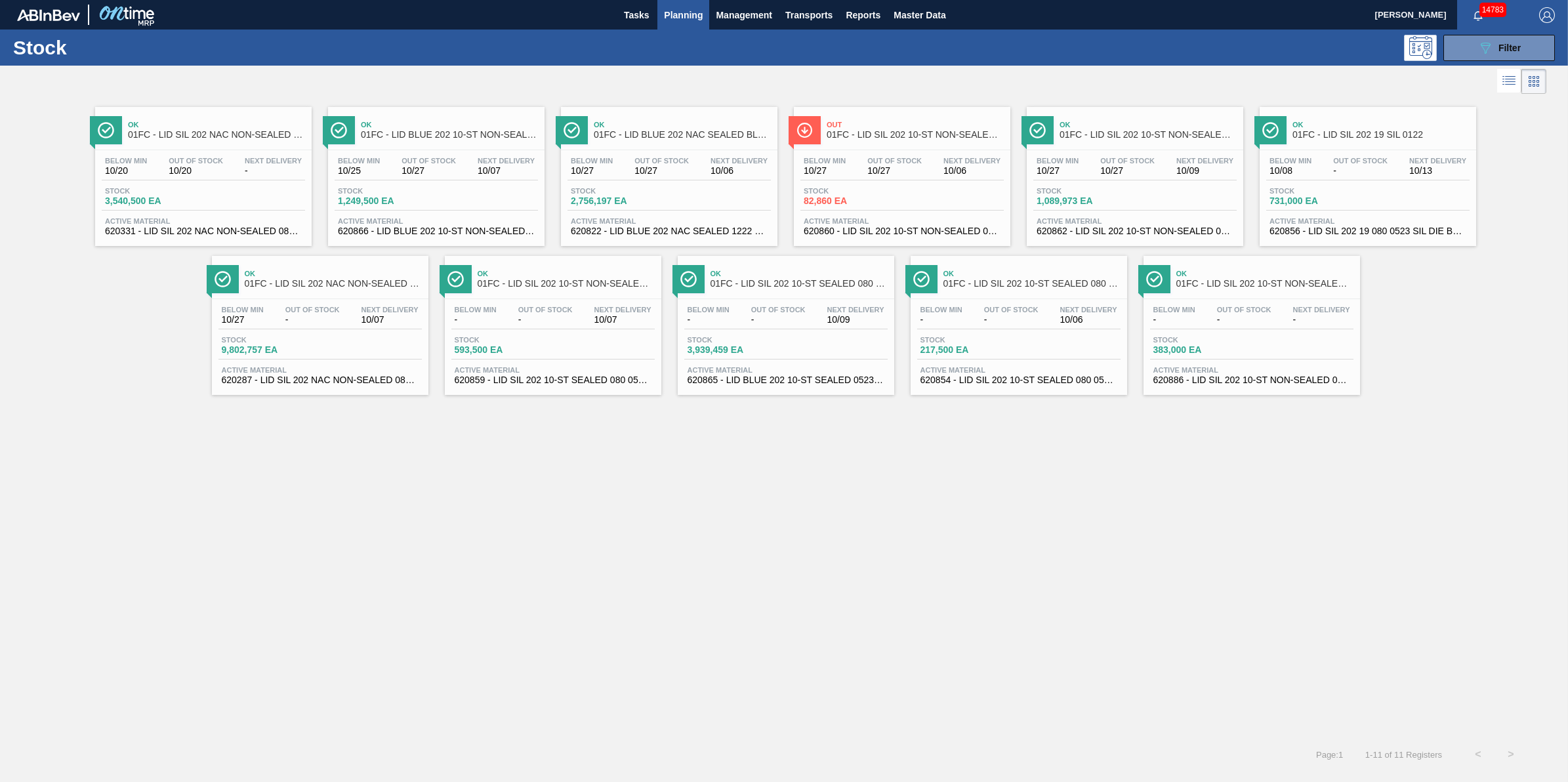
click at [130, 168] on span "10/20" at bounding box center [125, 171] width 42 height 10
click at [131, 171] on span "10/20" at bounding box center [125, 171] width 42 height 10
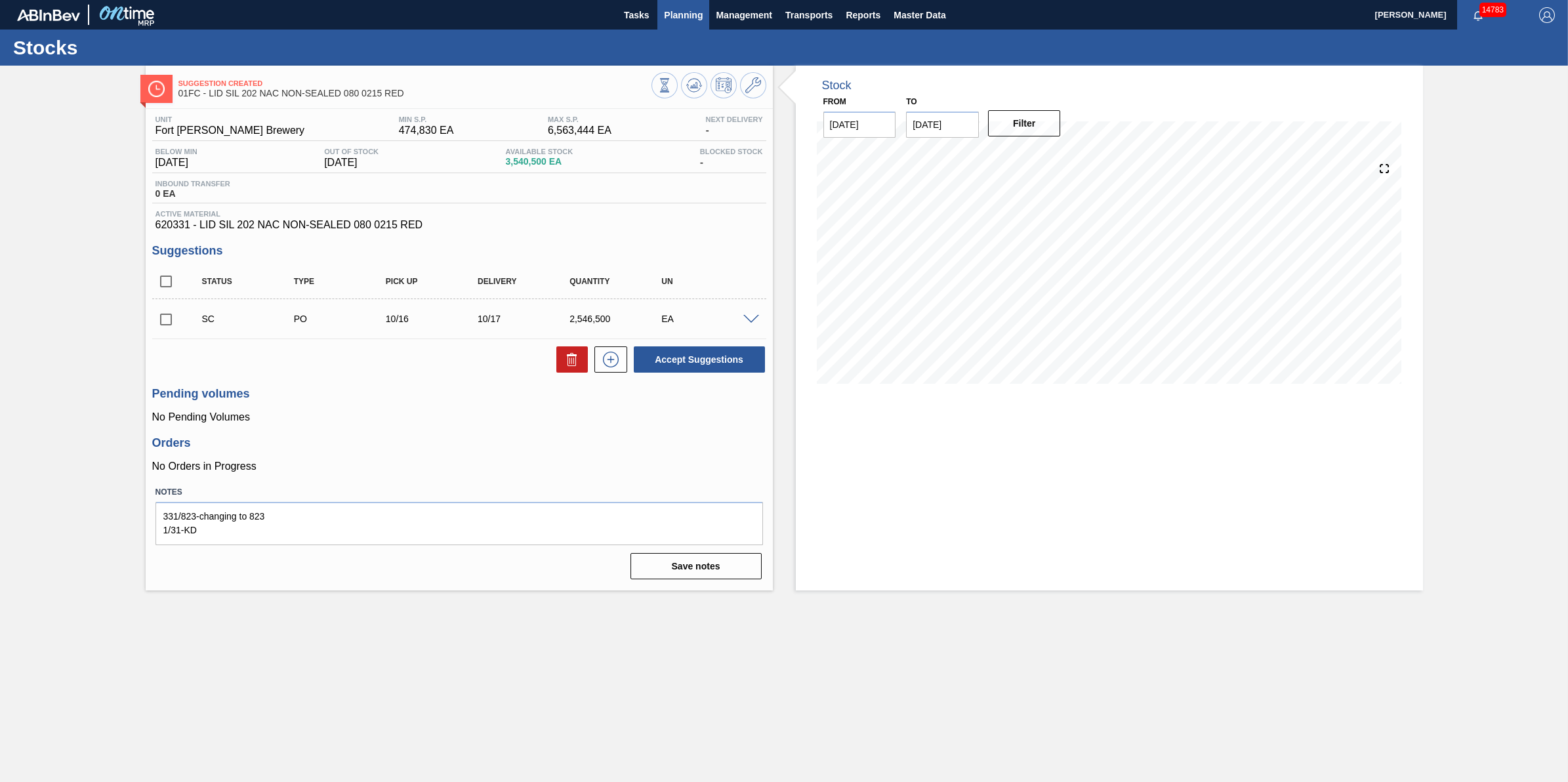
click at [674, 17] on span "Planning" at bounding box center [683, 15] width 39 height 16
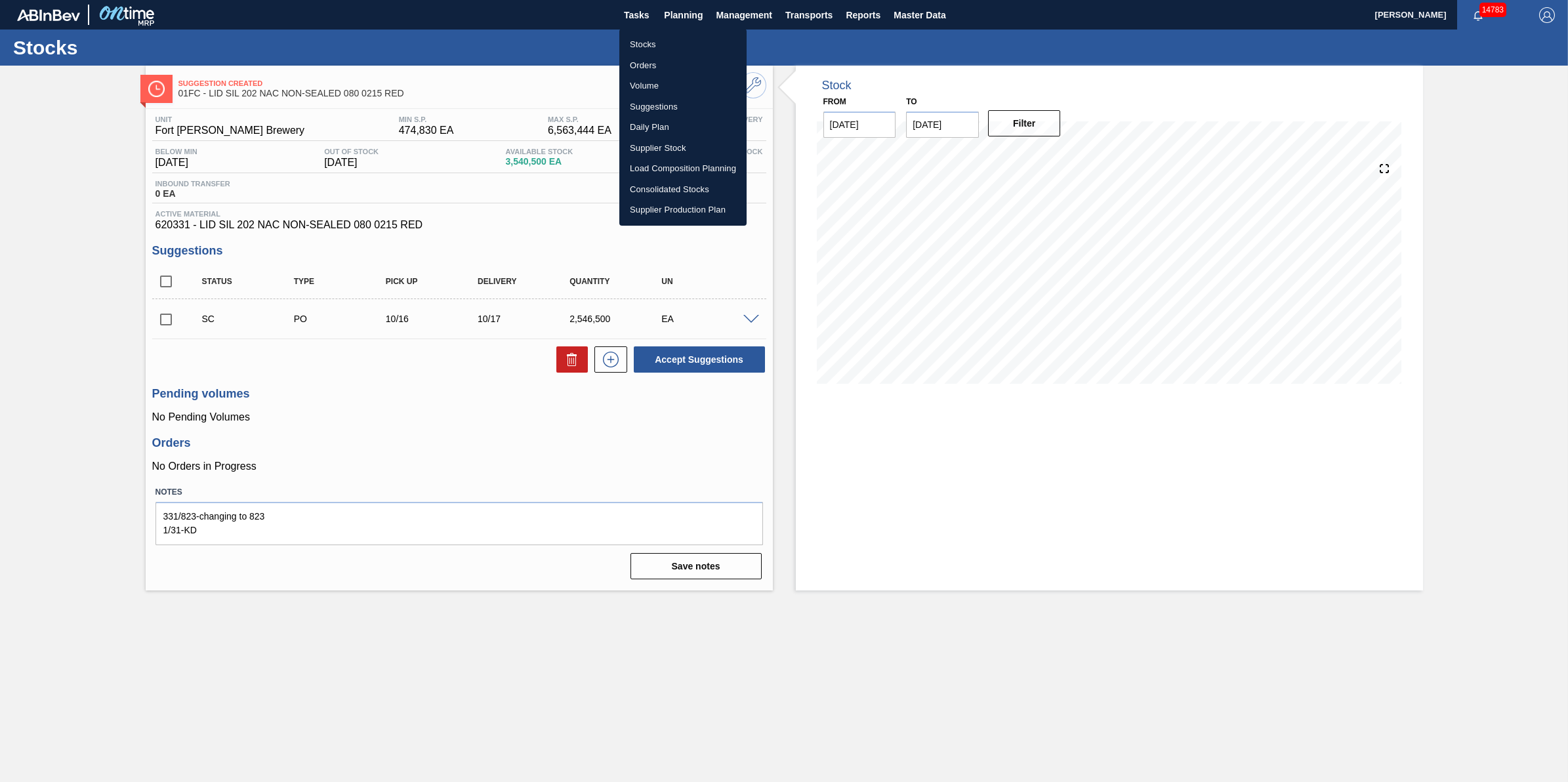
drag, startPoint x: 674, startPoint y: 37, endPoint x: 673, endPoint y: 30, distance: 7.1
click at [674, 37] on li "Stocks" at bounding box center [682, 45] width 127 height 21
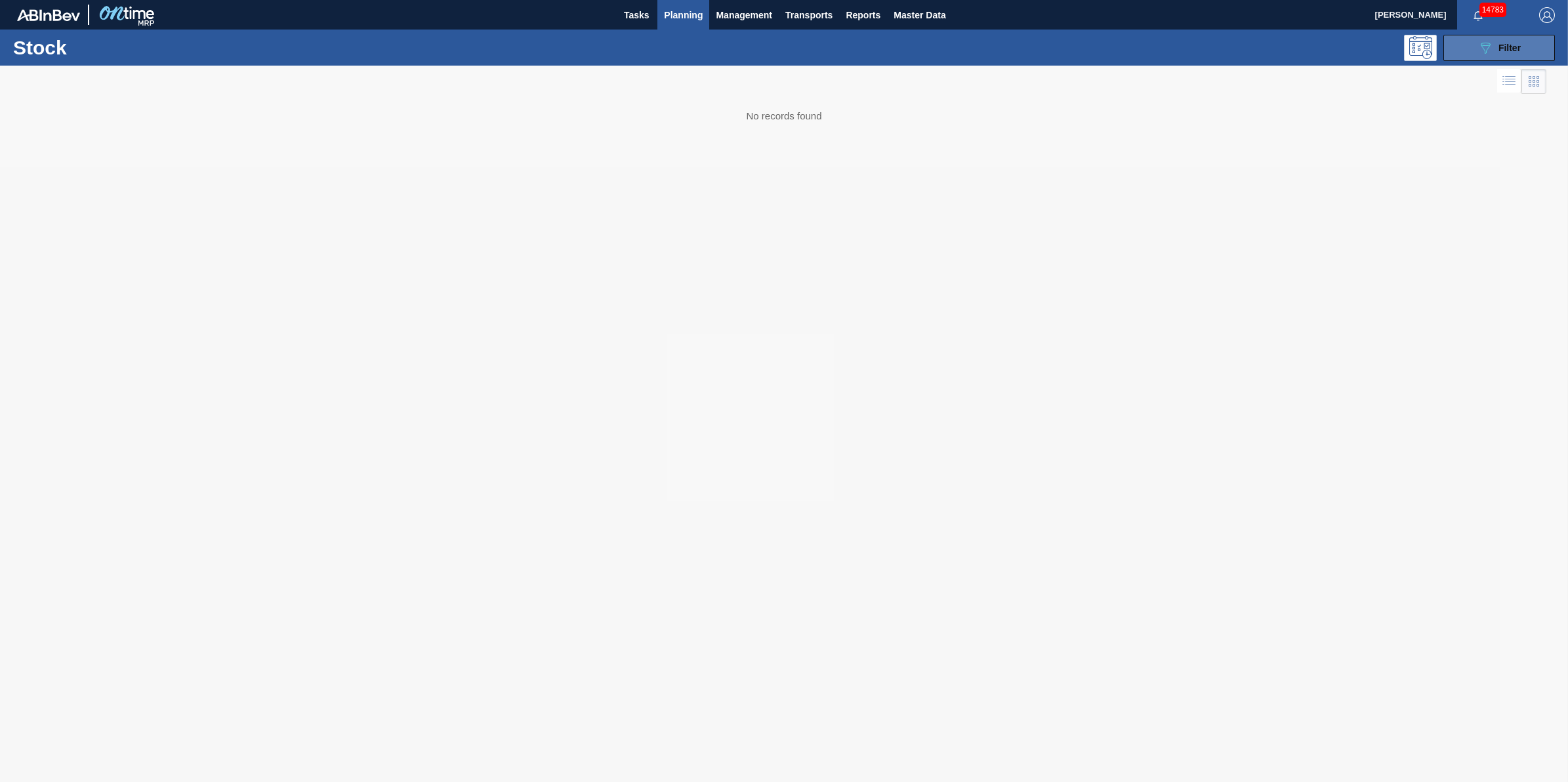
click at [1500, 53] on div "089F7B8B-B2A5-4AFE-B5C0-19BA573D28AC Filter" at bounding box center [1498, 47] width 44 height 16
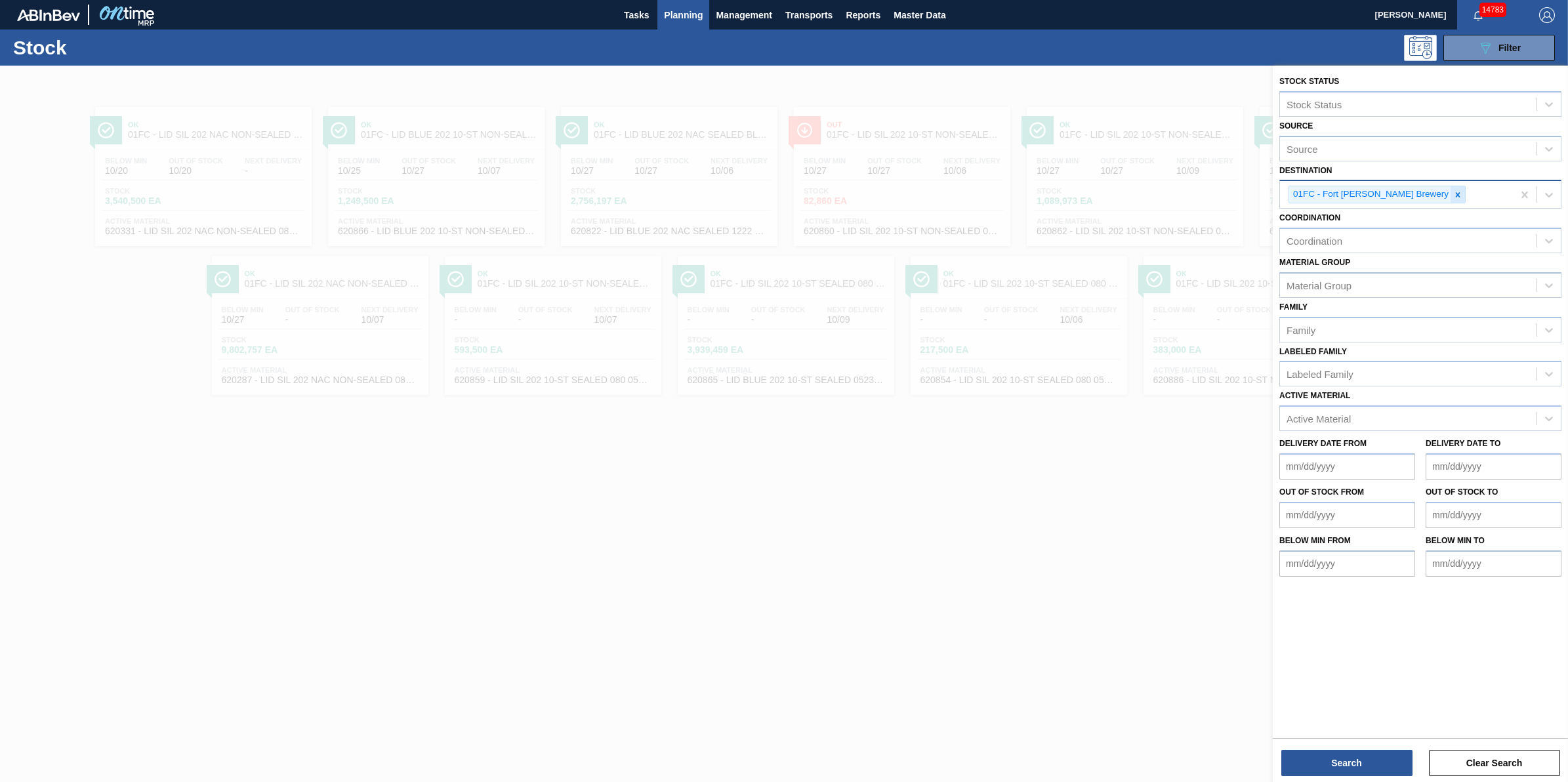
click at [1453, 190] on icon at bounding box center [1458, 195] width 9 height 9
click at [1412, 192] on div "Destination" at bounding box center [1408, 193] width 256 height 19
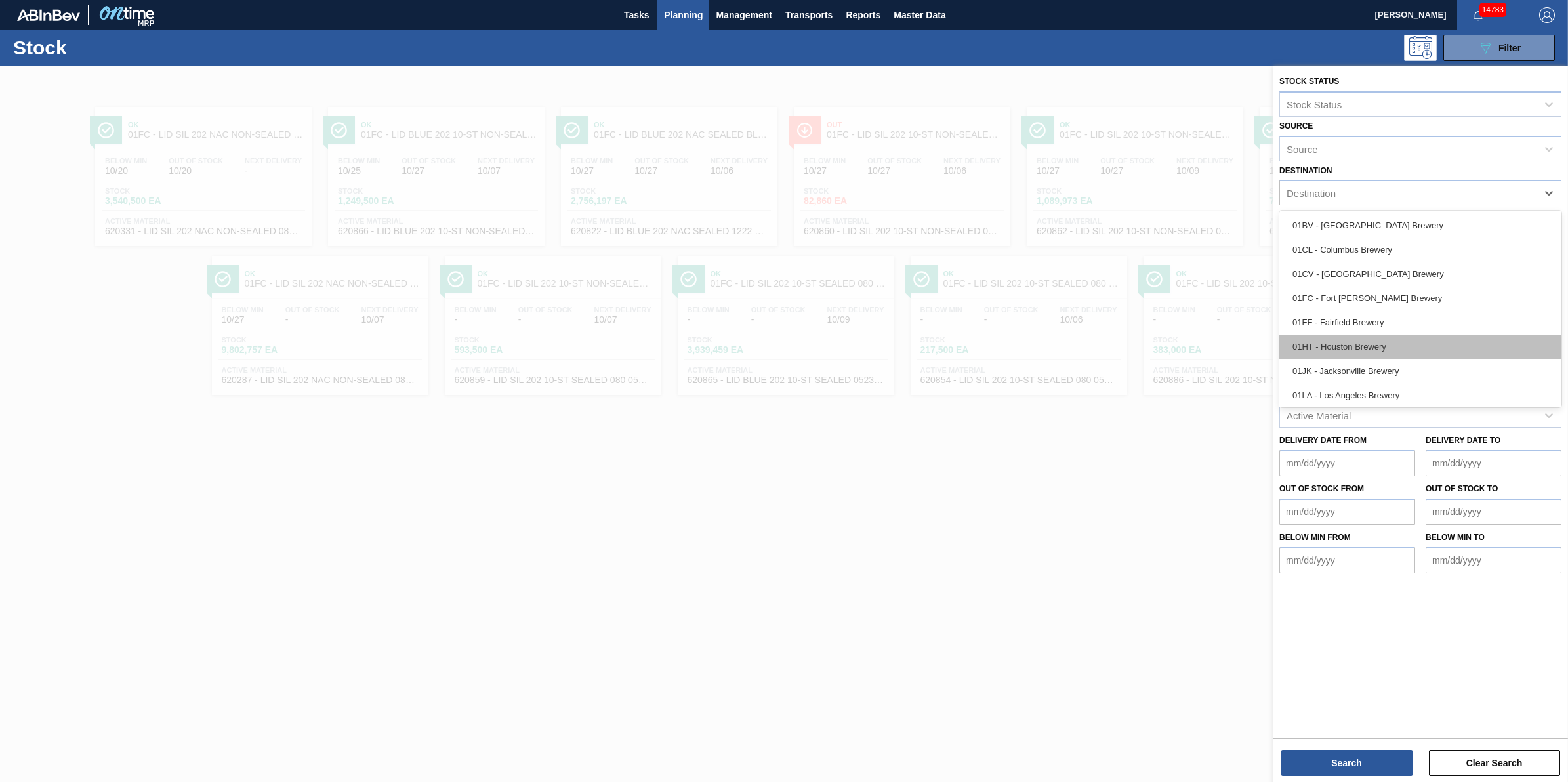
click at [1393, 352] on div "01HT - Houston Brewery" at bounding box center [1420, 346] width 282 height 24
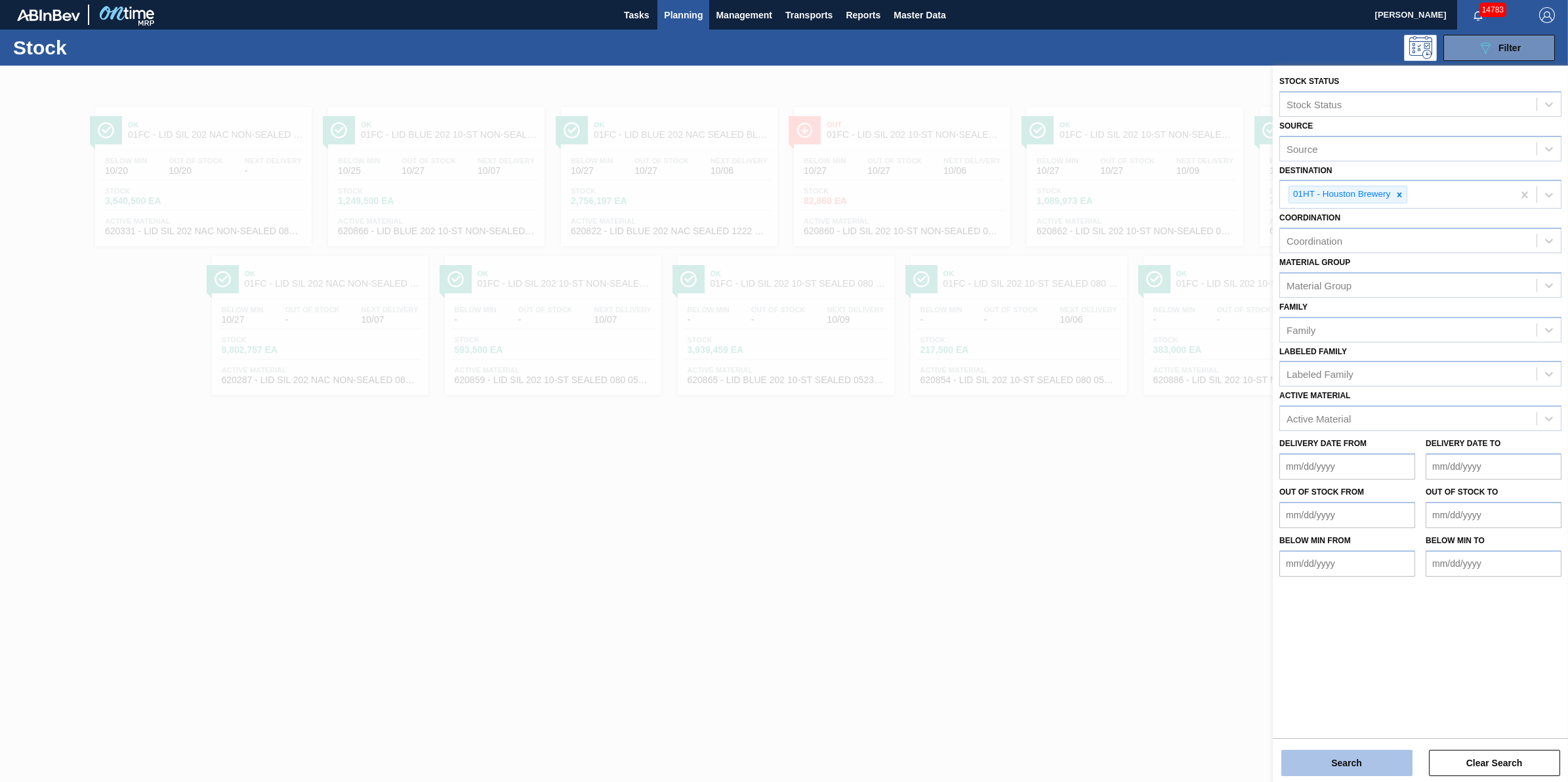
click at [1337, 773] on button "Search" at bounding box center [1346, 763] width 131 height 26
